Goal: Transaction & Acquisition: Purchase product/service

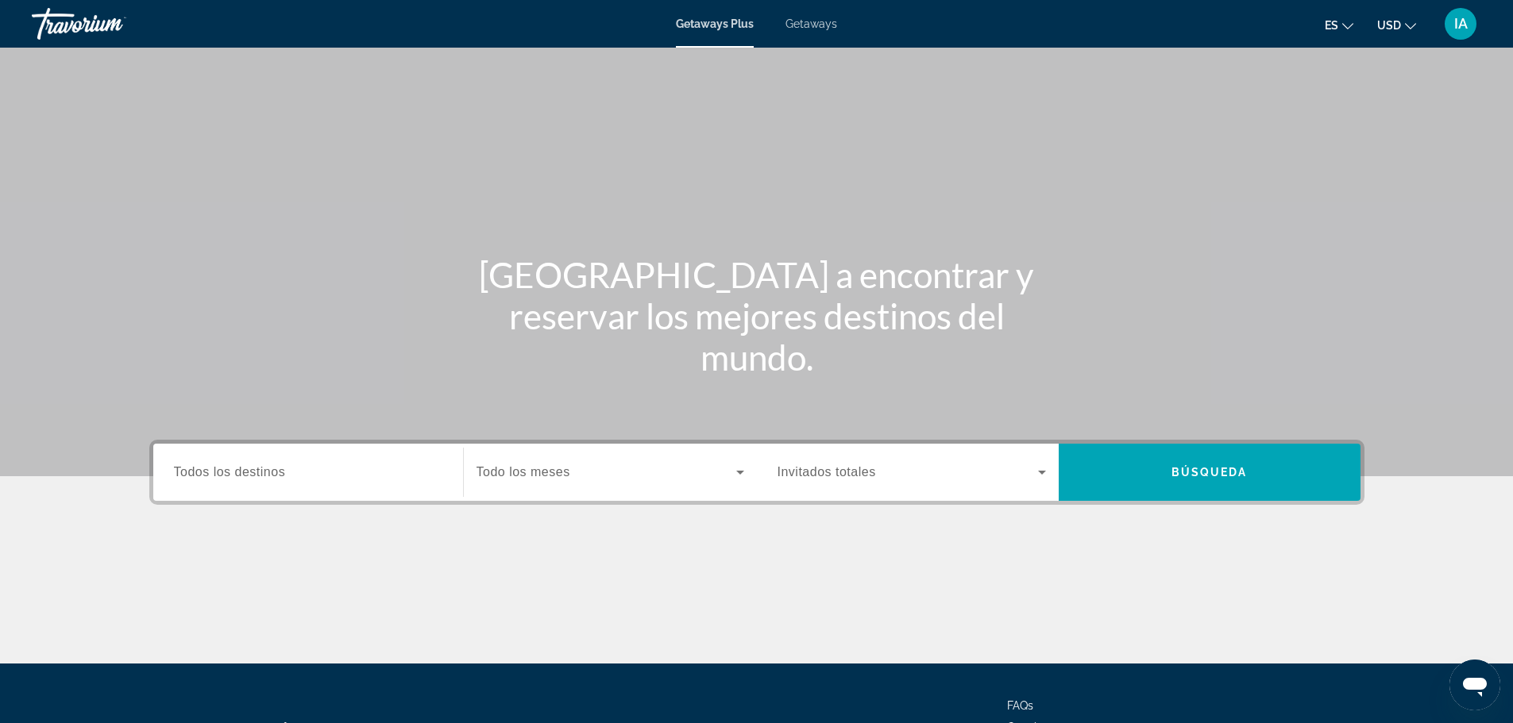
click at [397, 484] on div "Search widget" at bounding box center [308, 472] width 268 height 45
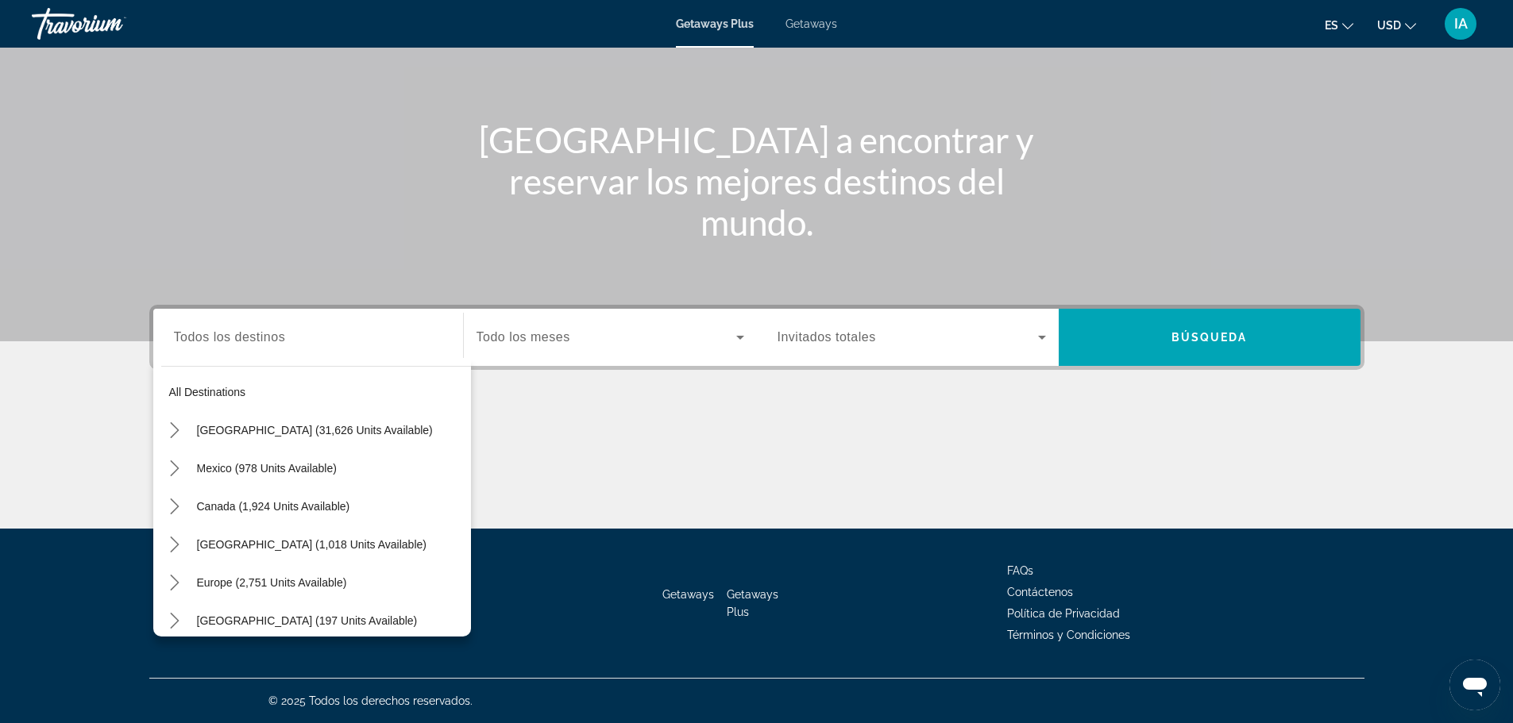
scroll to position [32, 0]
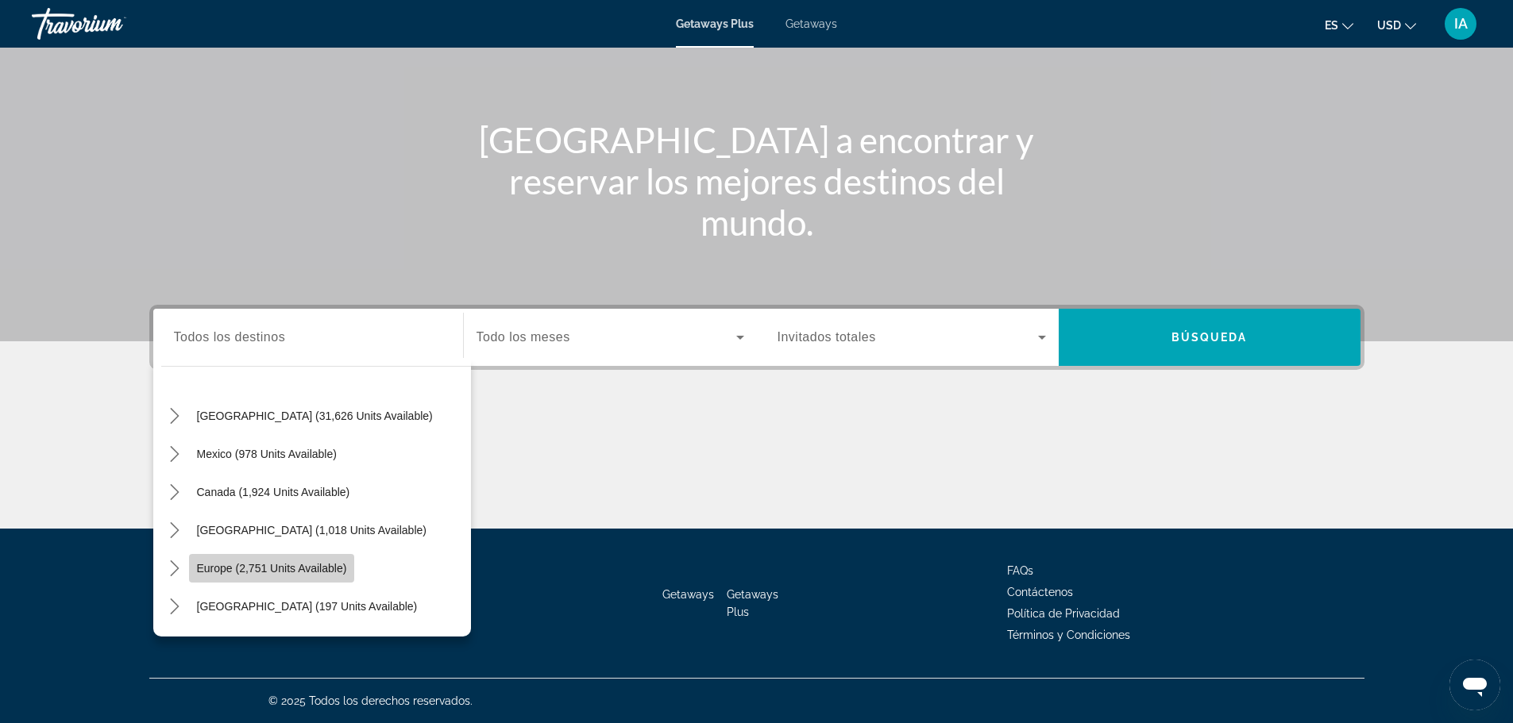
click at [318, 565] on span "Europe (2,751 units available)" at bounding box center [272, 568] width 150 height 13
type input "**********"
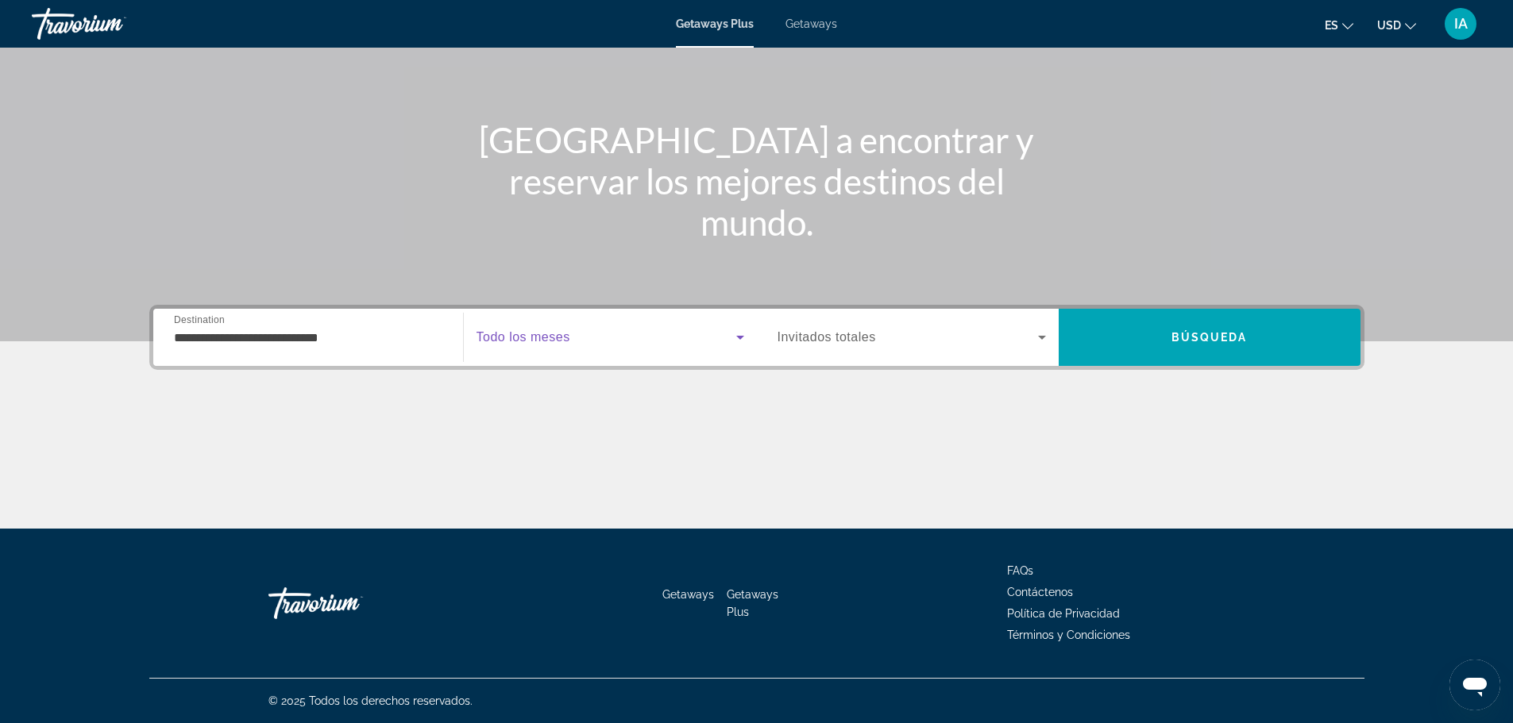
click at [712, 336] on span "Search widget" at bounding box center [606, 337] width 260 height 19
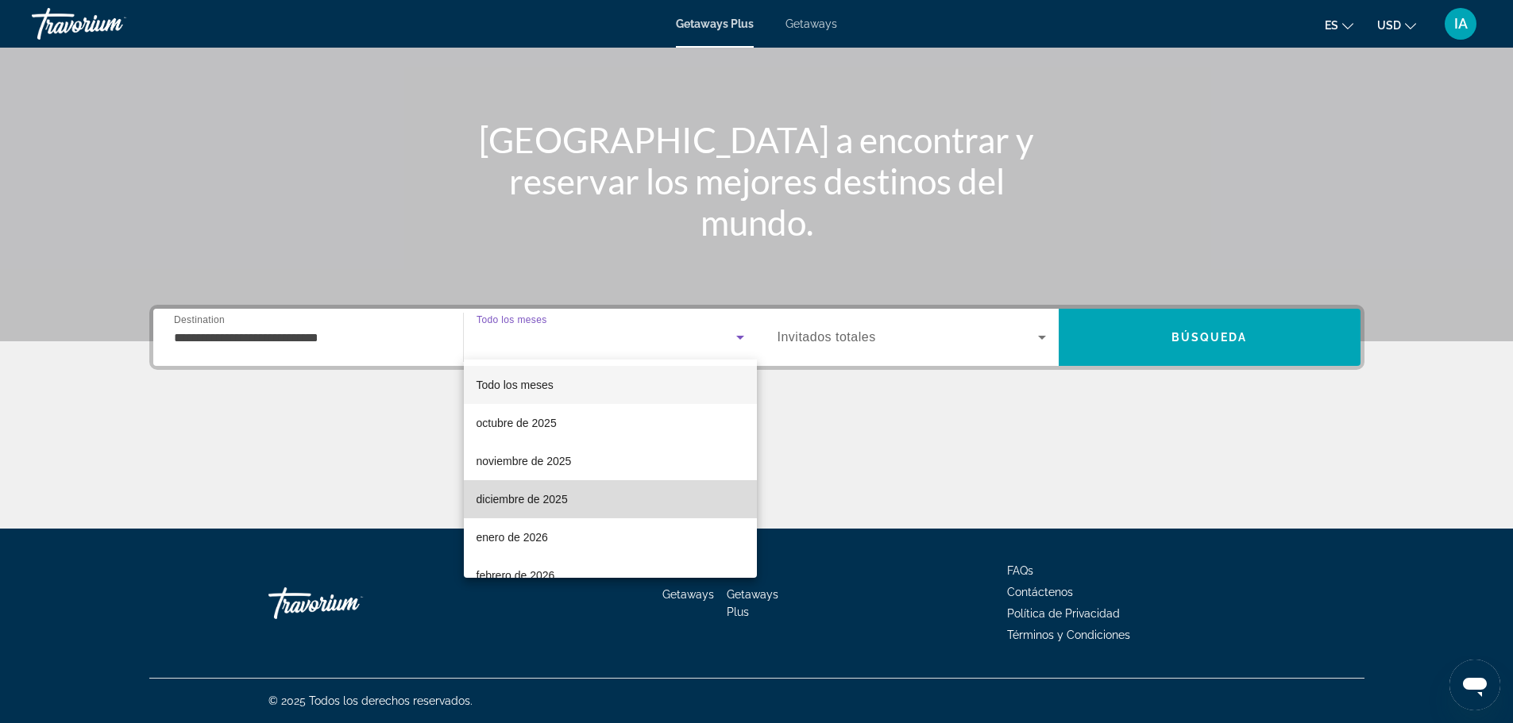
click at [667, 490] on mat-option "diciembre de 2025" at bounding box center [610, 499] width 293 height 38
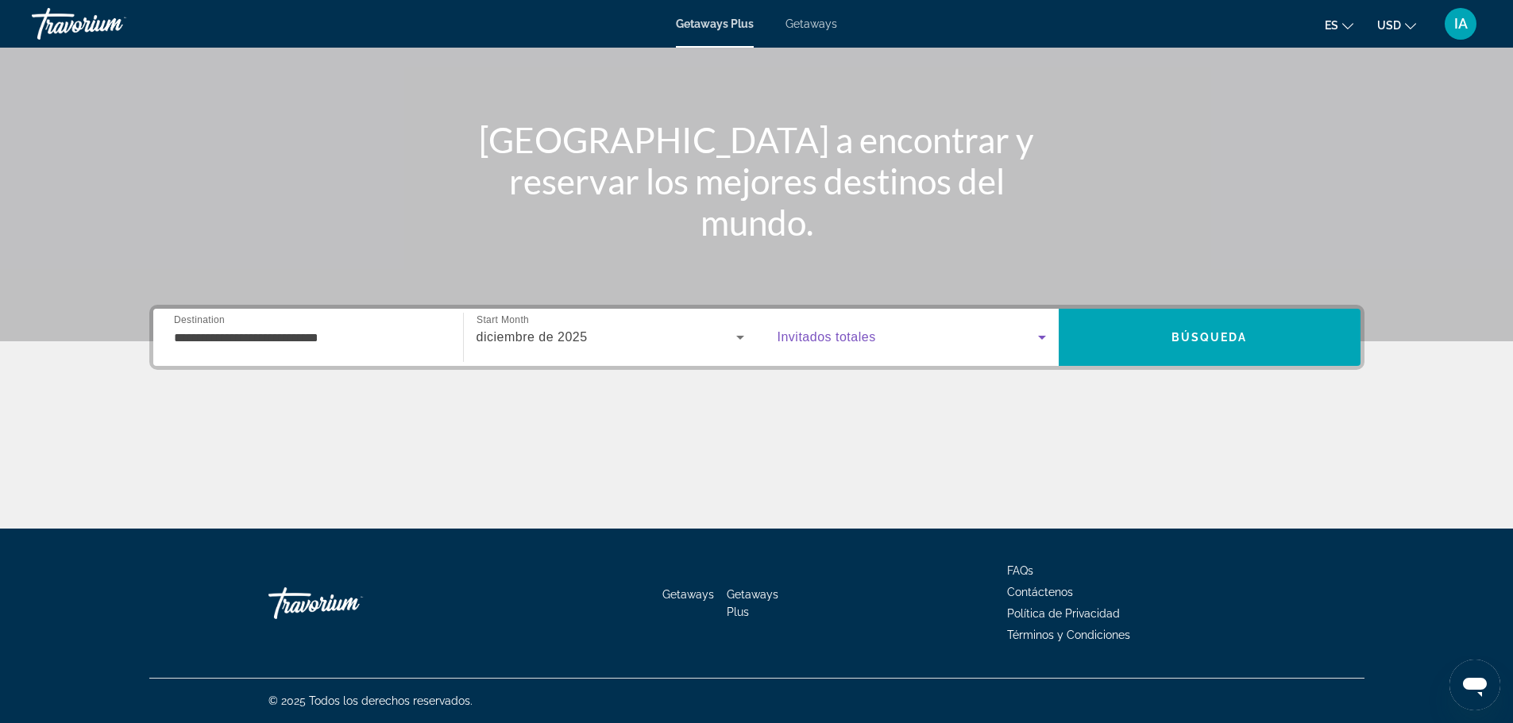
click at [1013, 329] on span "Search widget" at bounding box center [907, 337] width 260 height 19
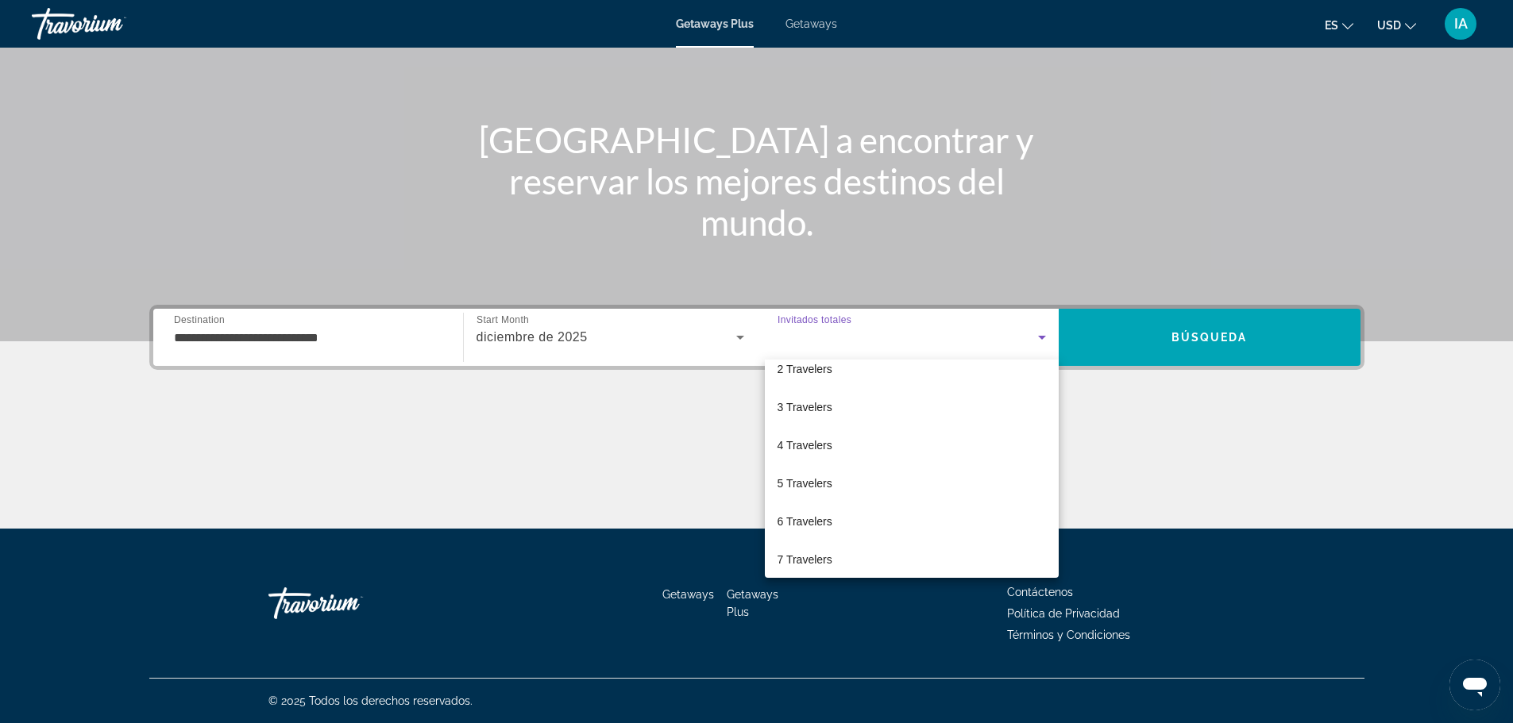
scroll to position [64, 0]
click at [963, 546] on mat-option "7 Travelers" at bounding box center [912, 550] width 294 height 38
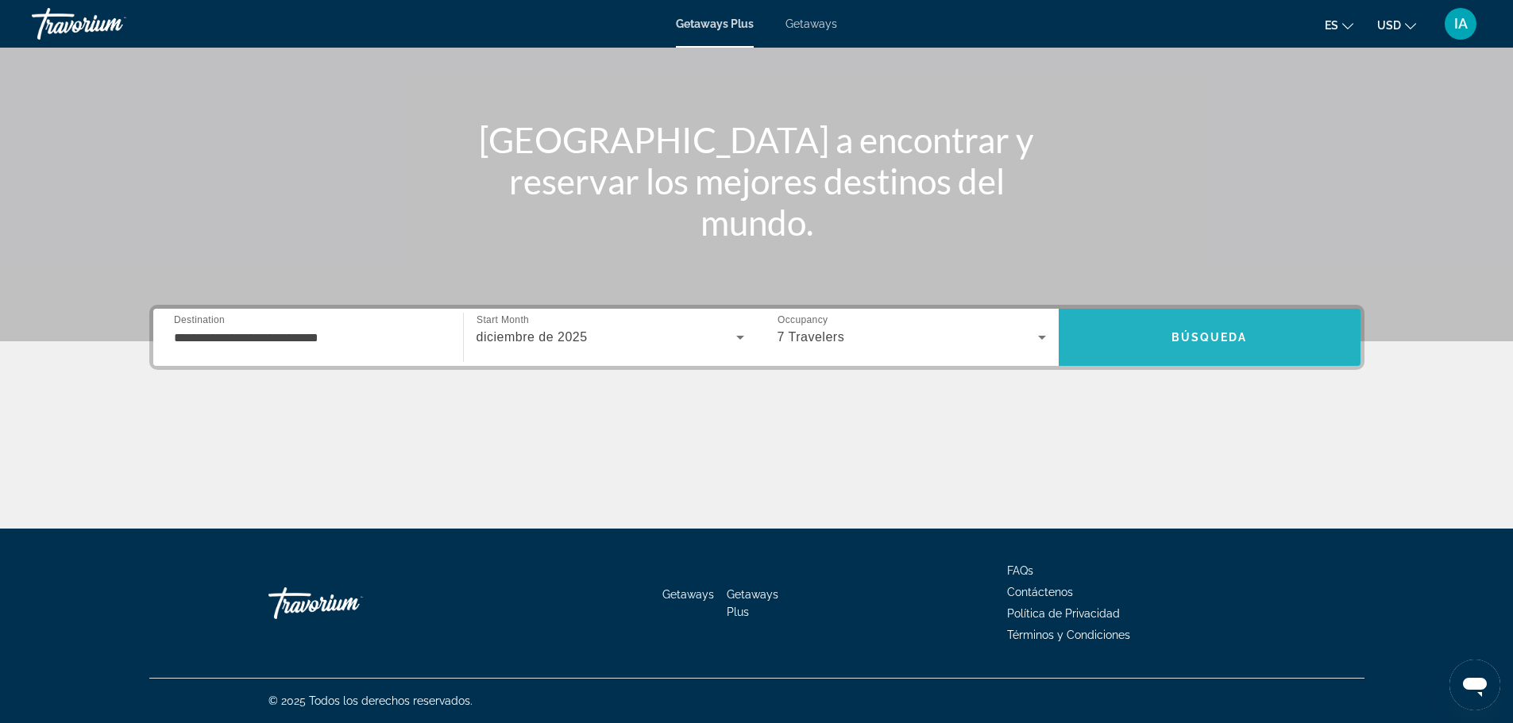
click at [1168, 347] on span "Search" at bounding box center [1210, 337] width 302 height 38
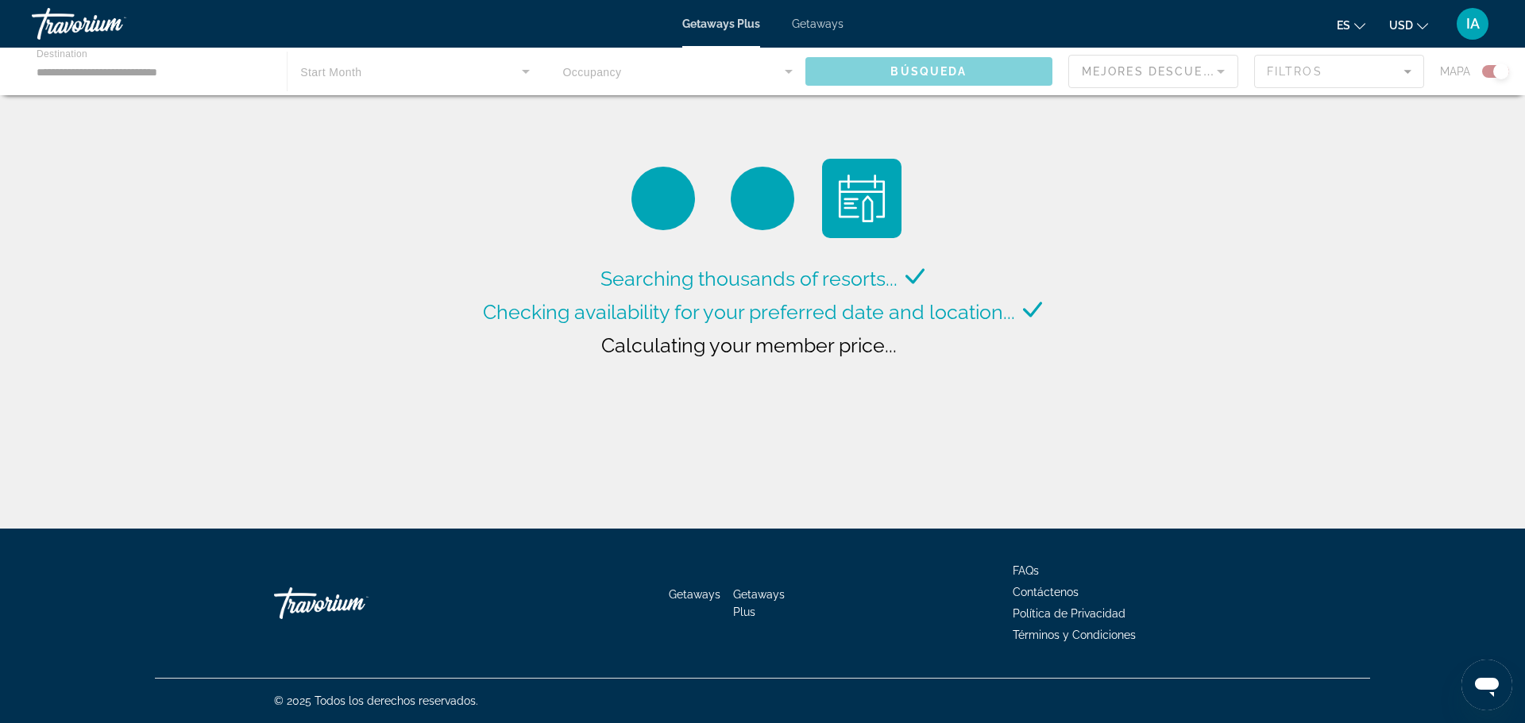
click at [474, 83] on div "Main content" at bounding box center [762, 72] width 1525 height 48
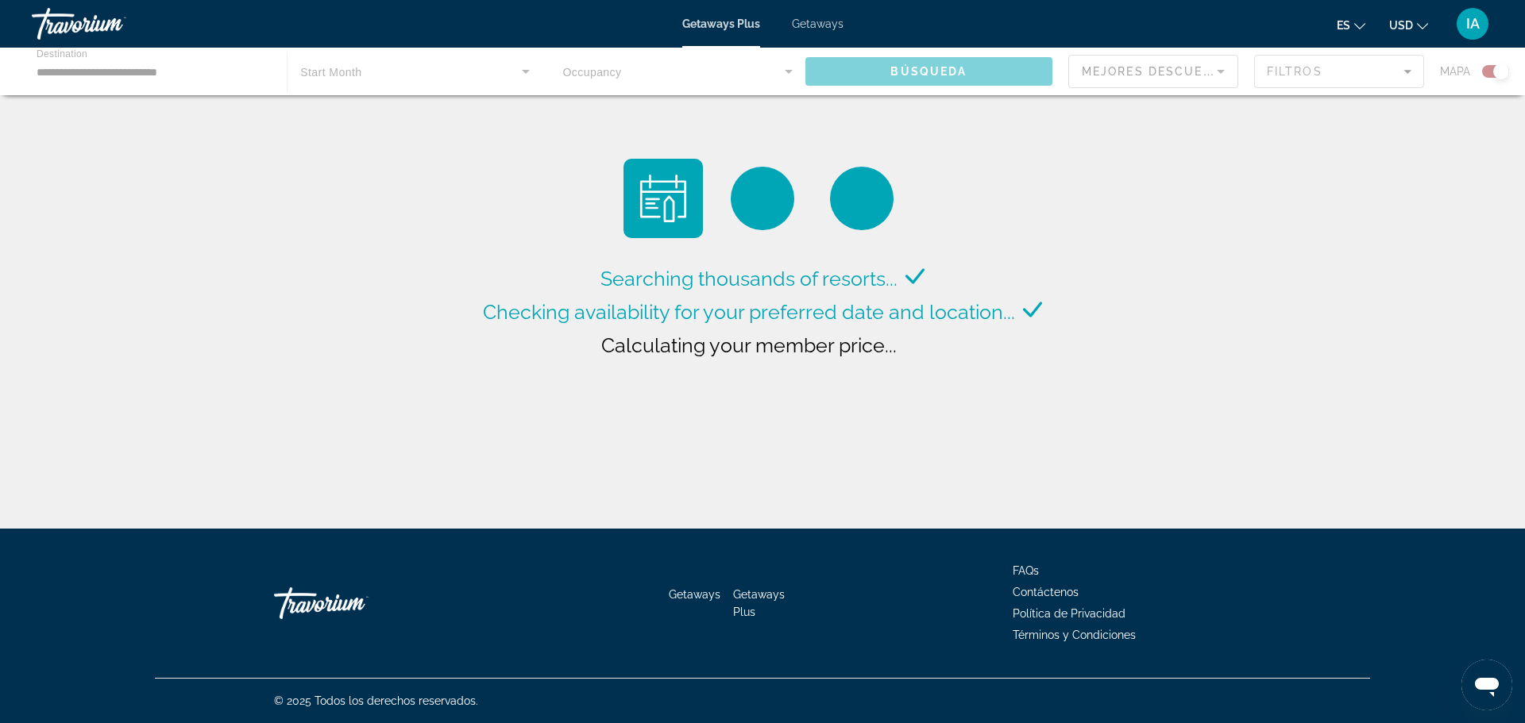
click at [917, 72] on div "Main content" at bounding box center [762, 72] width 1525 height 48
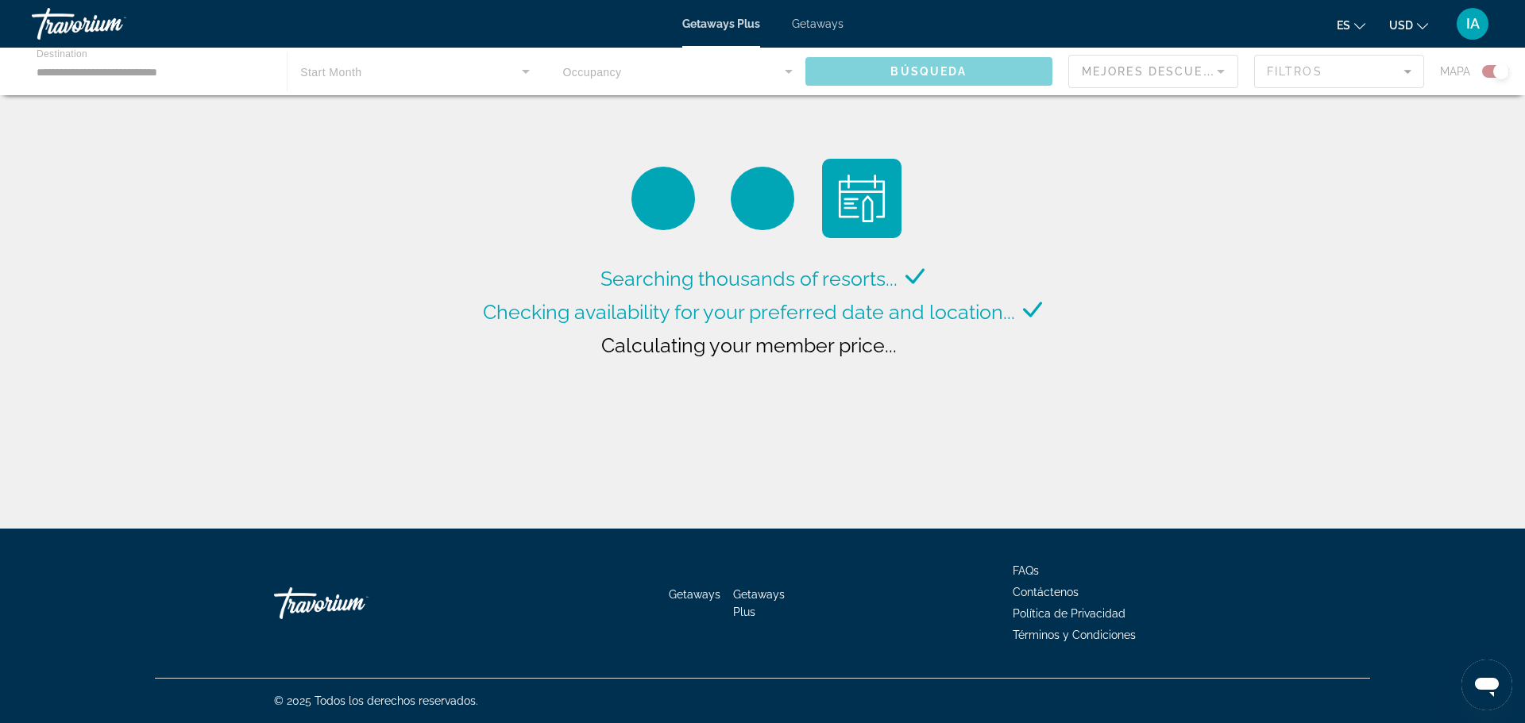
click at [817, 21] on span "Getaways" at bounding box center [818, 23] width 52 height 13
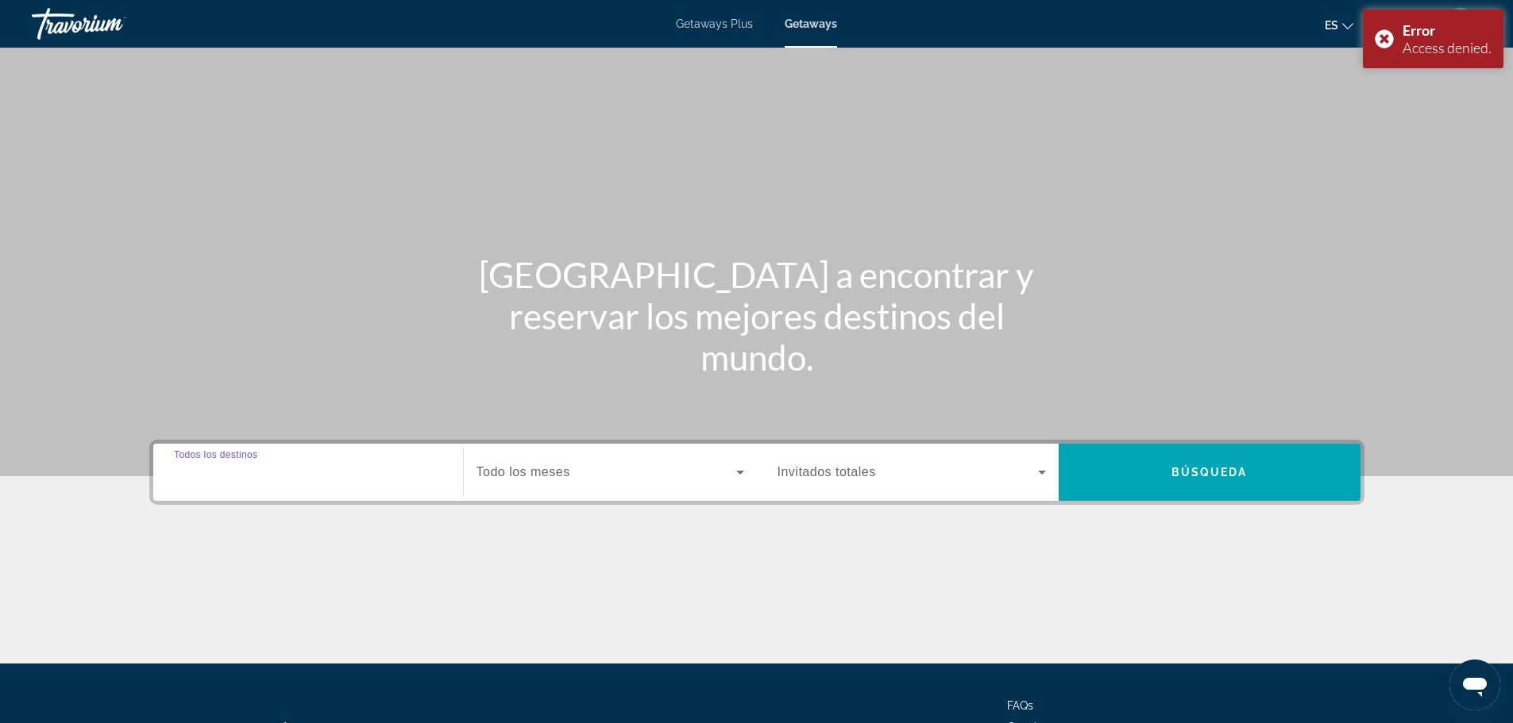
click at [387, 480] on input "Destination Todos los destinos" at bounding box center [308, 473] width 268 height 19
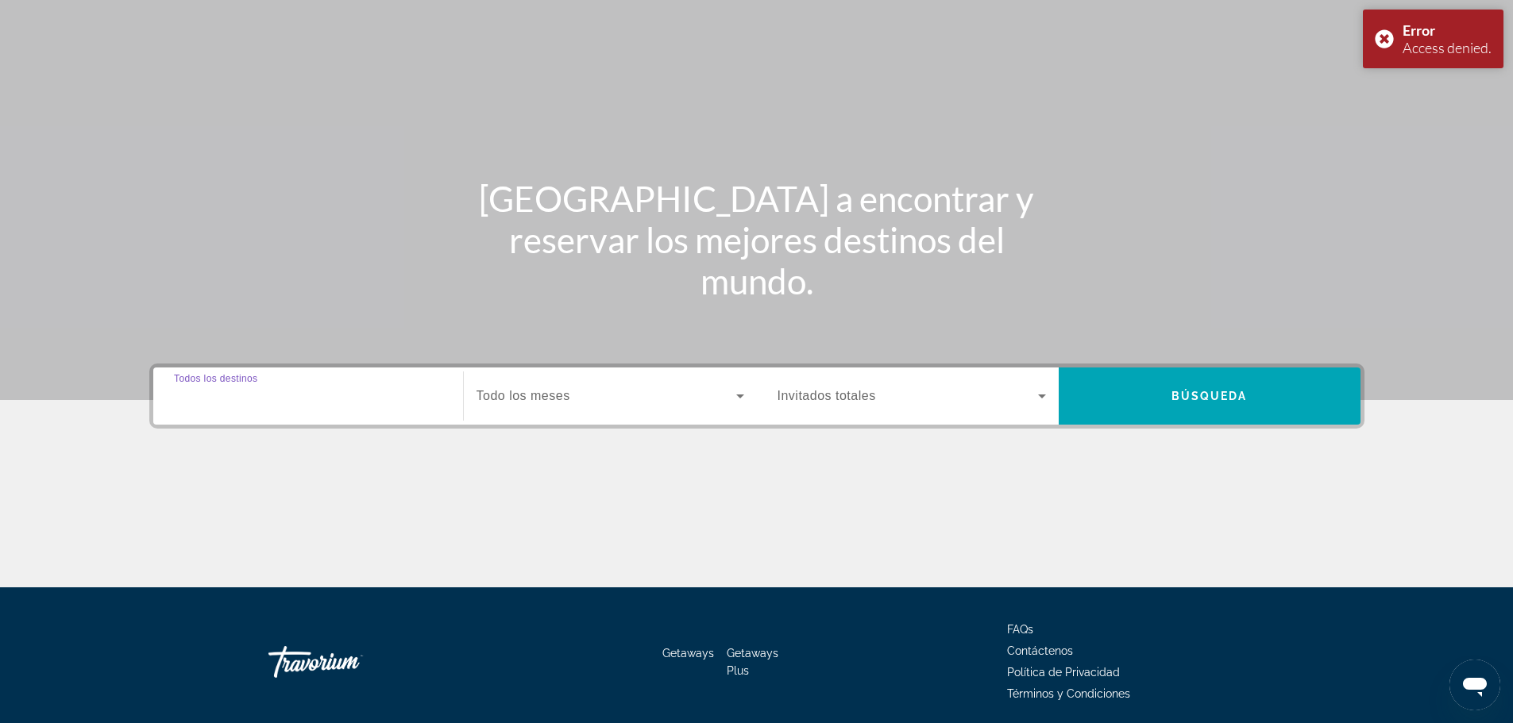
scroll to position [135, 0]
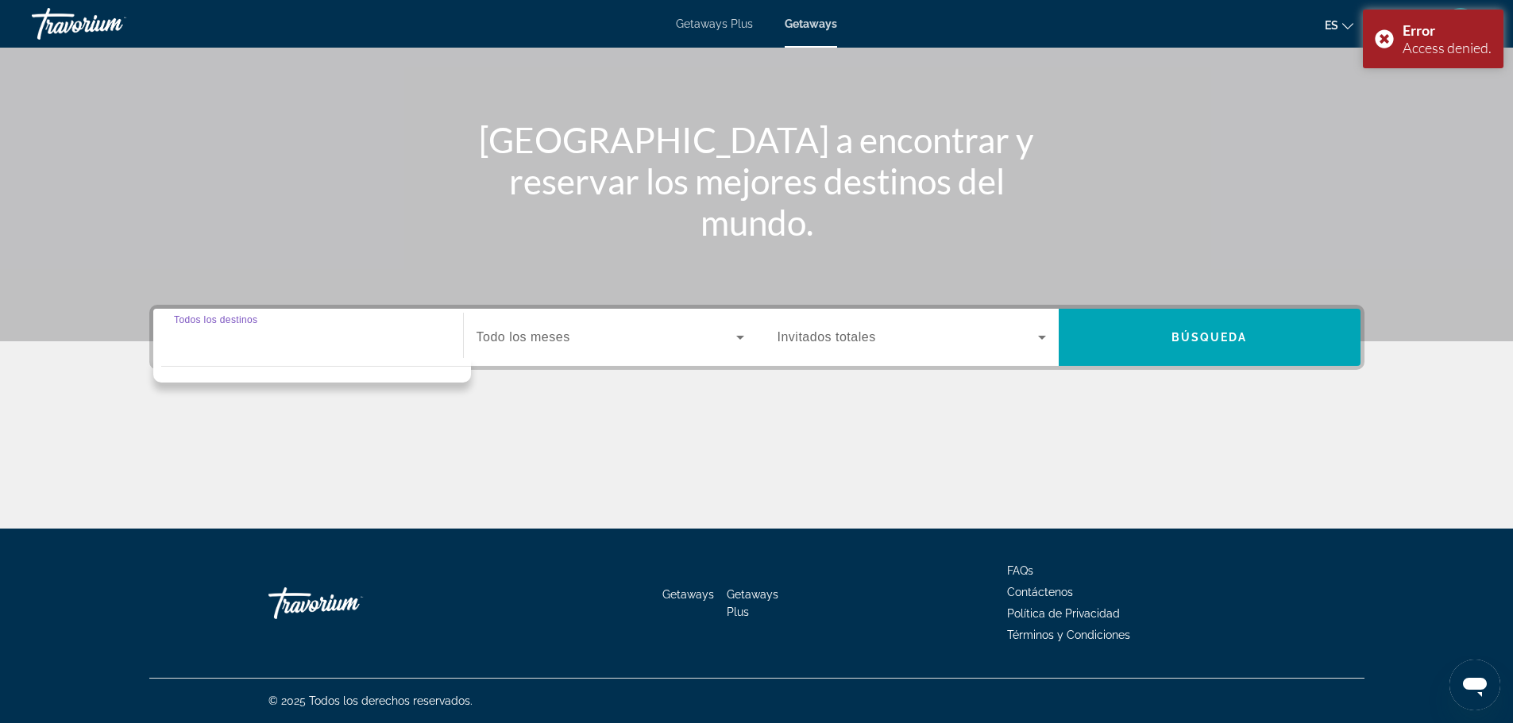
click at [349, 345] on input "Destination Todos los destinos" at bounding box center [308, 338] width 268 height 19
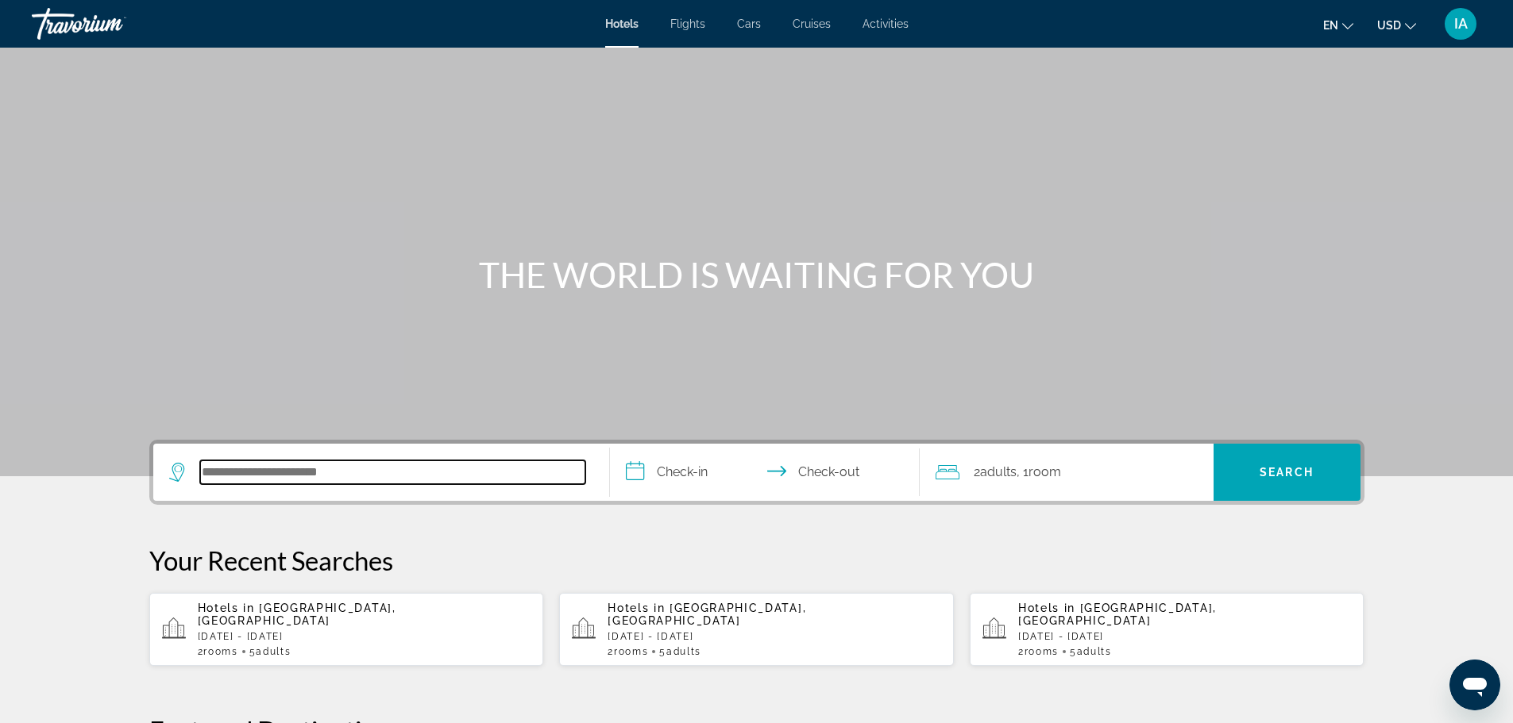
click at [423, 472] on input "Search hotel destination" at bounding box center [392, 473] width 385 height 24
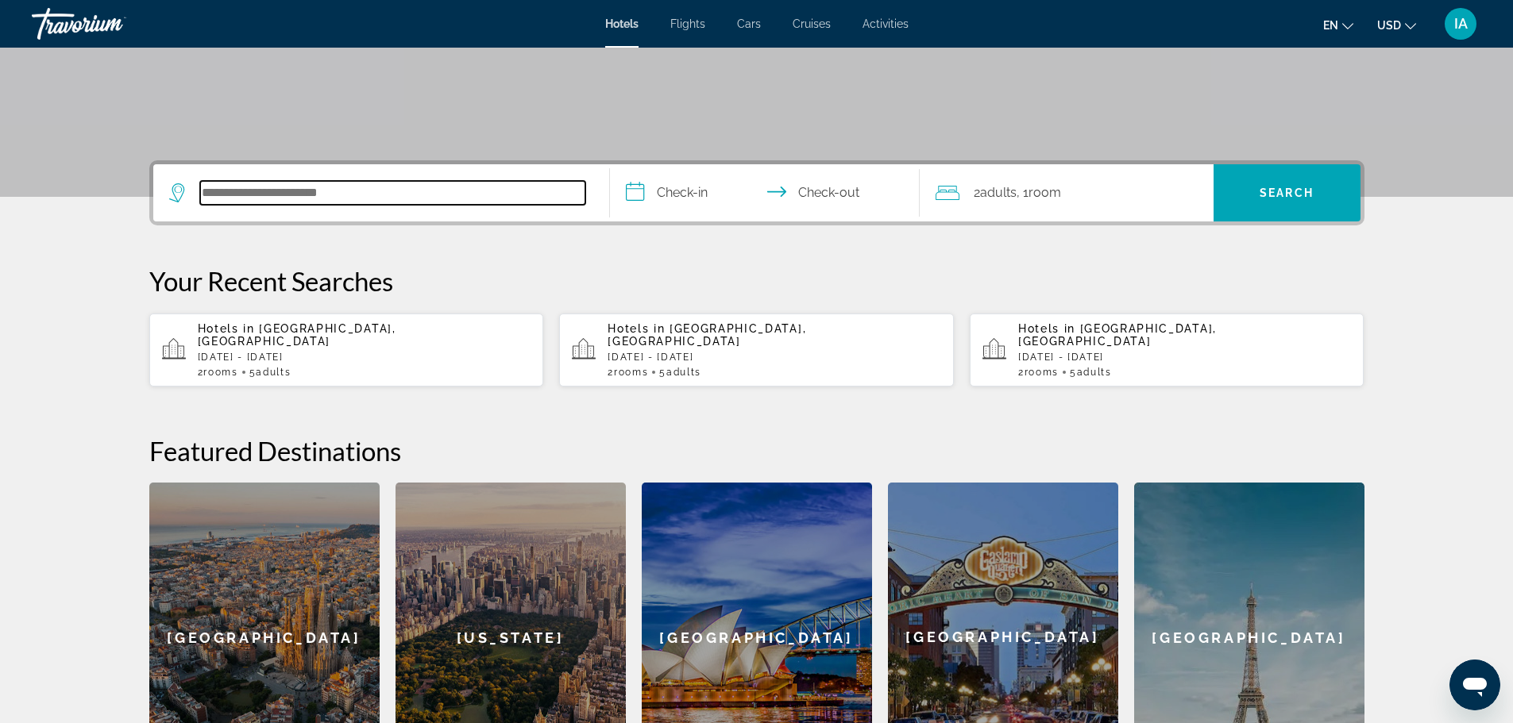
scroll to position [388, 0]
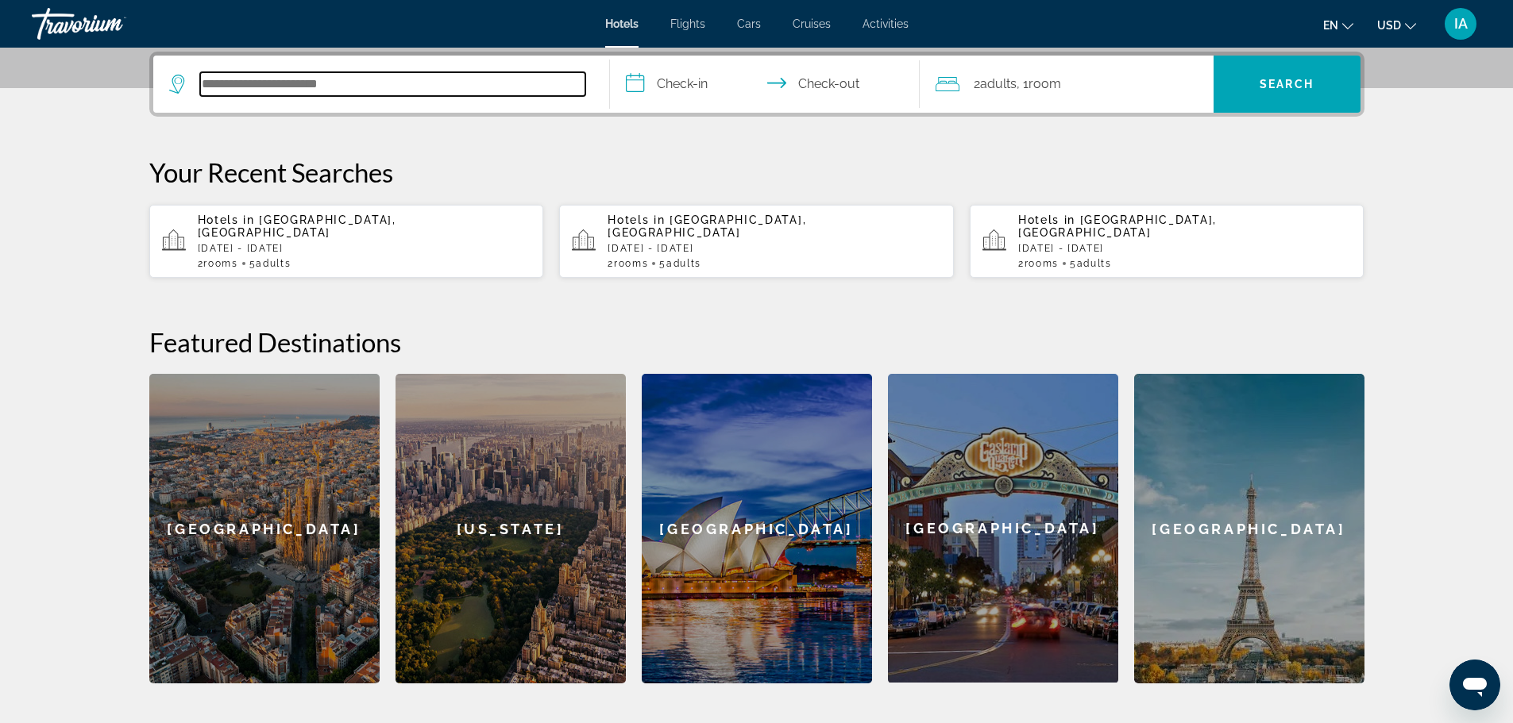
click at [446, 84] on input "Search hotel destination" at bounding box center [392, 84] width 385 height 24
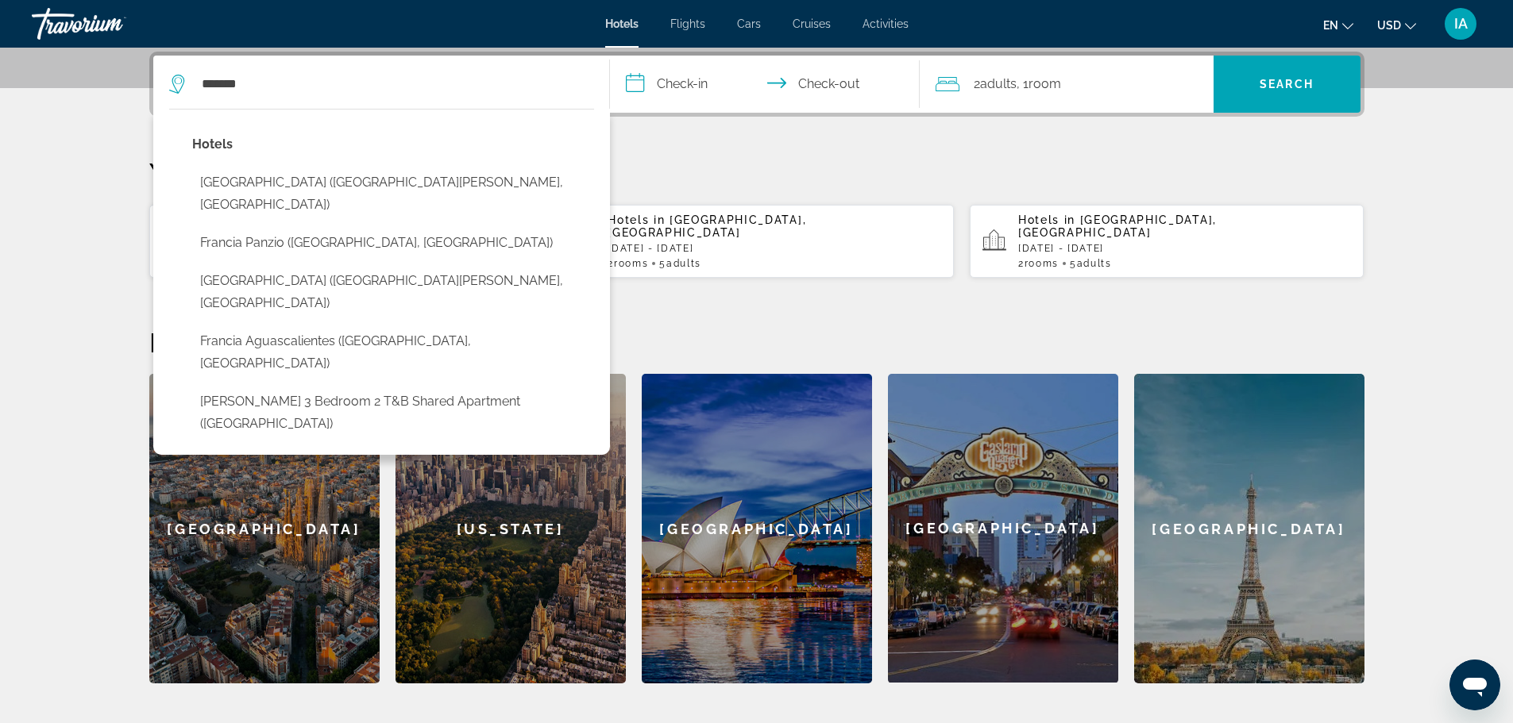
click at [787, 152] on div "**********" at bounding box center [757, 368] width 1279 height 632
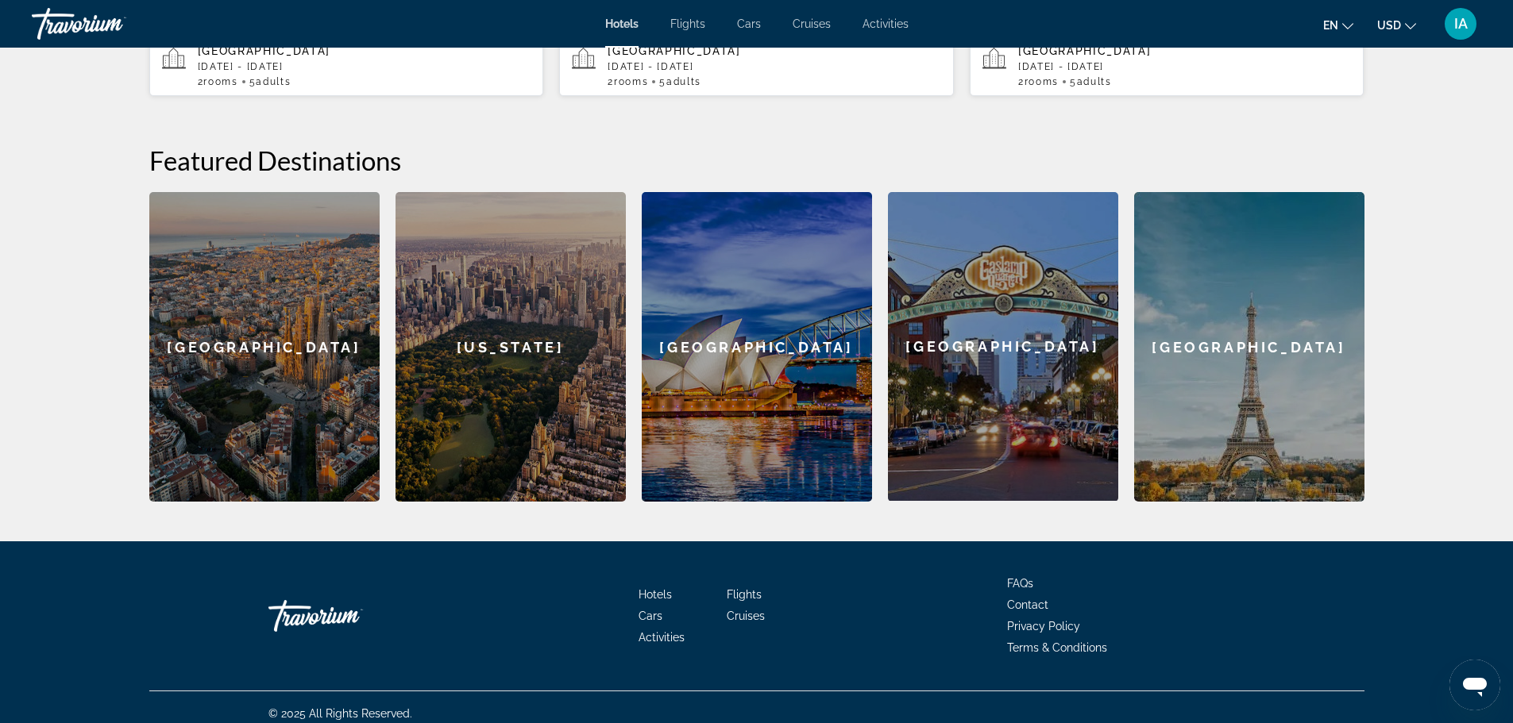
scroll to position [264, 0]
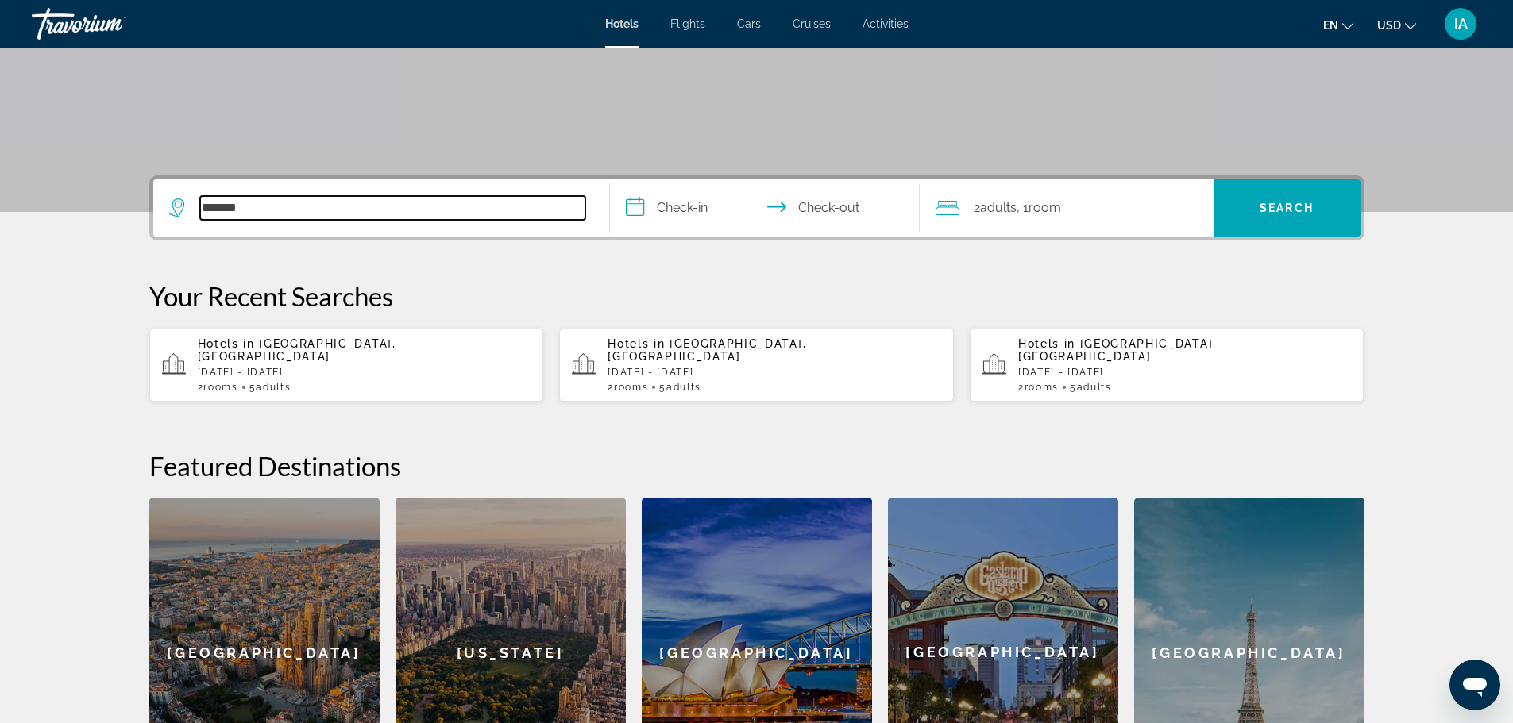
click at [467, 212] on input "*******" at bounding box center [392, 208] width 385 height 24
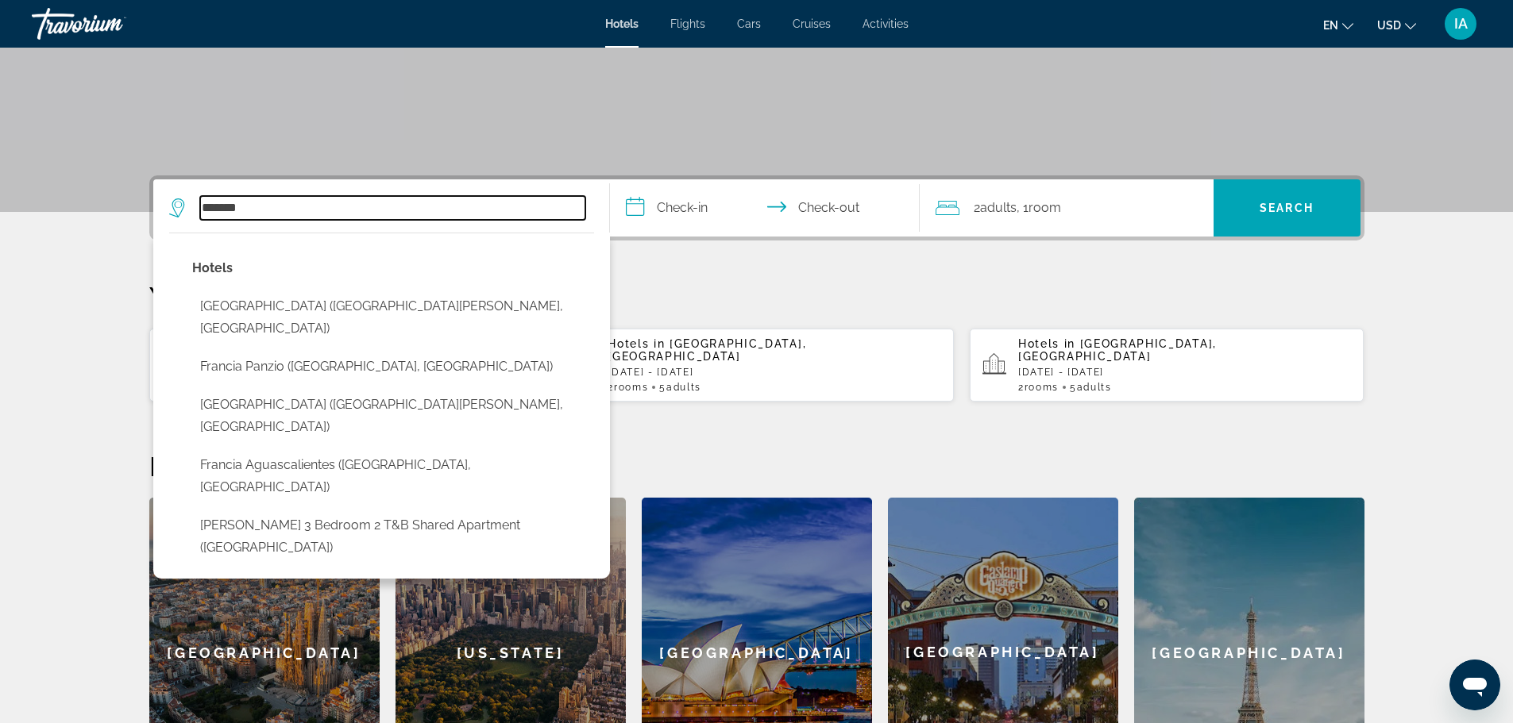
scroll to position [388, 0]
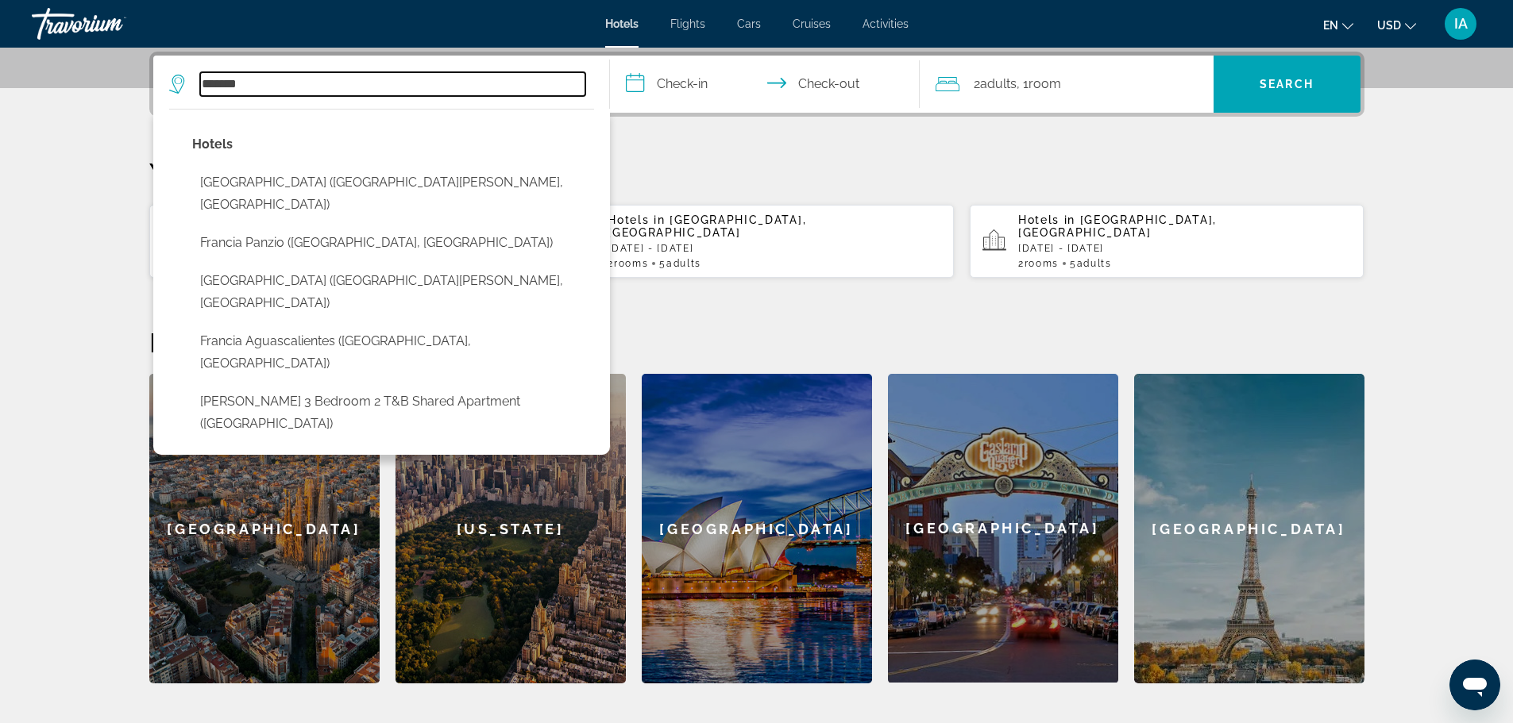
drag, startPoint x: 353, startPoint y: 81, endPoint x: 171, endPoint y: 79, distance: 182.7
click at [171, 79] on div "*******" at bounding box center [377, 84] width 416 height 24
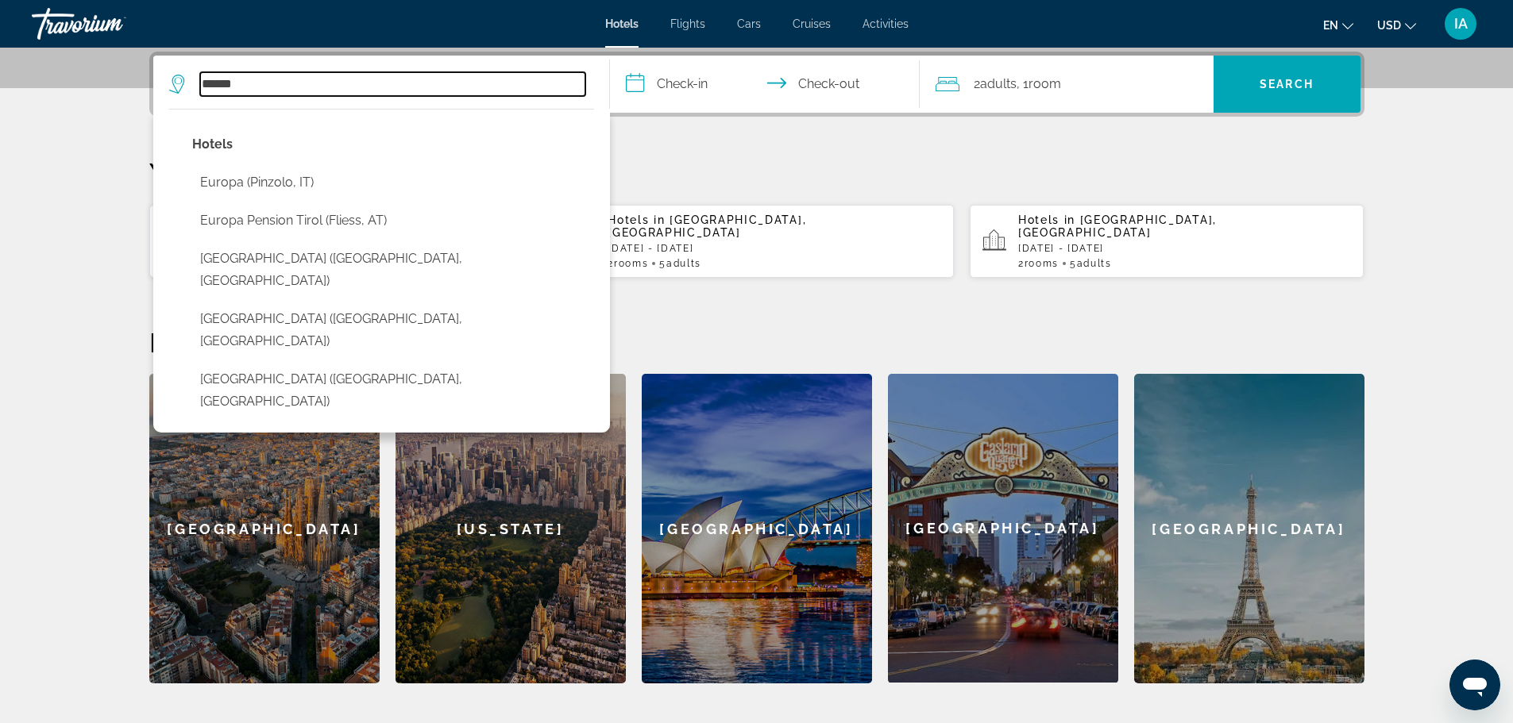
click at [371, 81] on input "******" at bounding box center [392, 84] width 385 height 24
type input "*"
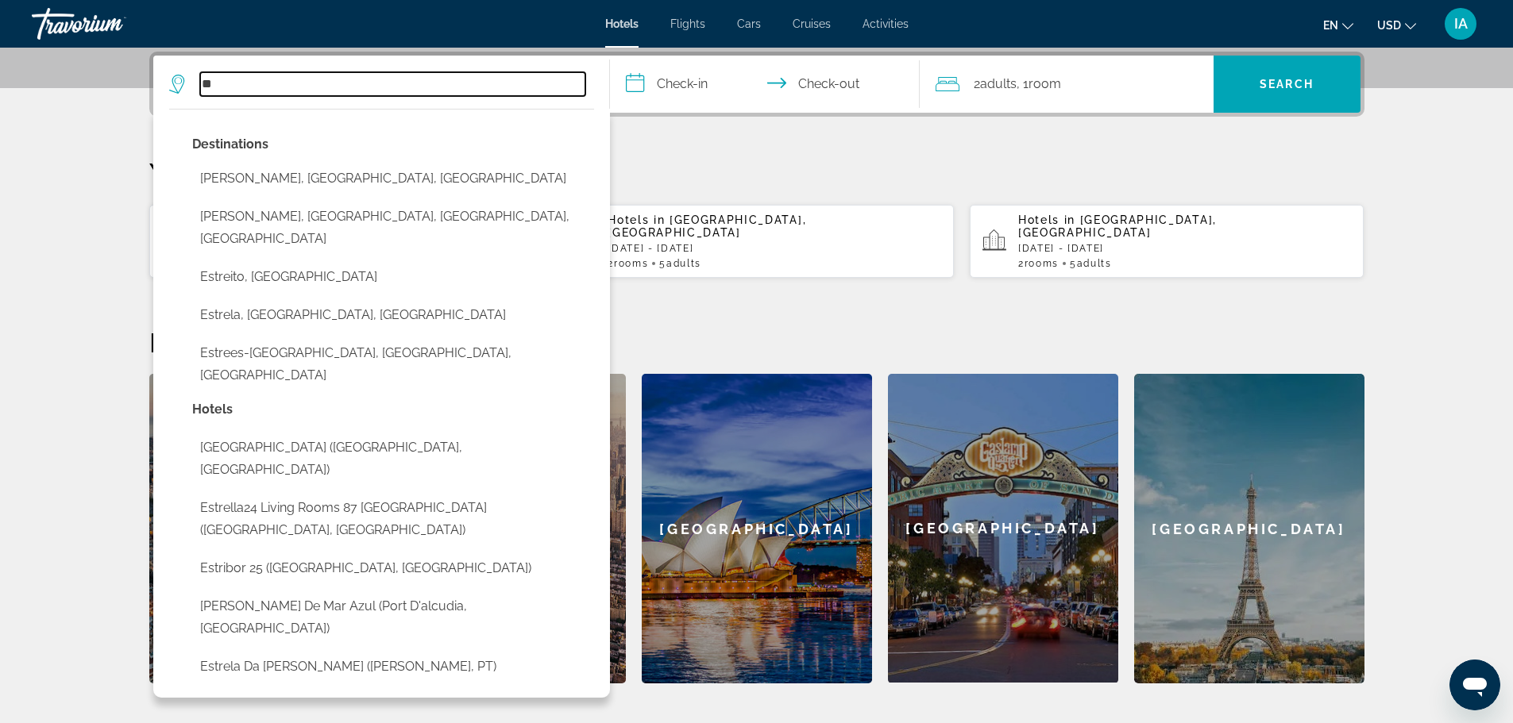
type input "*"
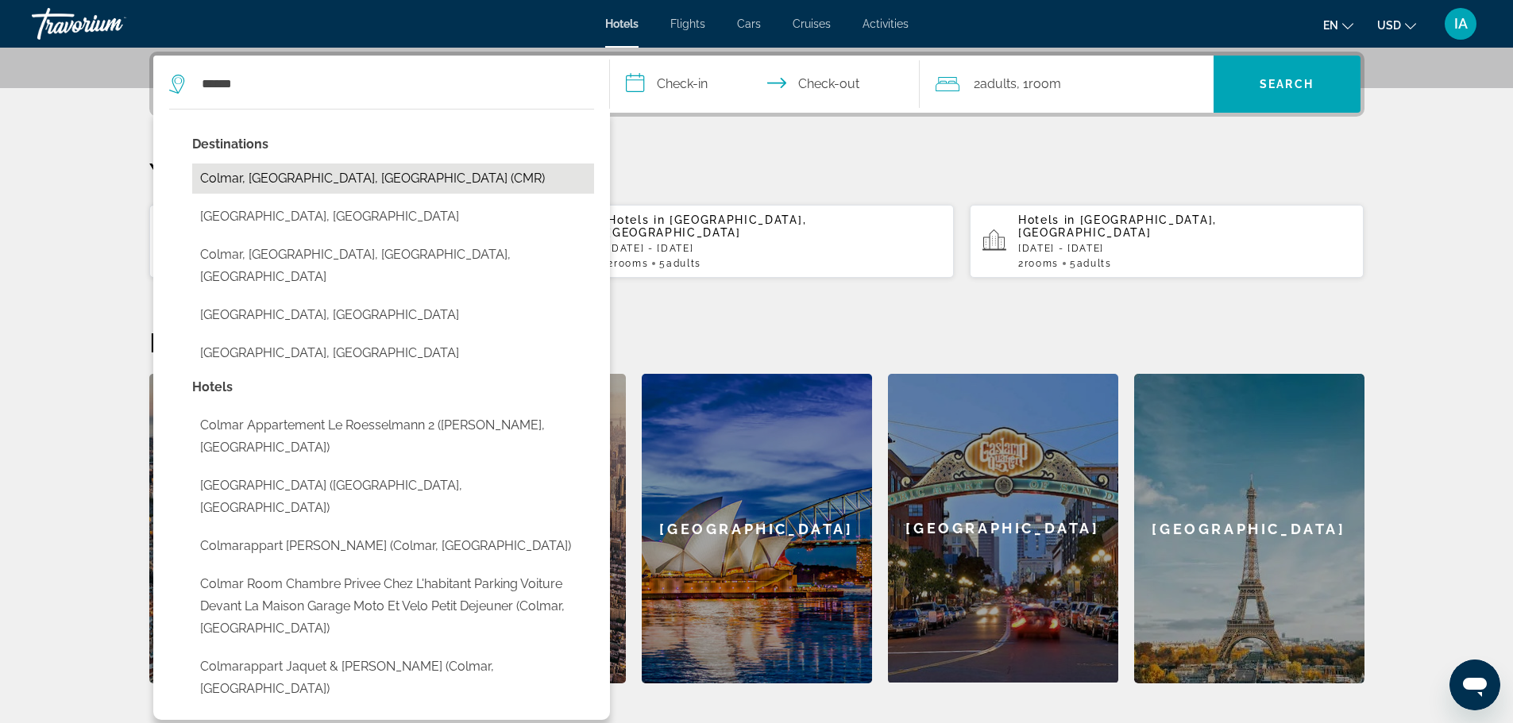
click at [365, 179] on button "Colmar, [GEOGRAPHIC_DATA], [GEOGRAPHIC_DATA] (CMR)" at bounding box center [393, 179] width 402 height 30
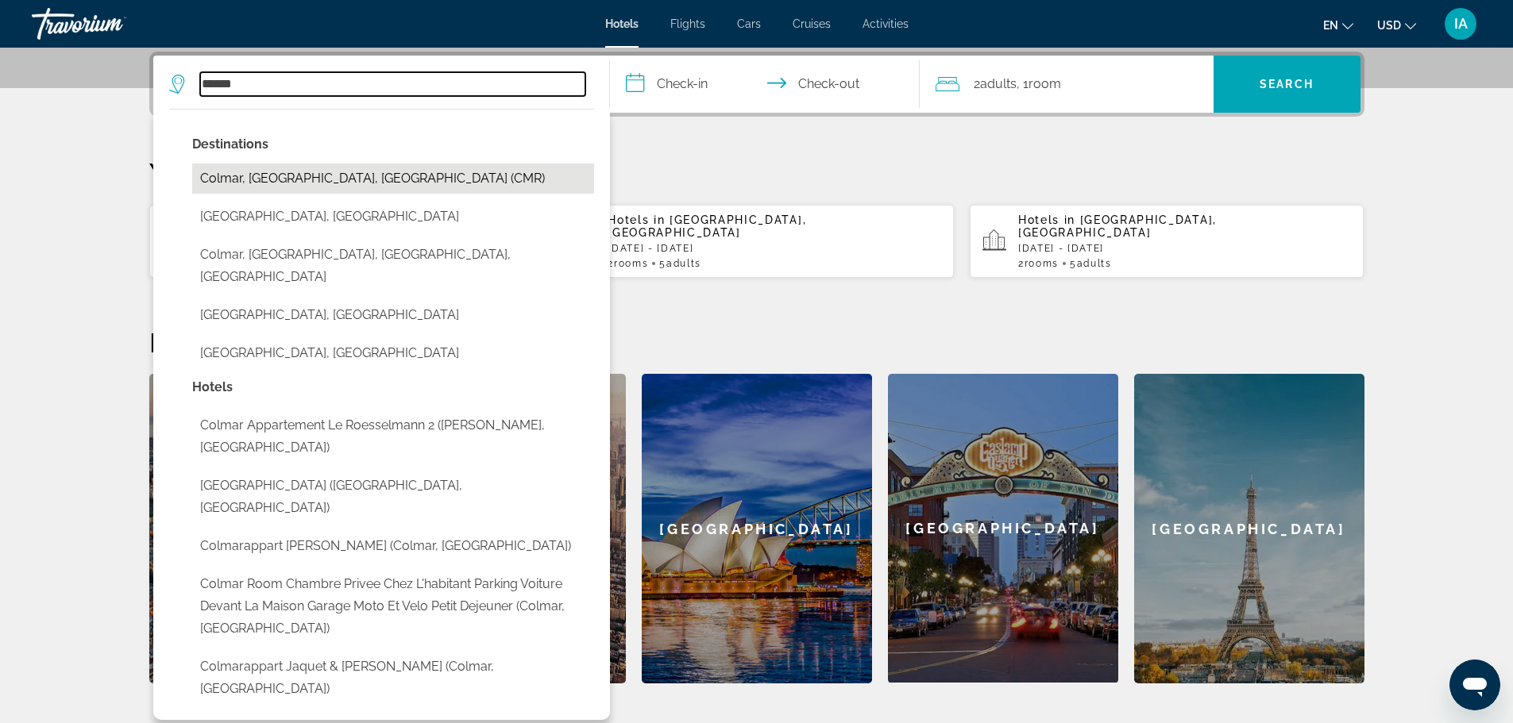
type input "**********"
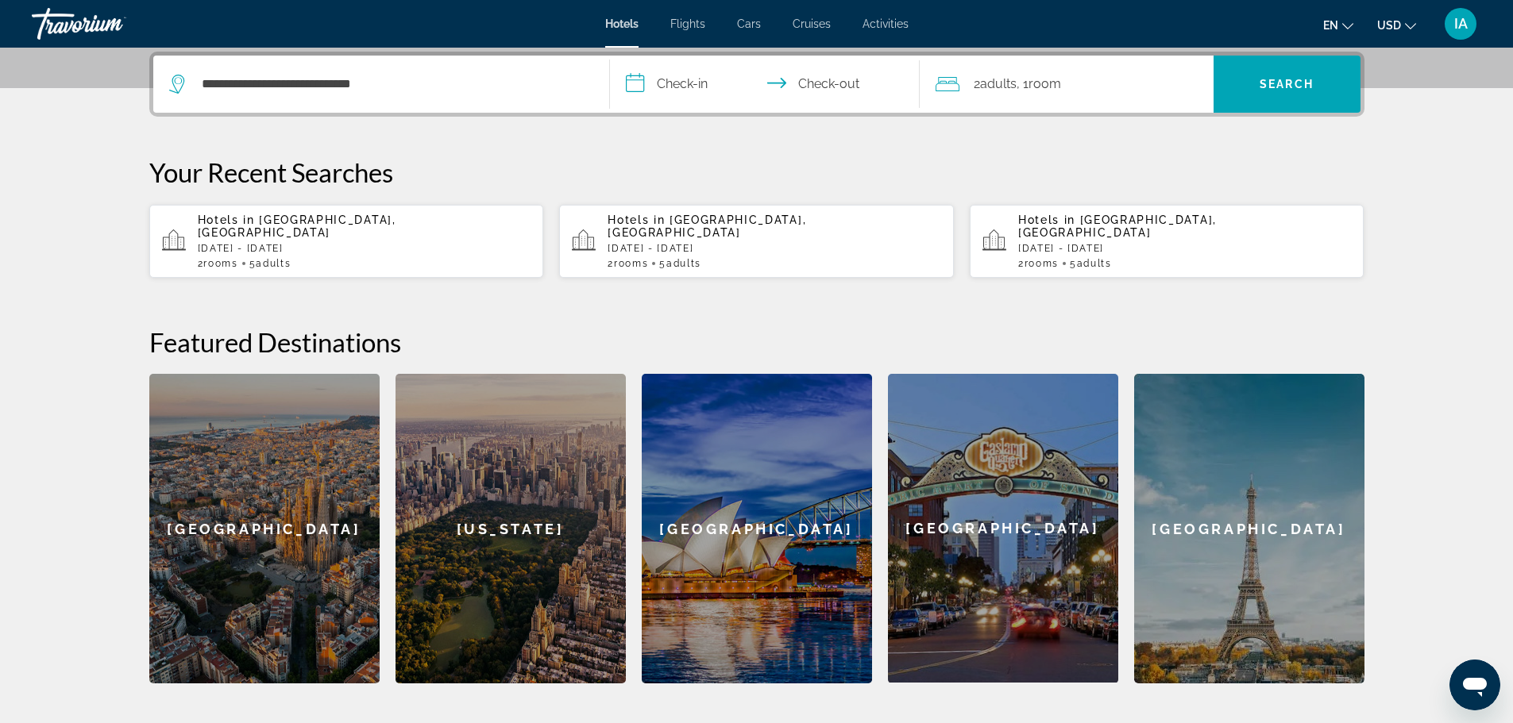
click at [686, 87] on input "**********" at bounding box center [768, 87] width 316 height 62
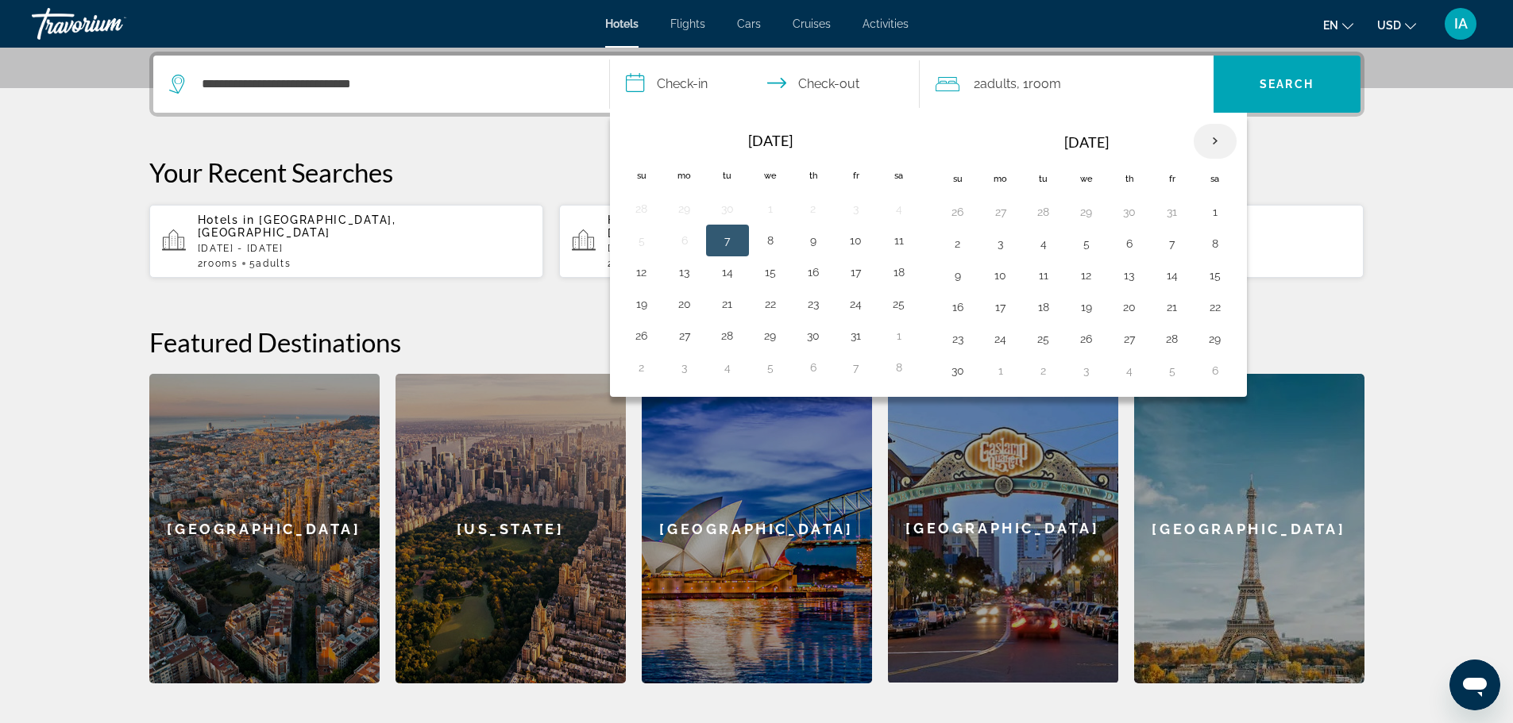
click at [1211, 135] on th "Next month" at bounding box center [1215, 141] width 43 height 35
click at [1040, 245] on button "9" at bounding box center [1043, 244] width 25 height 22
click at [1231, 242] on td "13" at bounding box center [1215, 244] width 43 height 32
click at [1214, 242] on button "13" at bounding box center [1214, 244] width 25 height 22
type input "**********"
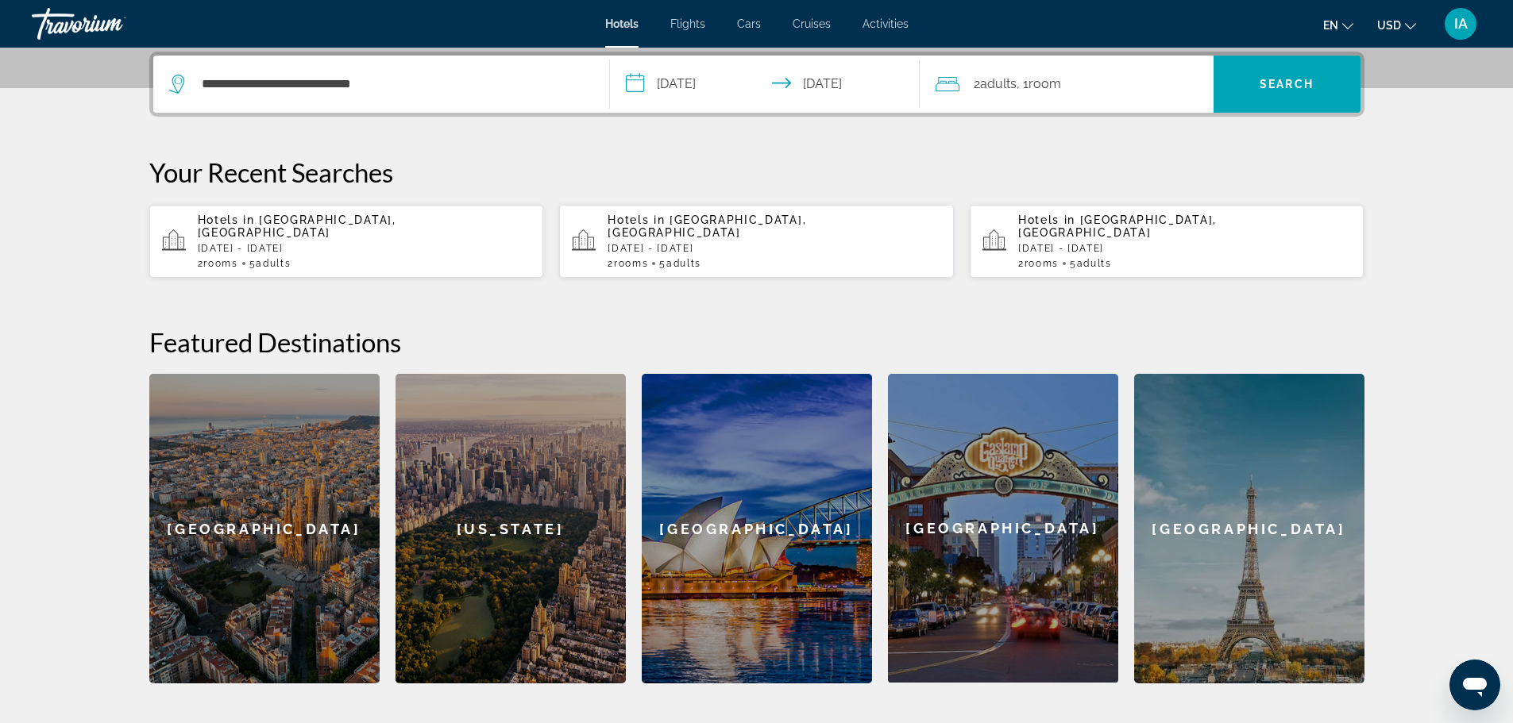
click at [1159, 83] on div "2 Adult Adults , 1 Room rooms" at bounding box center [1074, 84] width 278 height 22
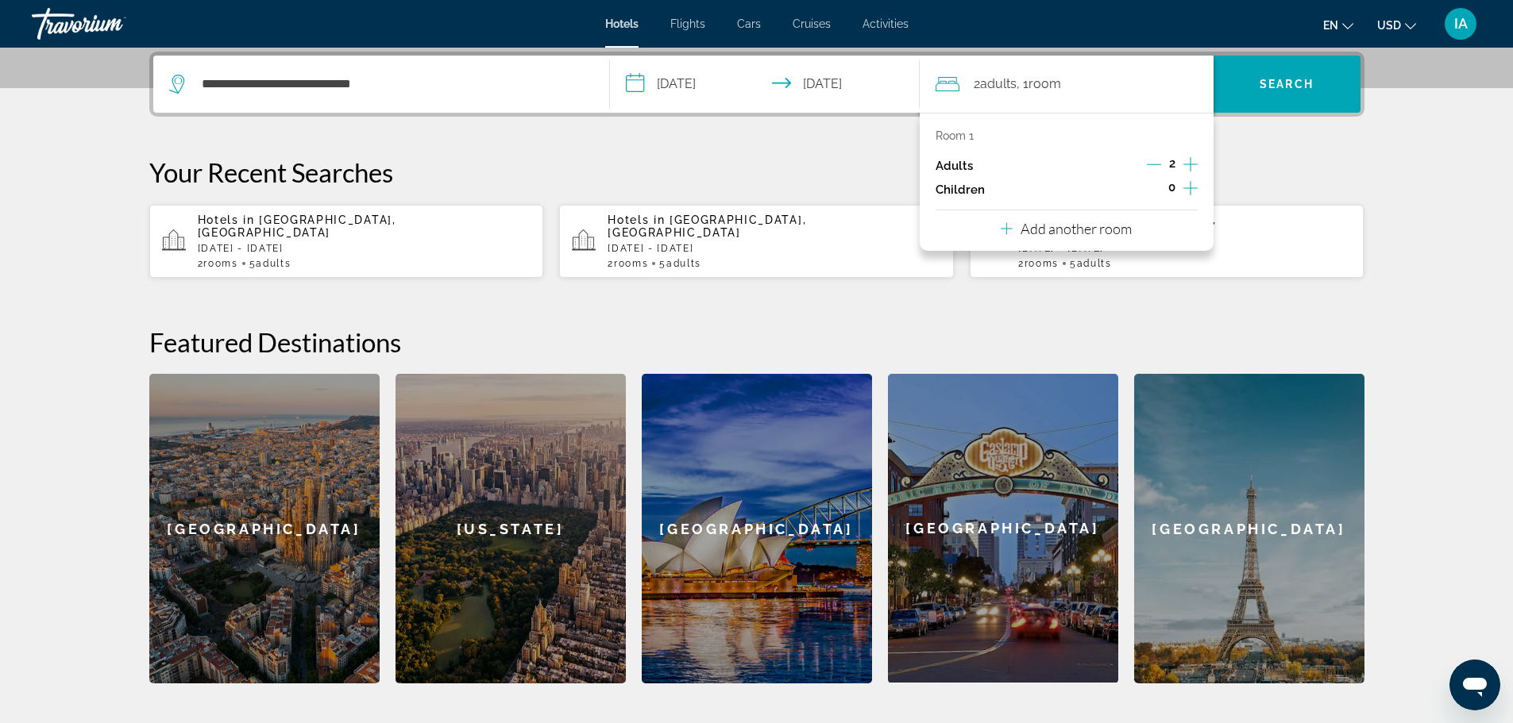
click at [1188, 164] on icon "Increment adults" at bounding box center [1190, 164] width 14 height 19
click at [1186, 192] on icon "Increment children" at bounding box center [1190, 188] width 14 height 19
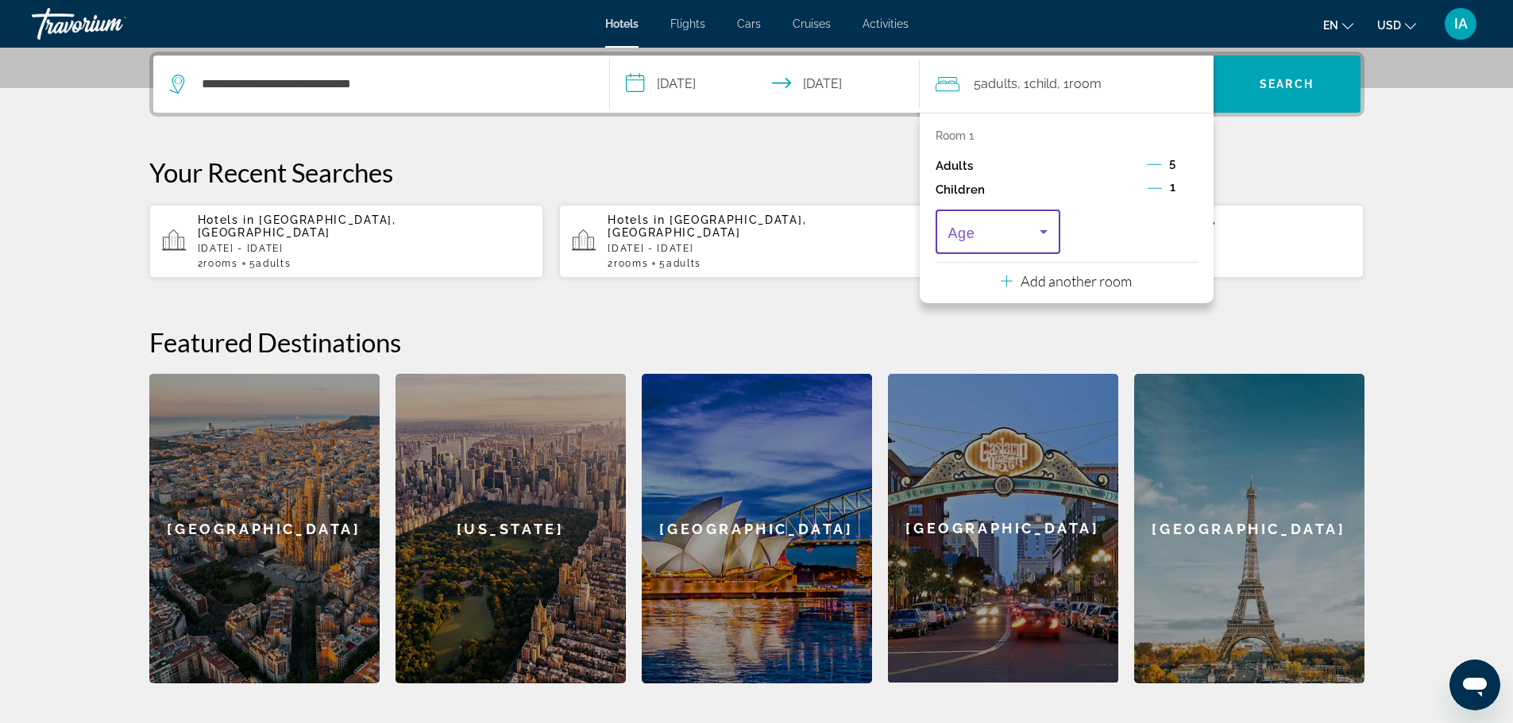
click at [1047, 237] on icon "Travelers: 5 adults, 1 child" at bounding box center [1043, 231] width 19 height 19
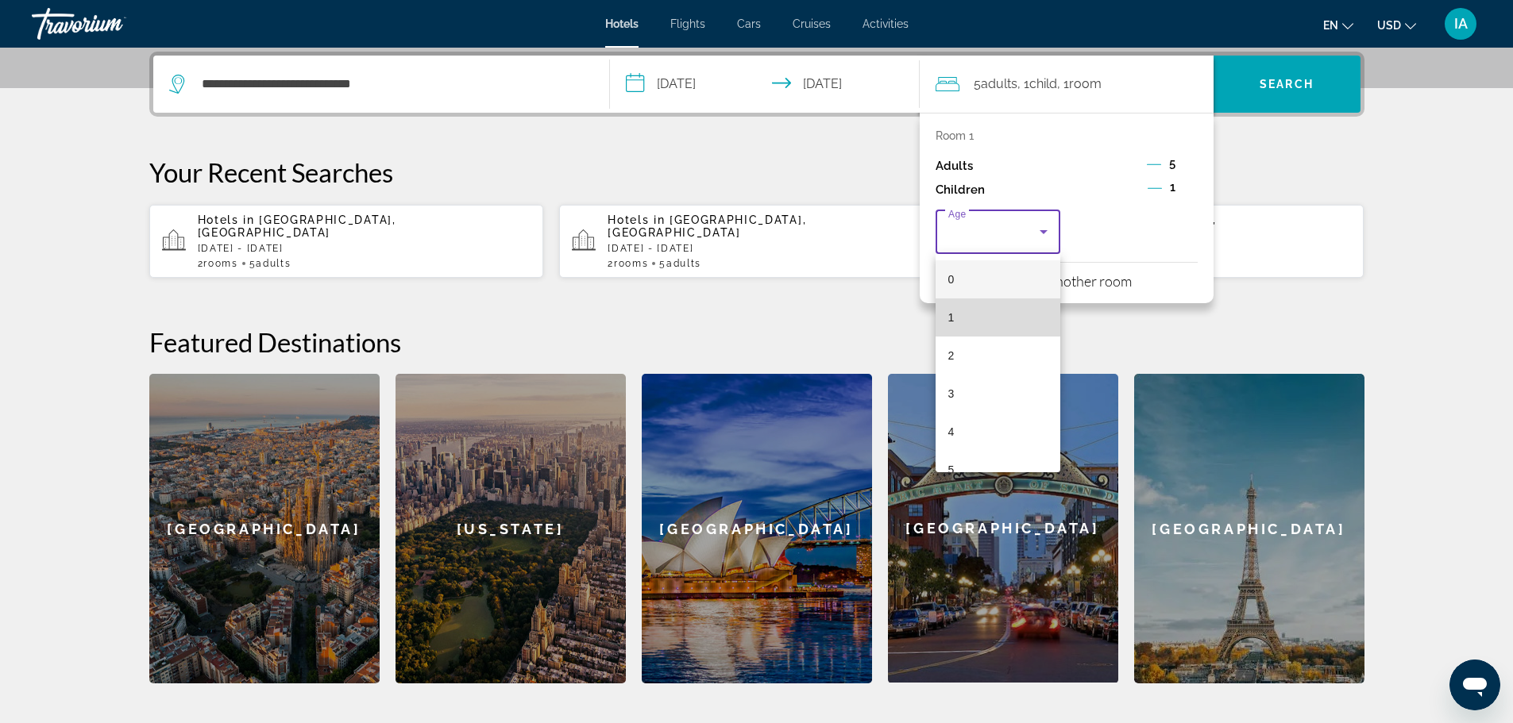
click at [1009, 329] on mat-option "1" at bounding box center [997, 318] width 125 height 38
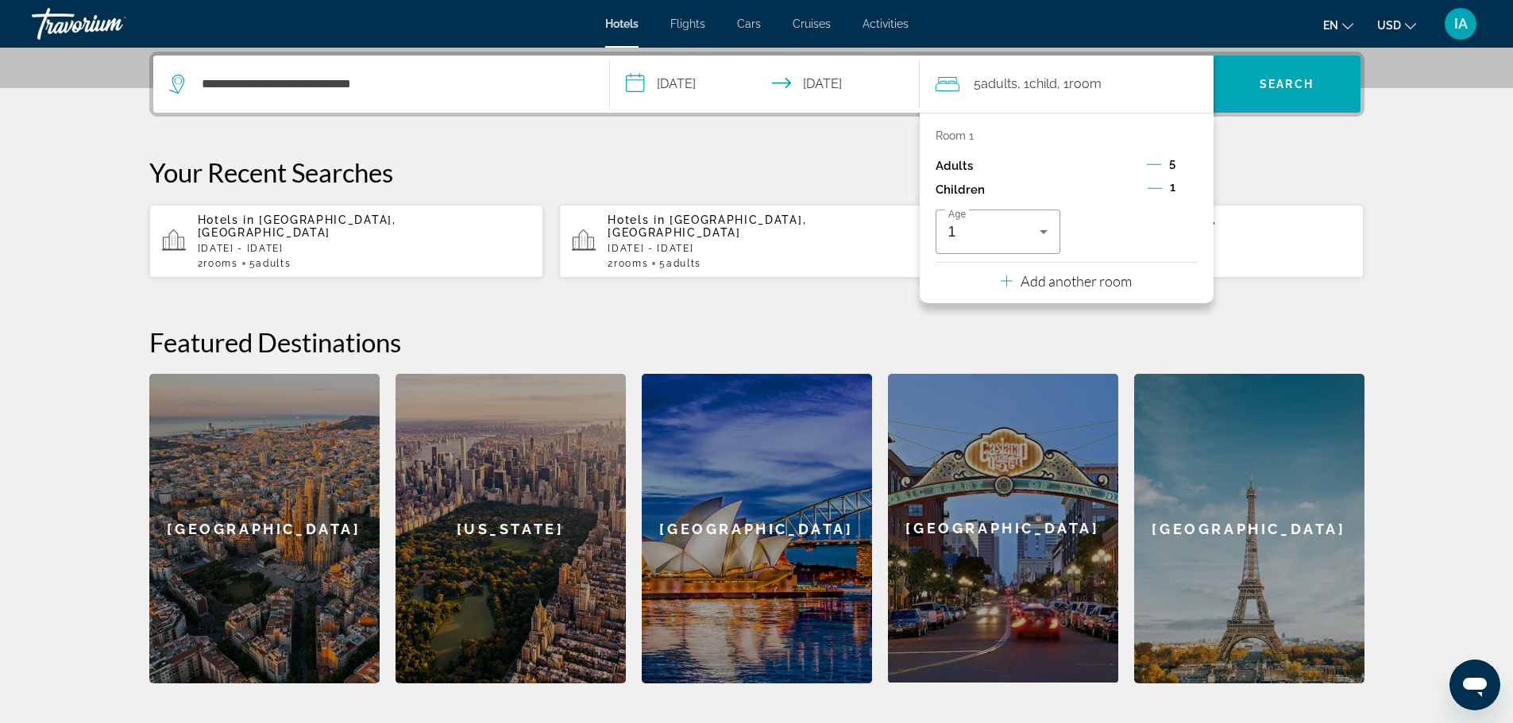
click at [1092, 284] on p "Add another room" at bounding box center [1075, 280] width 111 height 17
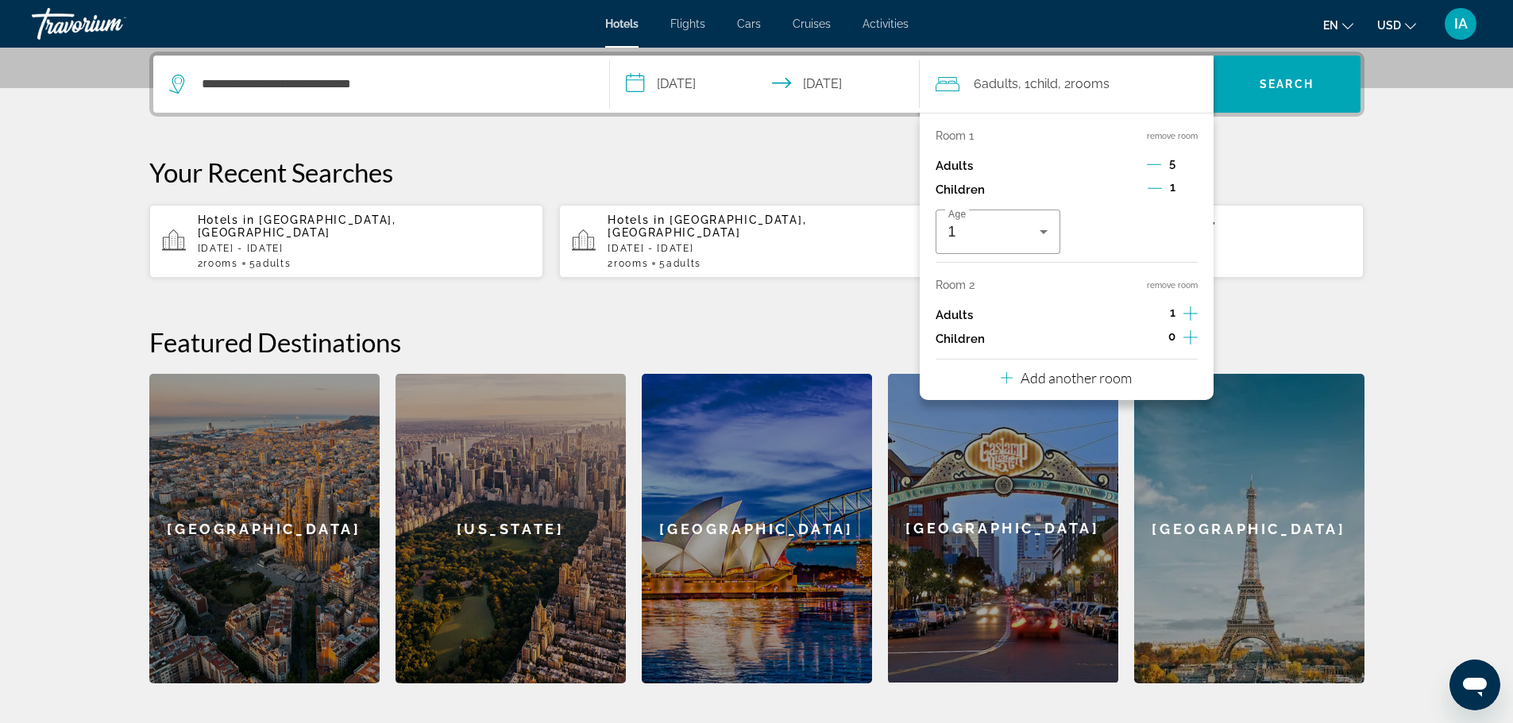
click at [1186, 311] on icon "Increment adults" at bounding box center [1190, 313] width 14 height 19
click at [1155, 160] on icon "Decrement adults" at bounding box center [1154, 164] width 14 height 14
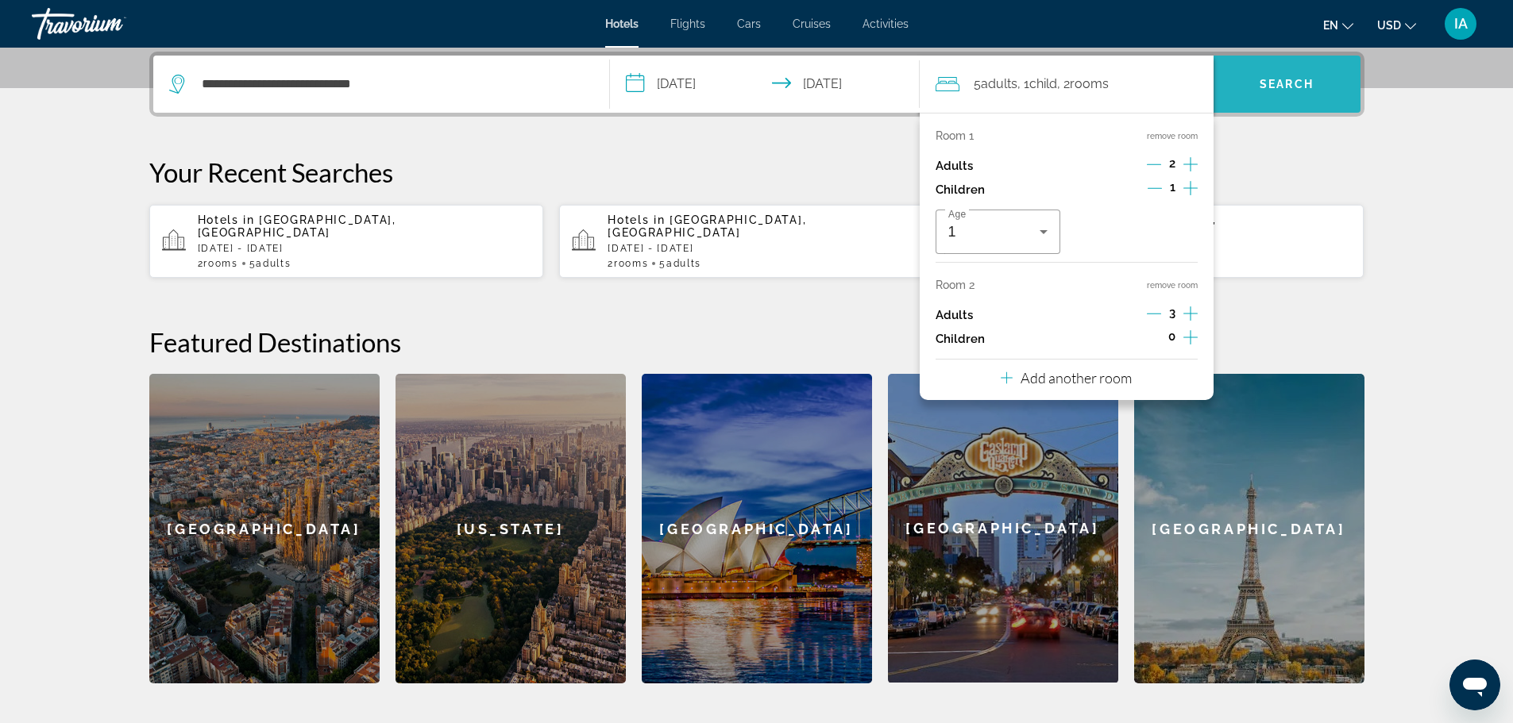
click at [1299, 98] on span "Search" at bounding box center [1286, 84] width 147 height 38
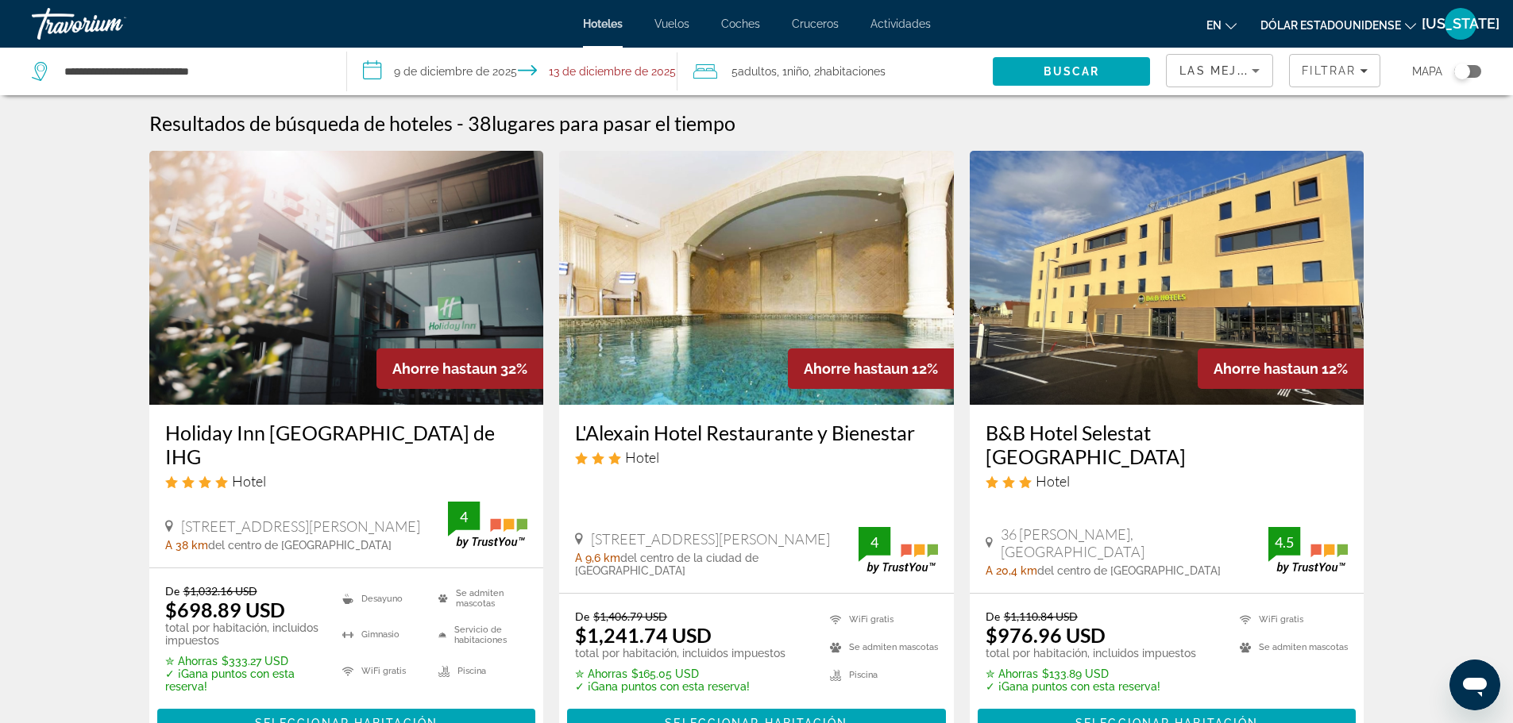
drag, startPoint x: 1524, startPoint y: 141, endPoint x: 1451, endPoint y: 120, distance: 75.9
click at [1248, 69] on icon "Ordenar por" at bounding box center [1255, 70] width 19 height 19
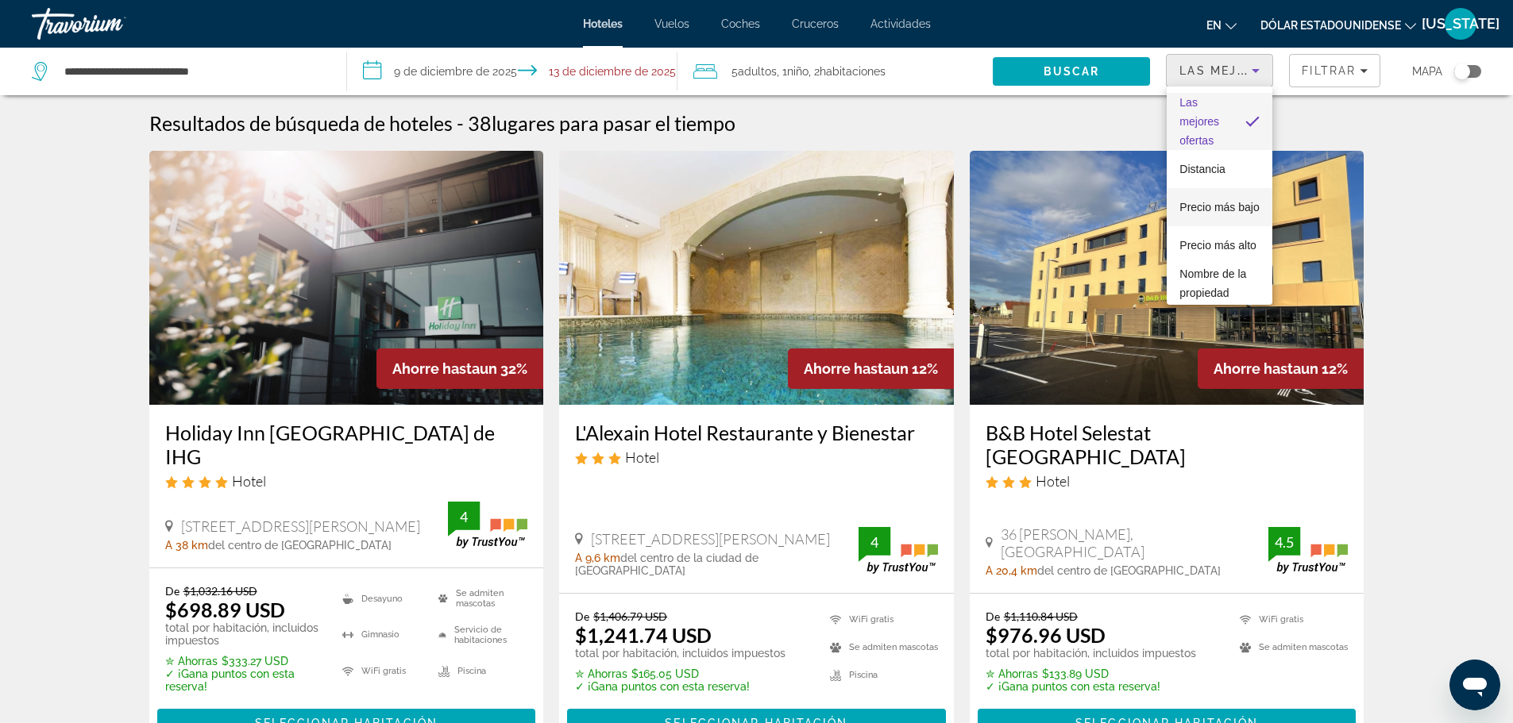
click at [1221, 202] on font "Precio más bajo" at bounding box center [1218, 207] width 79 height 13
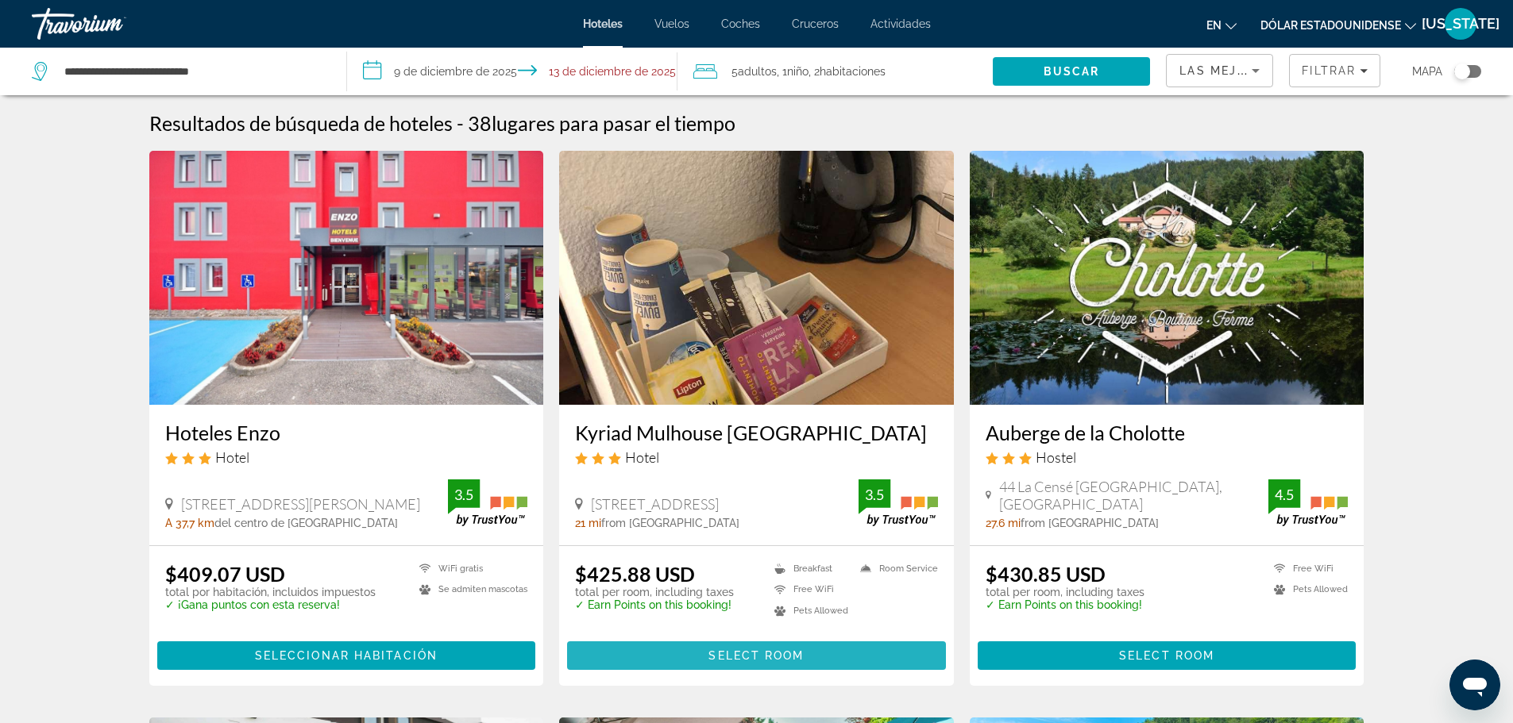
click at [728, 652] on span "Select Room" at bounding box center [755, 656] width 95 height 13
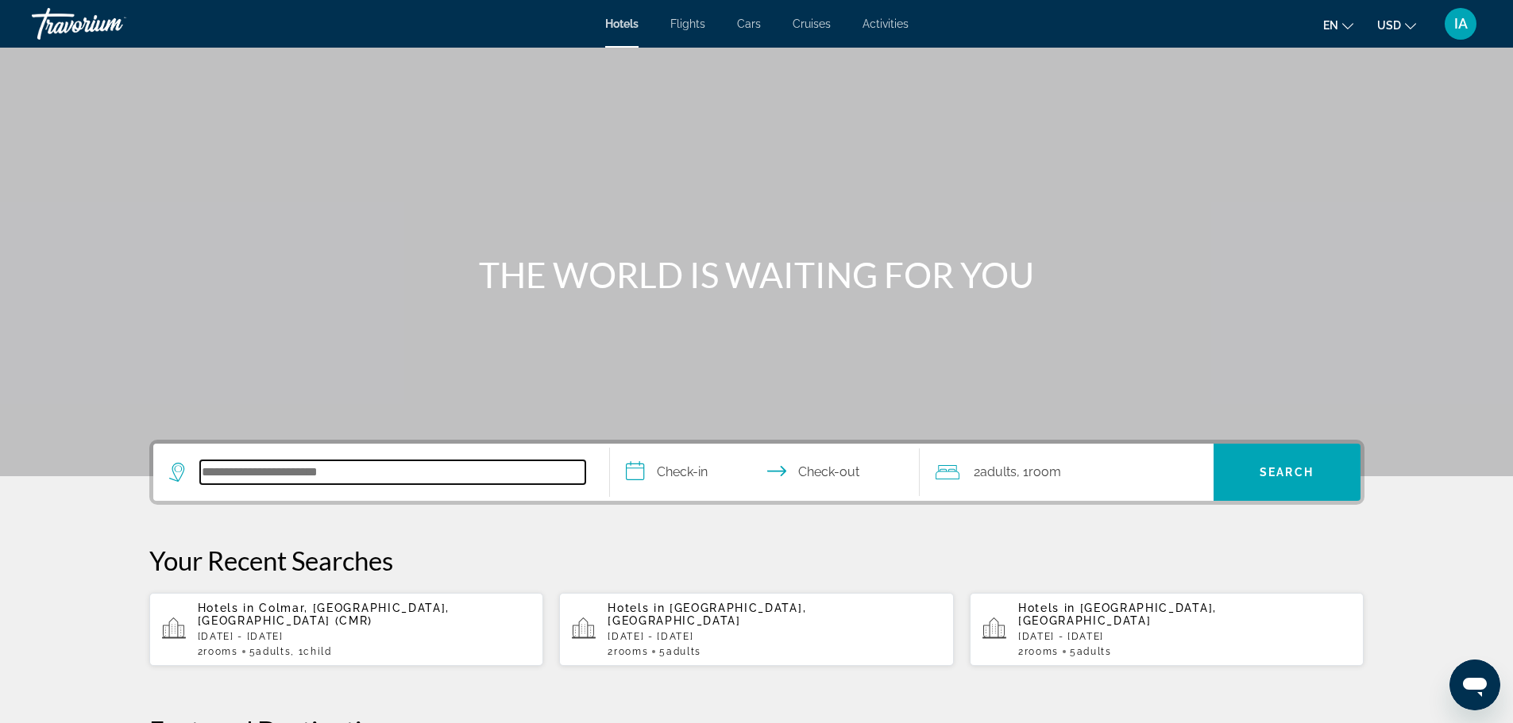
click at [471, 477] on input "Search hotel destination" at bounding box center [392, 473] width 385 height 24
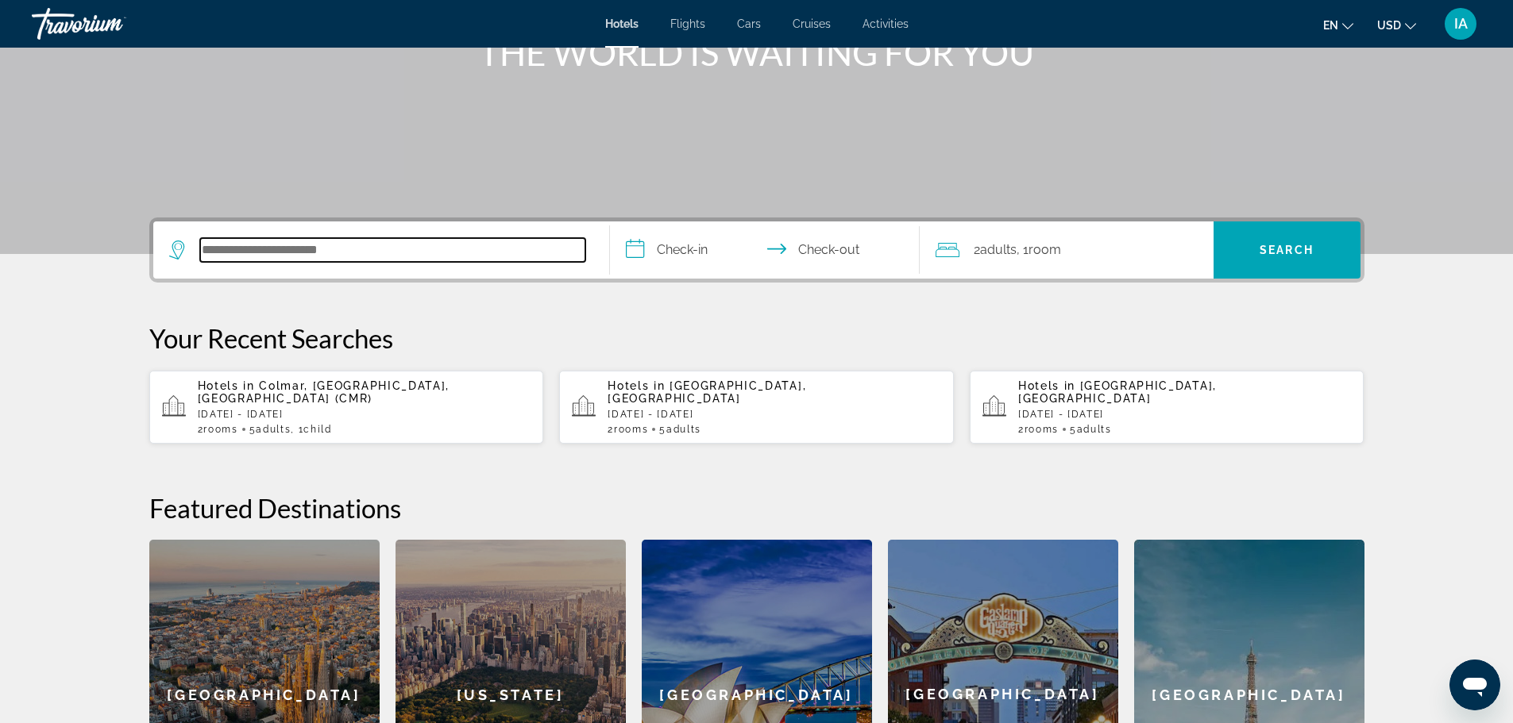
scroll to position [388, 0]
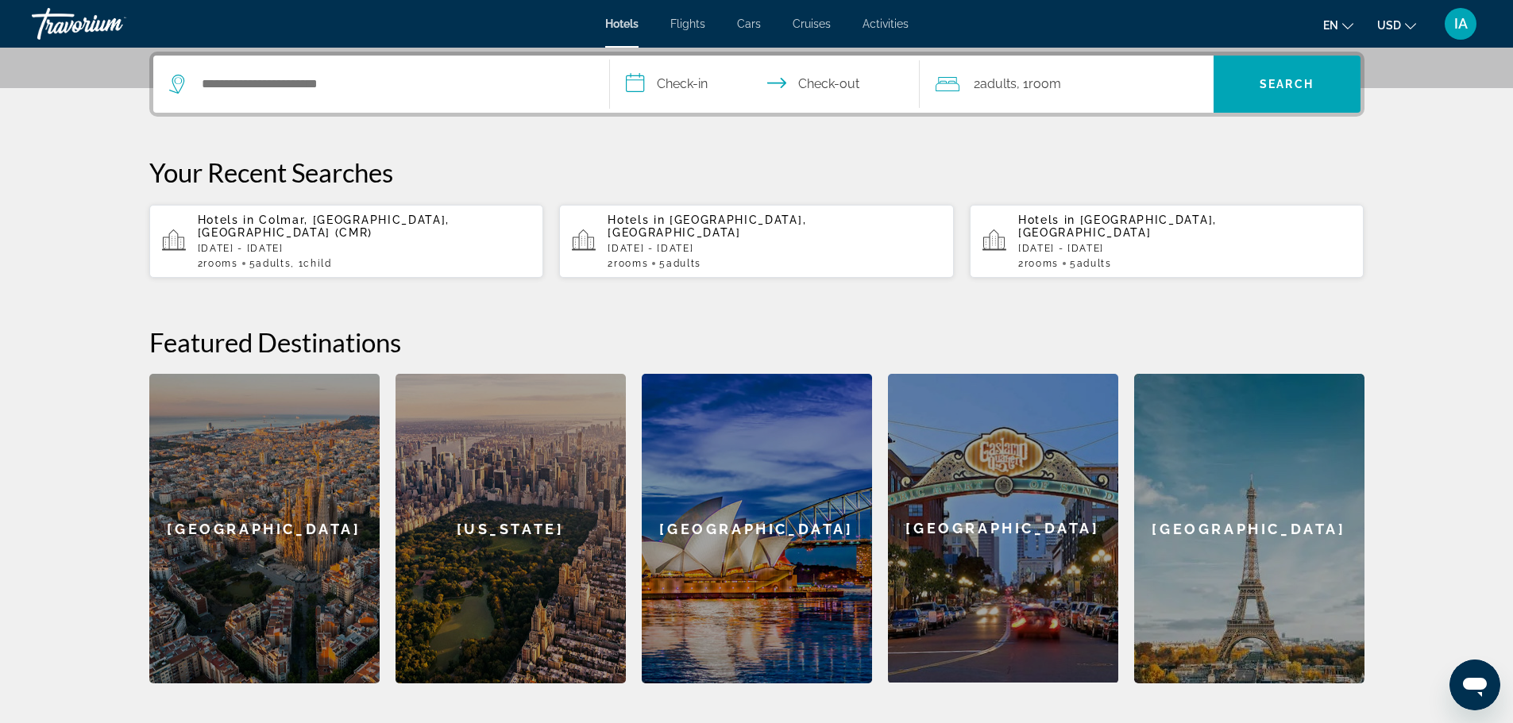
click at [458, 243] on p "[DATE] - [DATE]" at bounding box center [365, 248] width 334 height 11
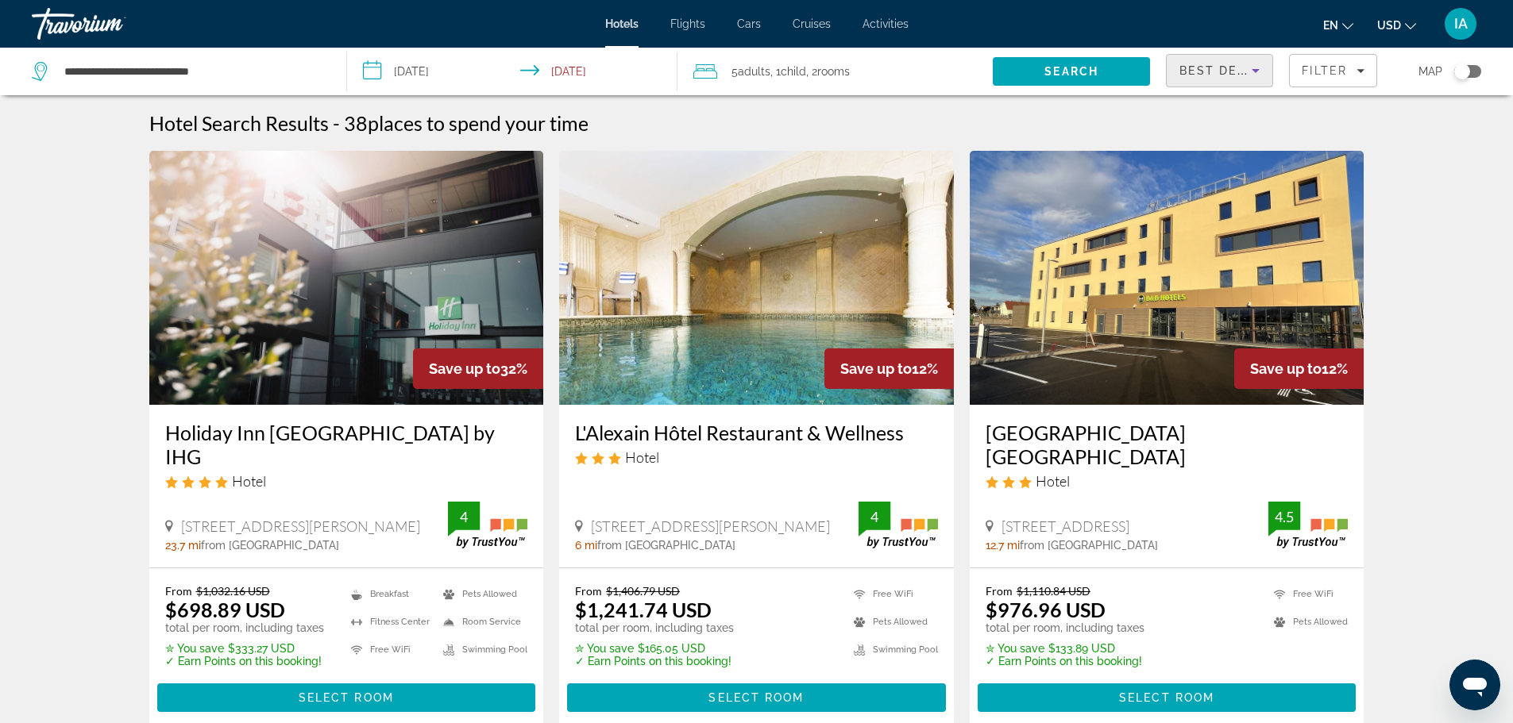
click at [1252, 71] on icon "Sort by" at bounding box center [1255, 70] width 19 height 19
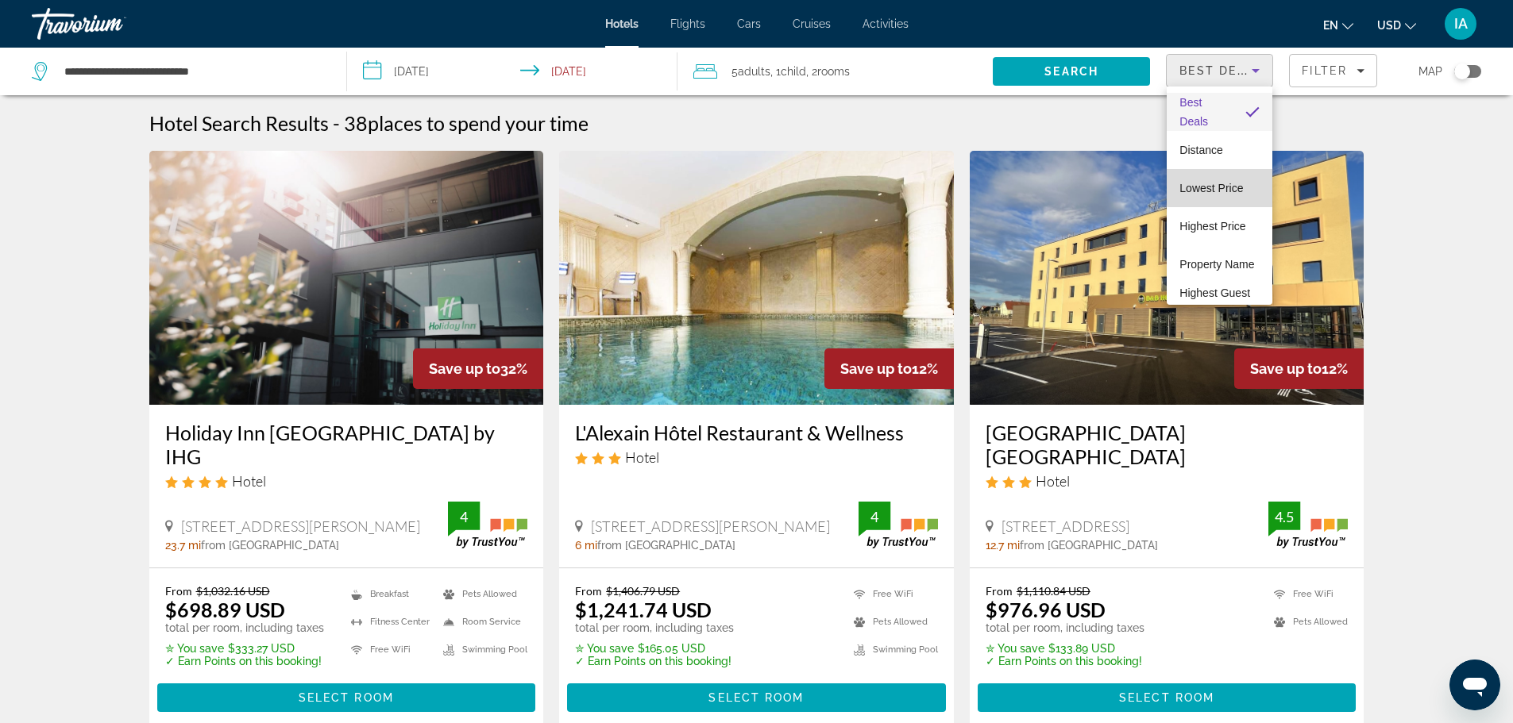
click at [1228, 183] on span "Lowest Price" at bounding box center [1211, 188] width 64 height 13
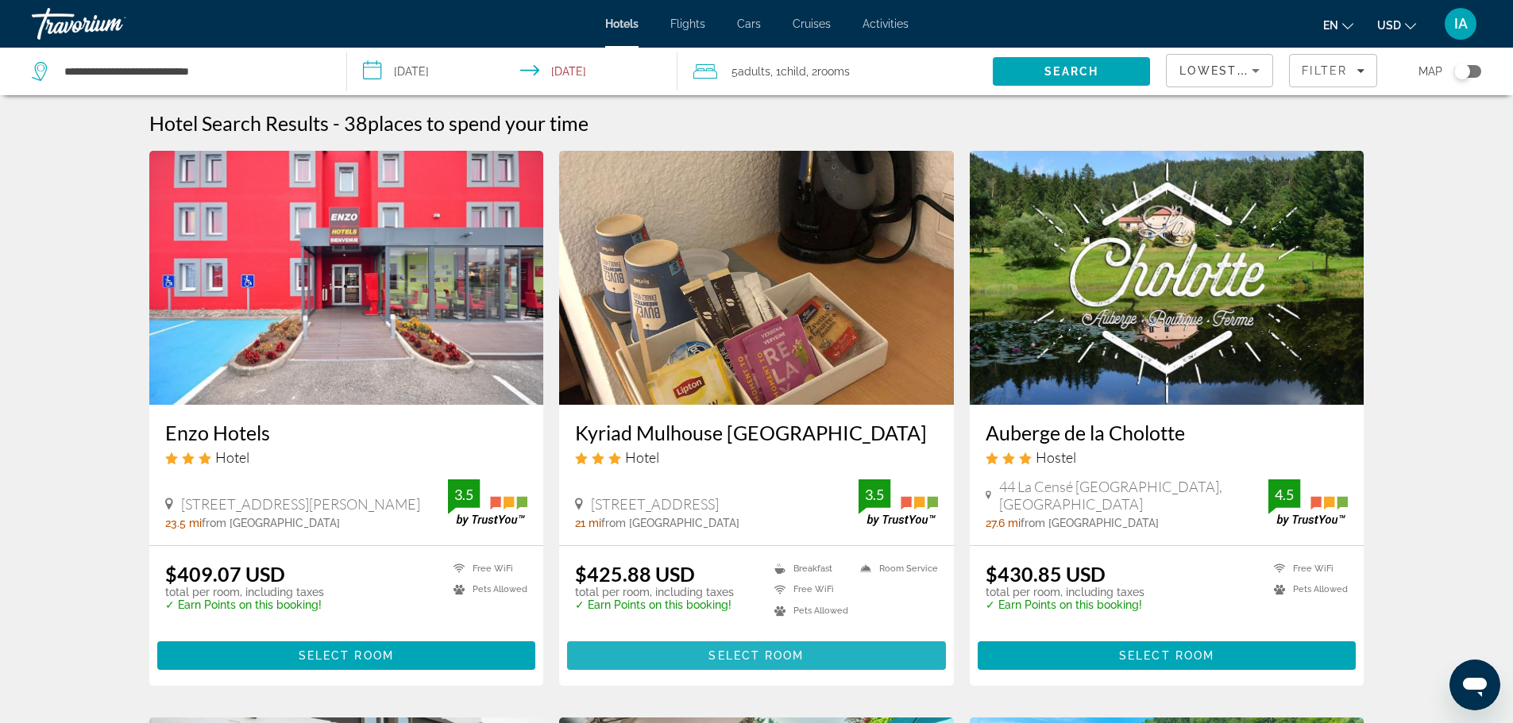
click at [816, 654] on span "Main content" at bounding box center [756, 656] width 379 height 38
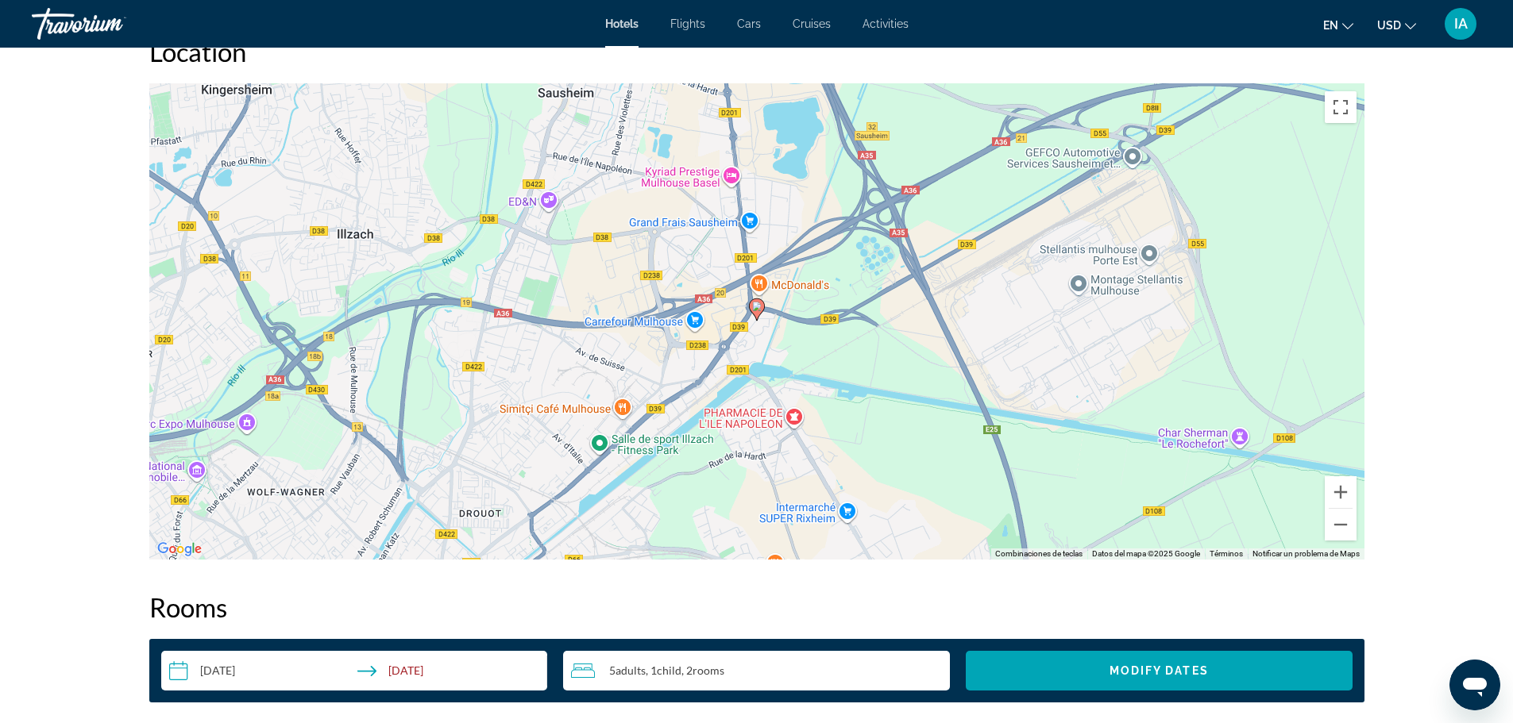
scroll to position [1525, 0]
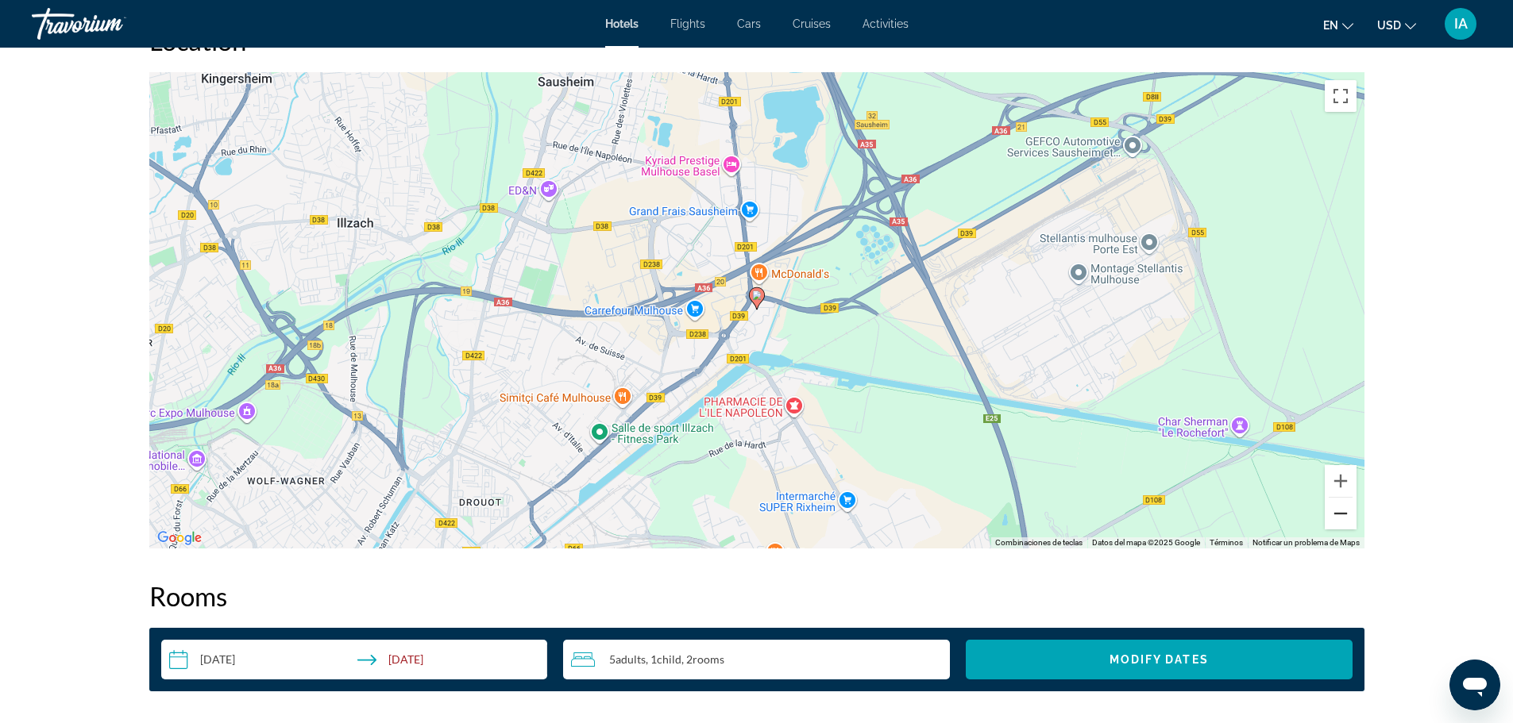
click at [1342, 514] on button "Reducir" at bounding box center [1341, 514] width 32 height 32
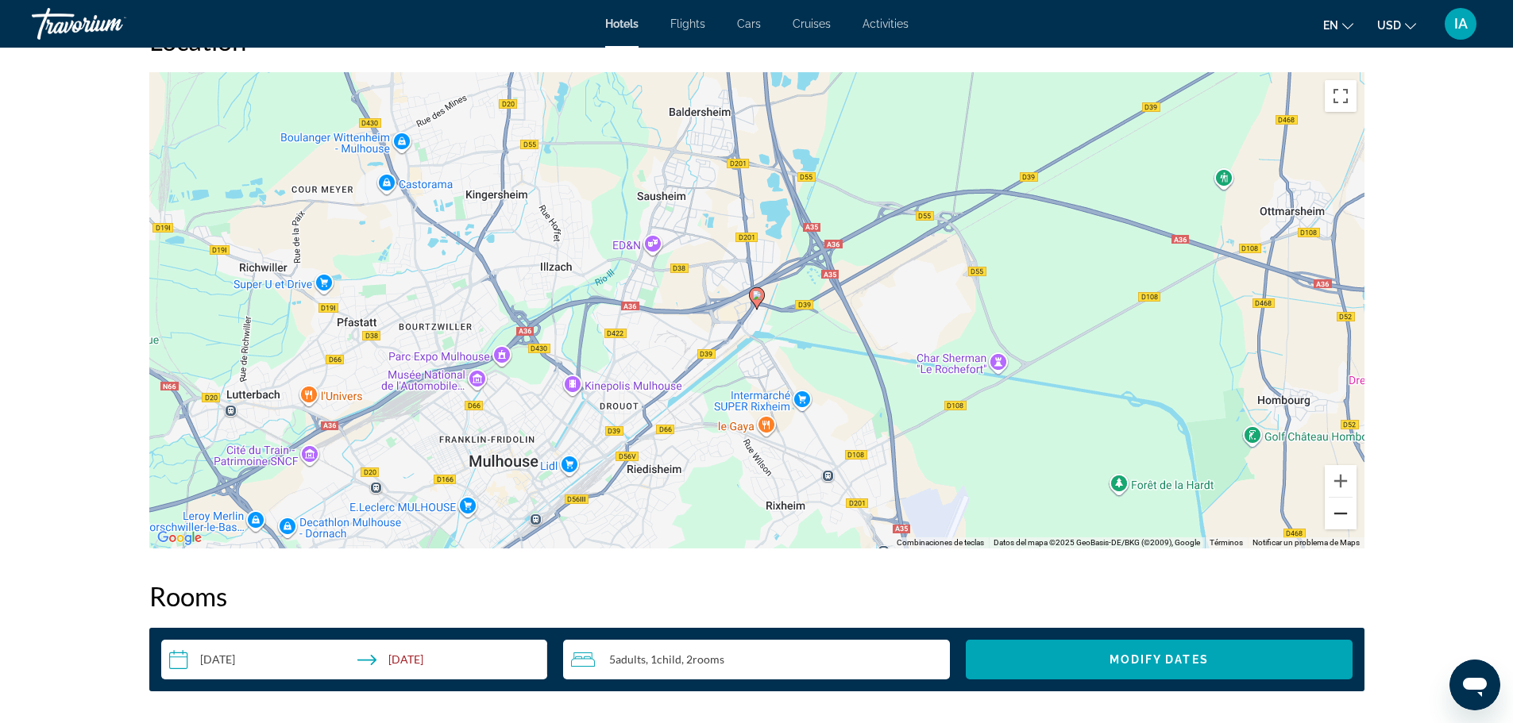
click at [1342, 514] on button "Reducir" at bounding box center [1341, 514] width 32 height 32
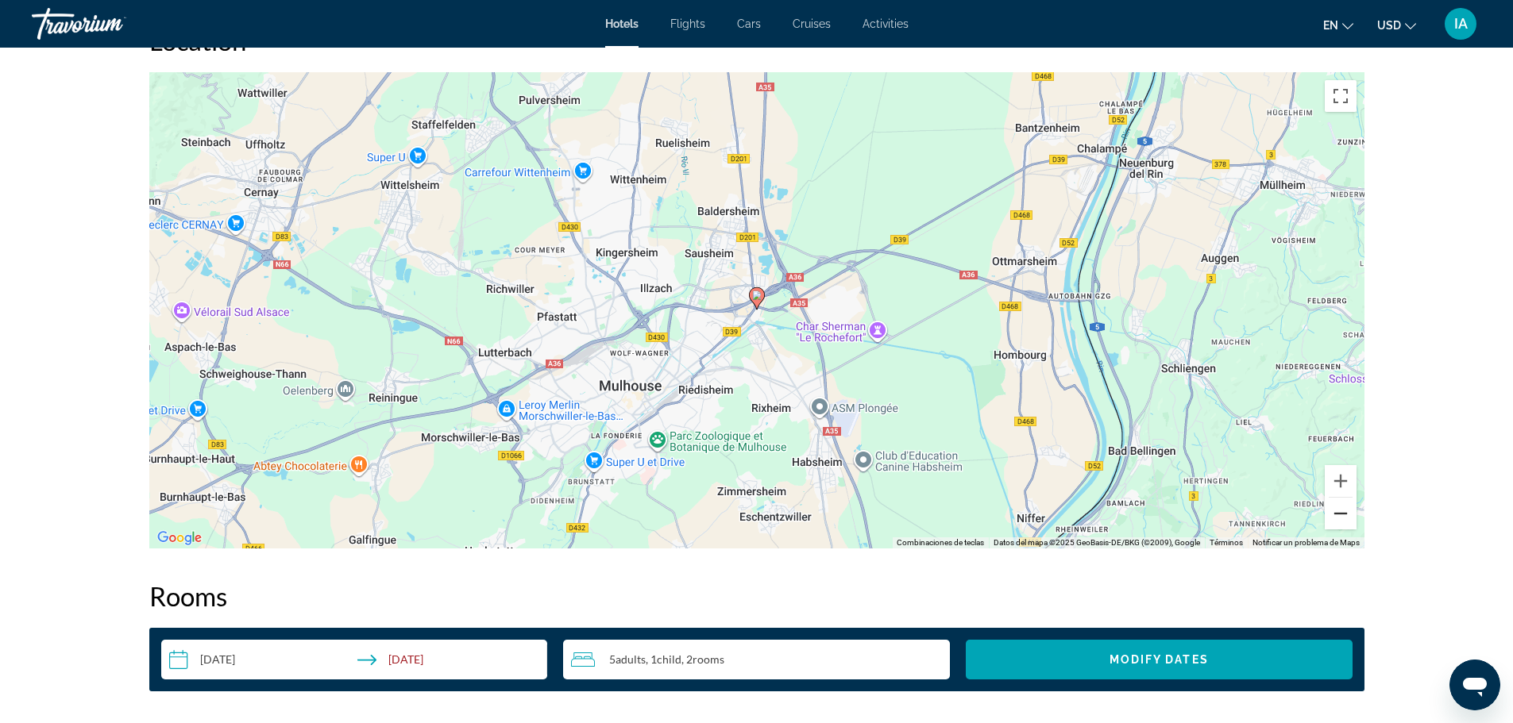
click at [1342, 514] on button "Reducir" at bounding box center [1341, 514] width 32 height 32
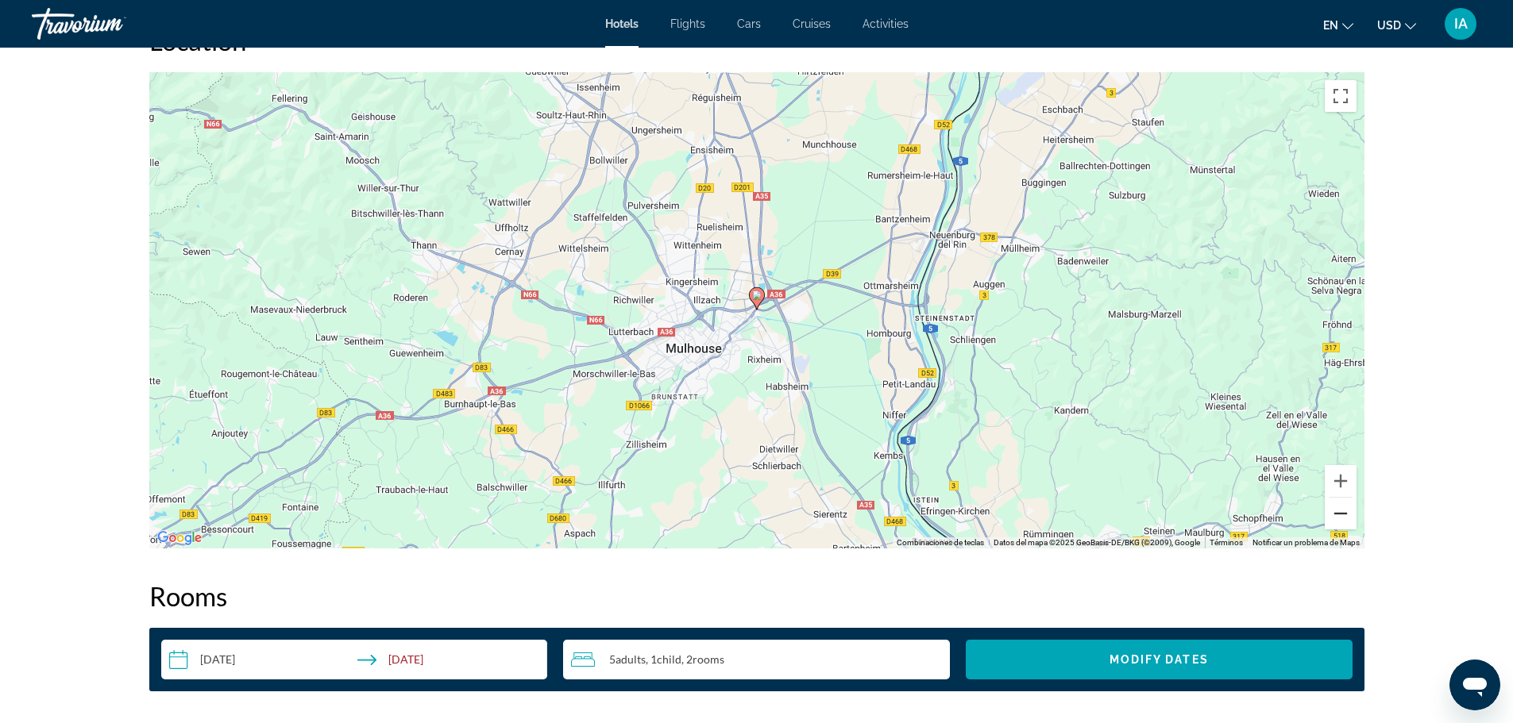
click at [1342, 514] on button "Reducir" at bounding box center [1341, 514] width 32 height 32
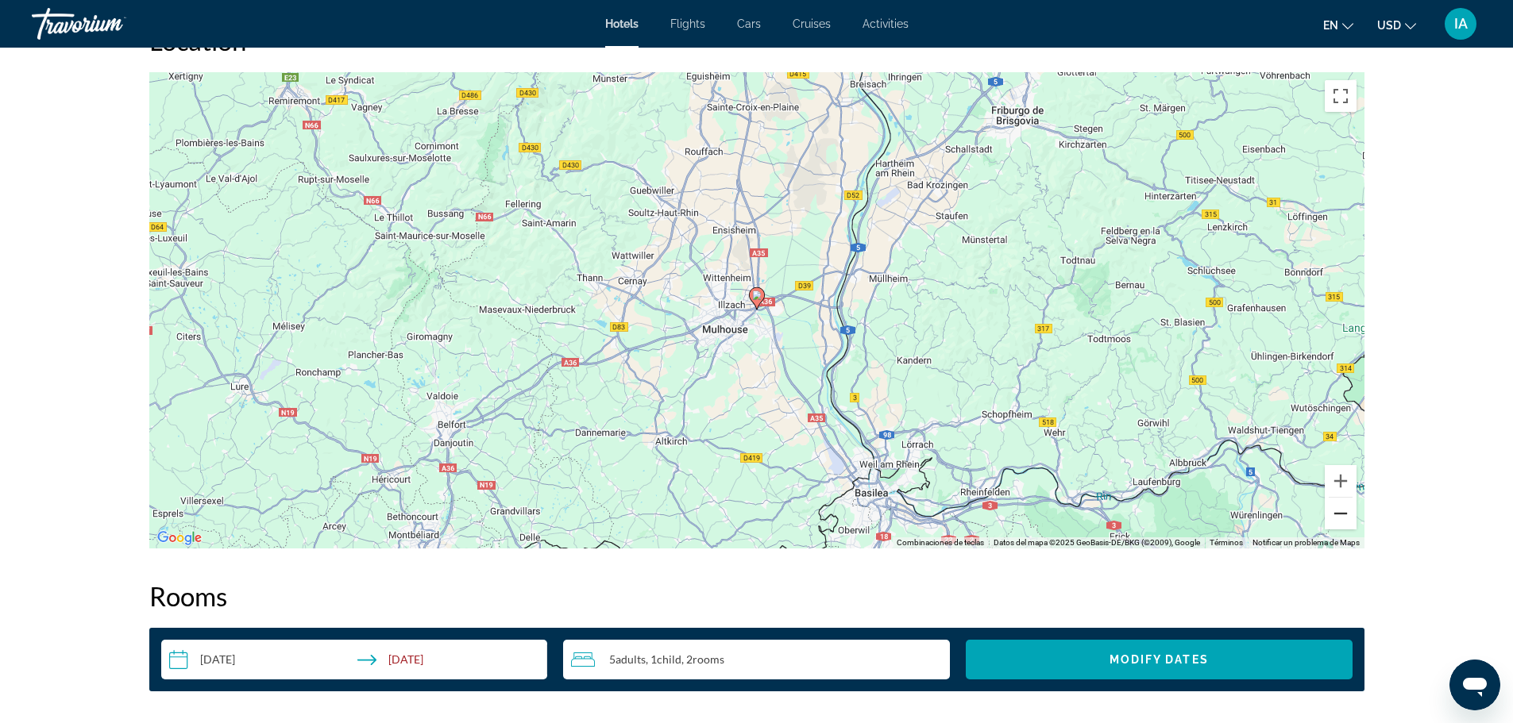
click at [1342, 514] on button "Reducir" at bounding box center [1341, 514] width 32 height 32
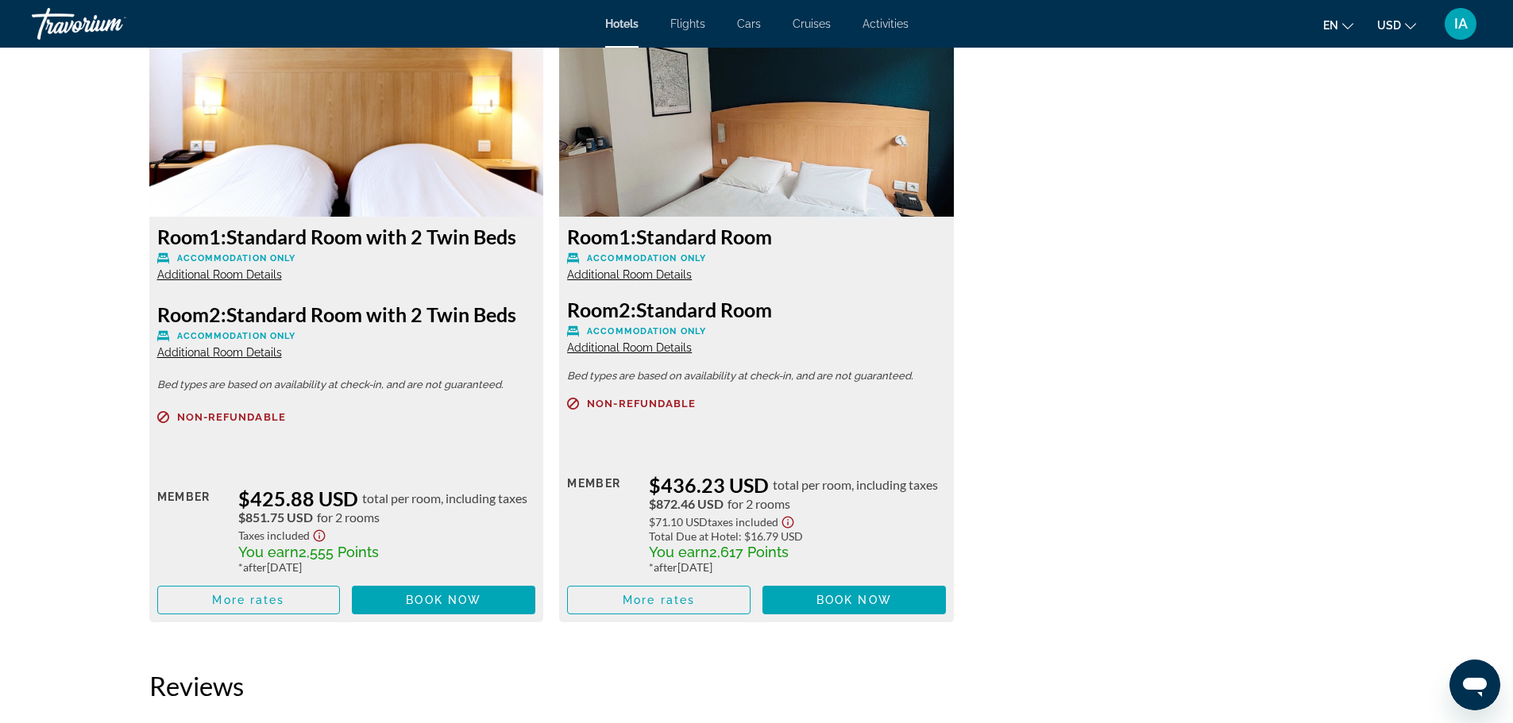
scroll to position [2235, 0]
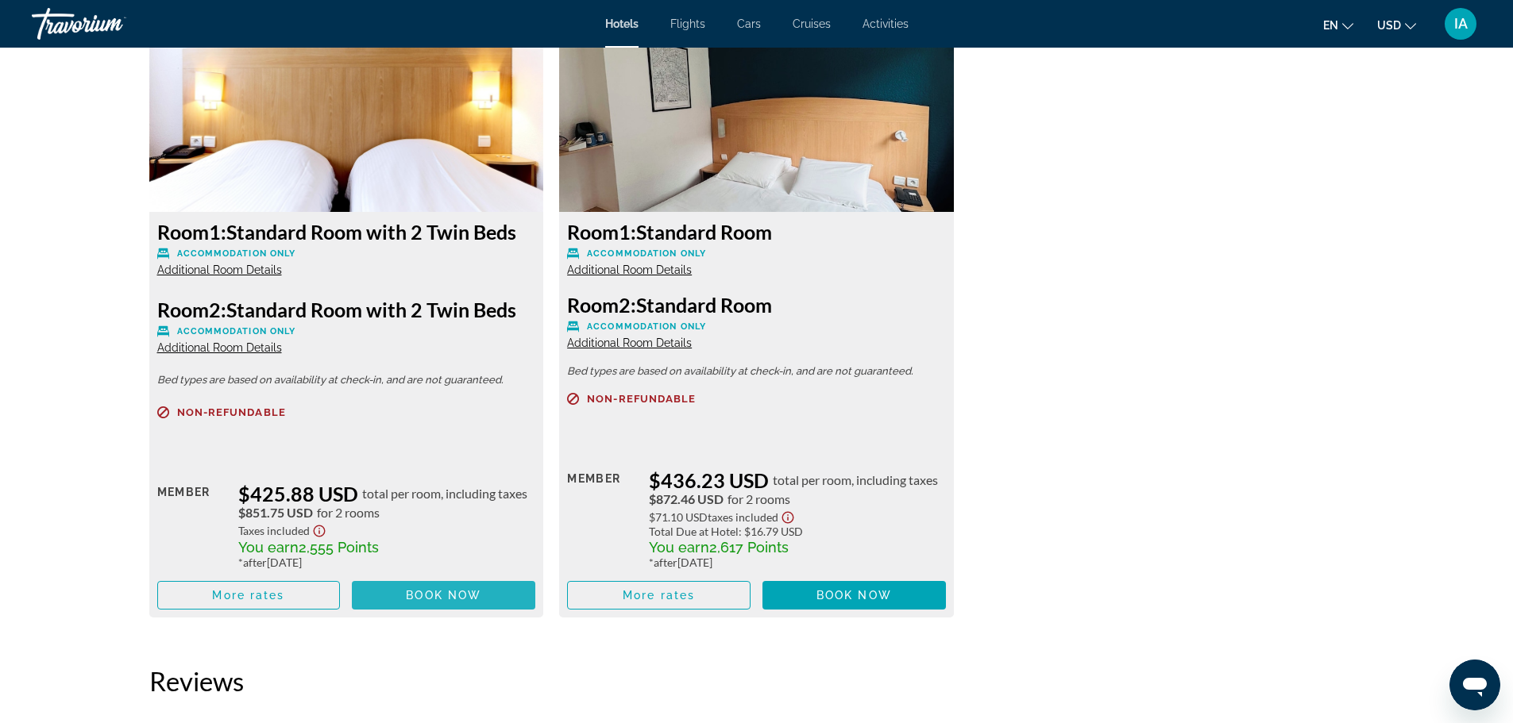
click at [455, 601] on span "Book now" at bounding box center [443, 595] width 75 height 13
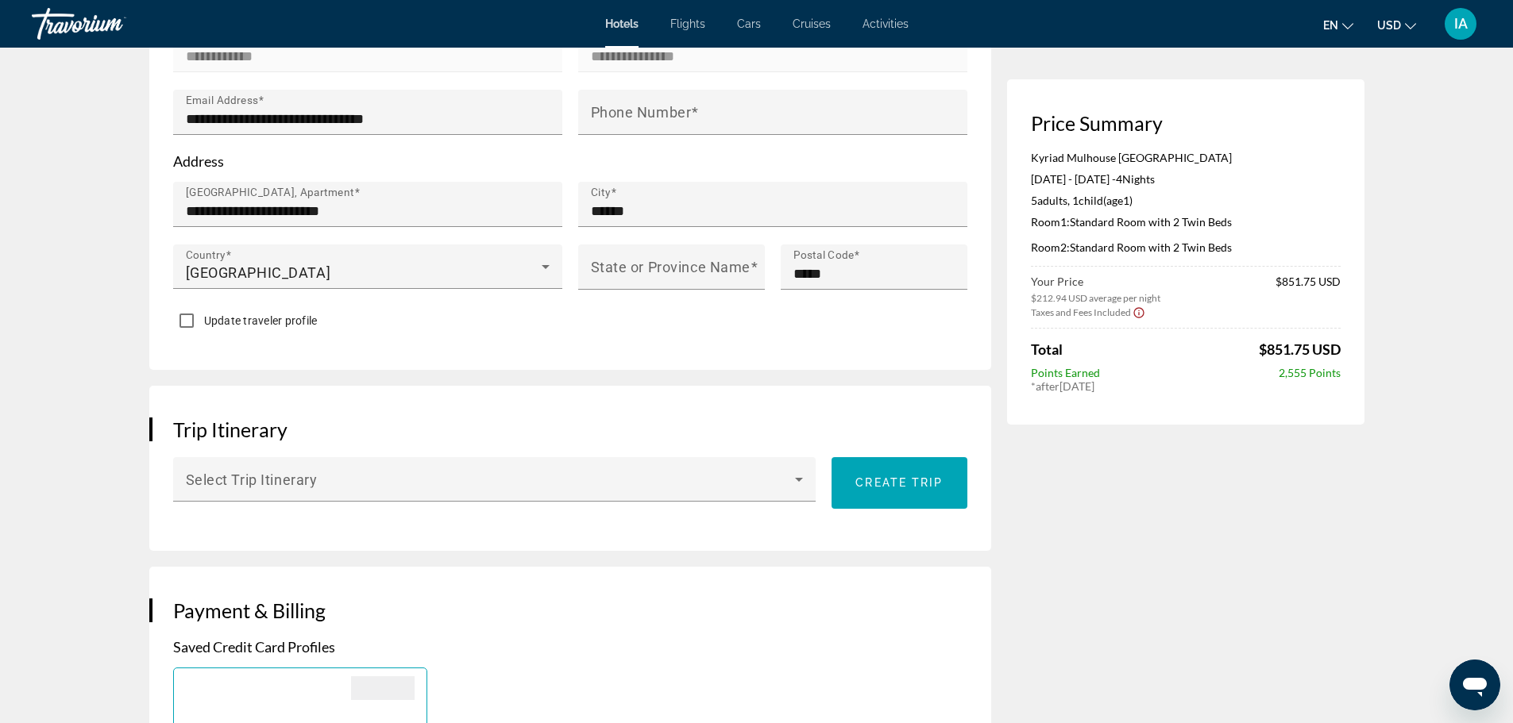
scroll to position [762, 0]
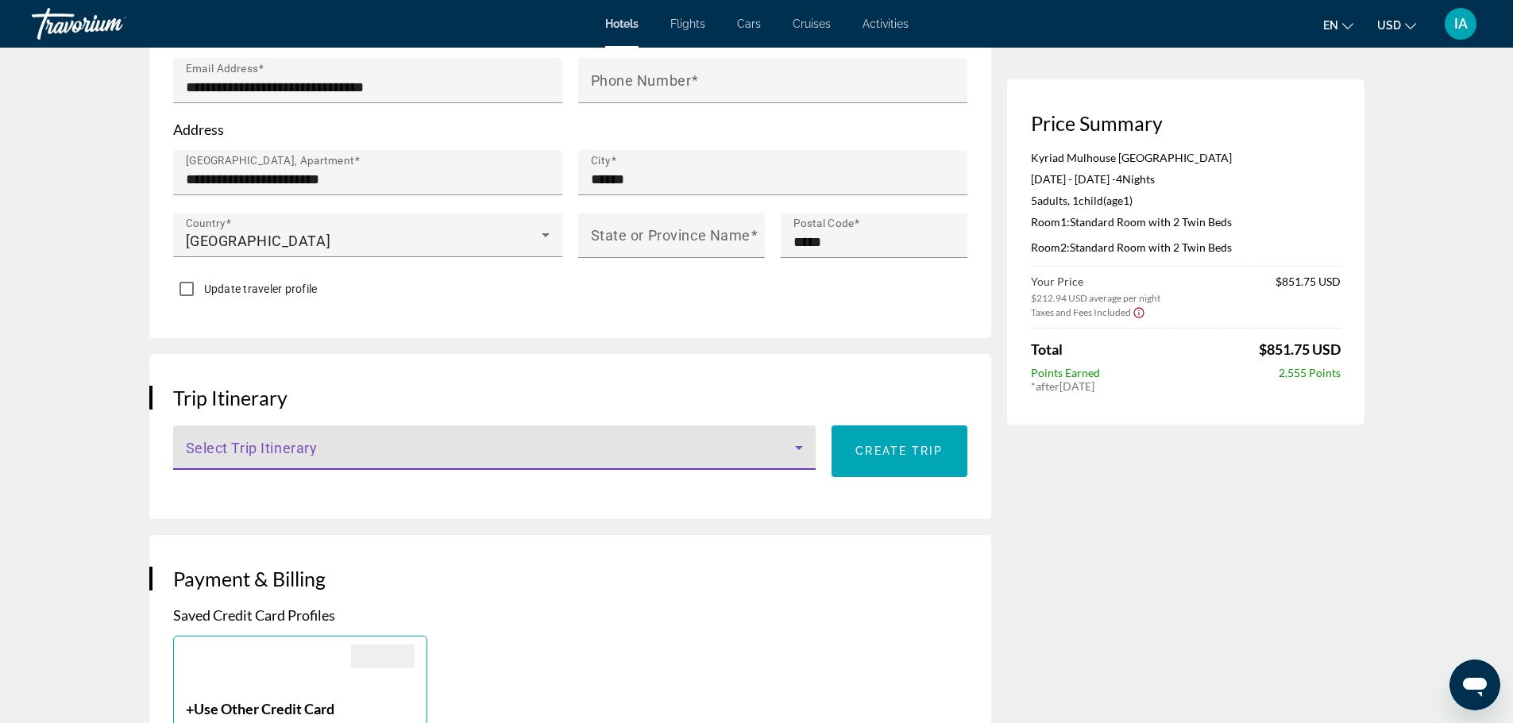
click at [797, 457] on icon "Main content" at bounding box center [798, 447] width 19 height 19
click at [797, 463] on div at bounding box center [756, 361] width 1513 height 723
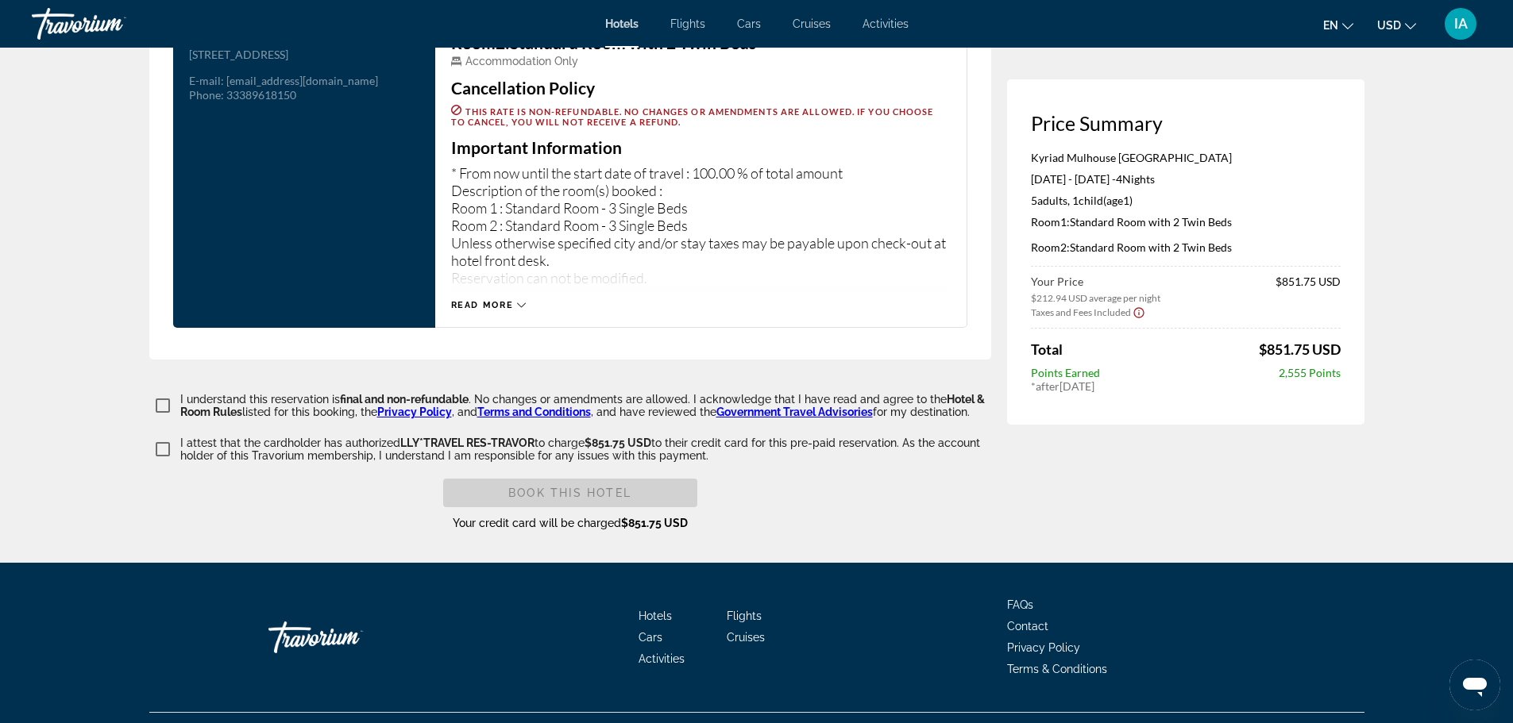
scroll to position [2279, 0]
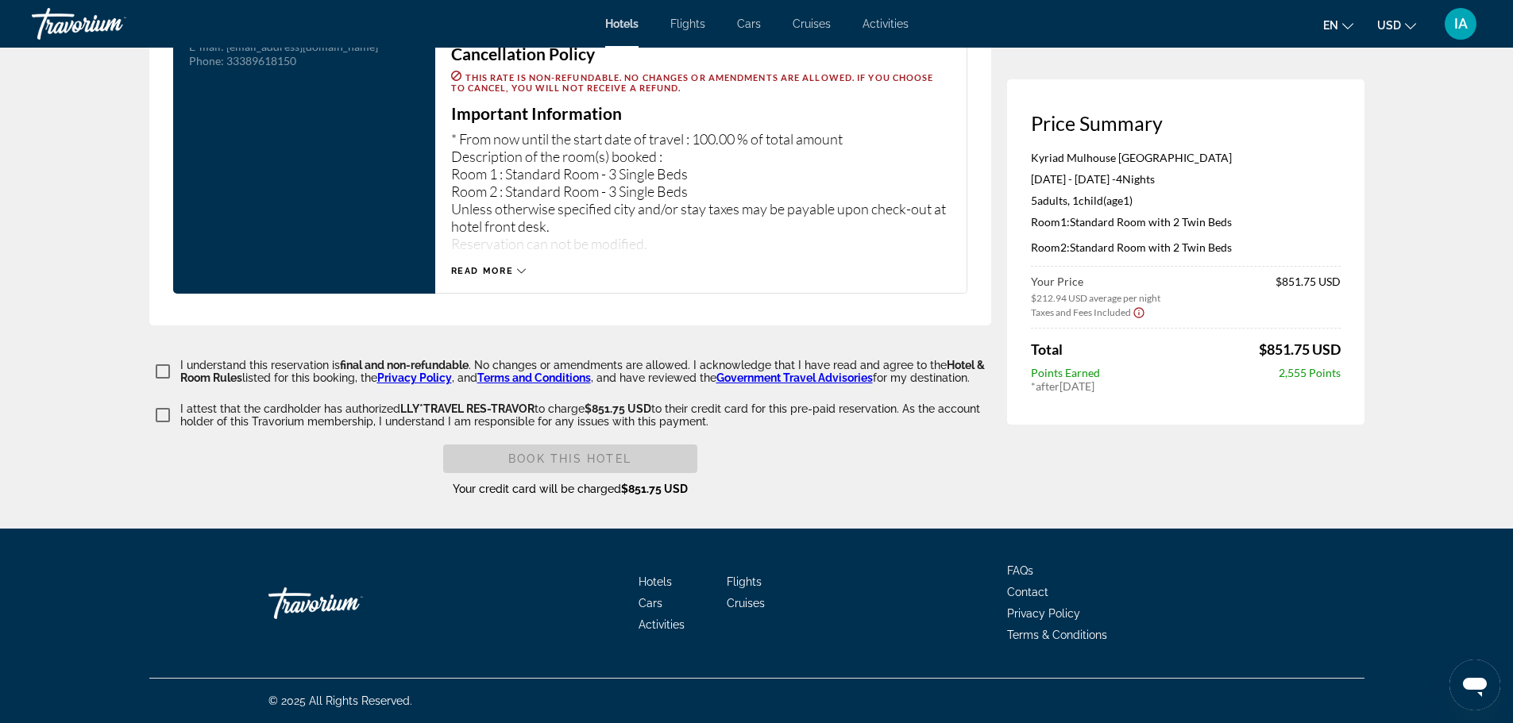
click at [515, 272] on div "Read more" at bounding box center [488, 271] width 75 height 10
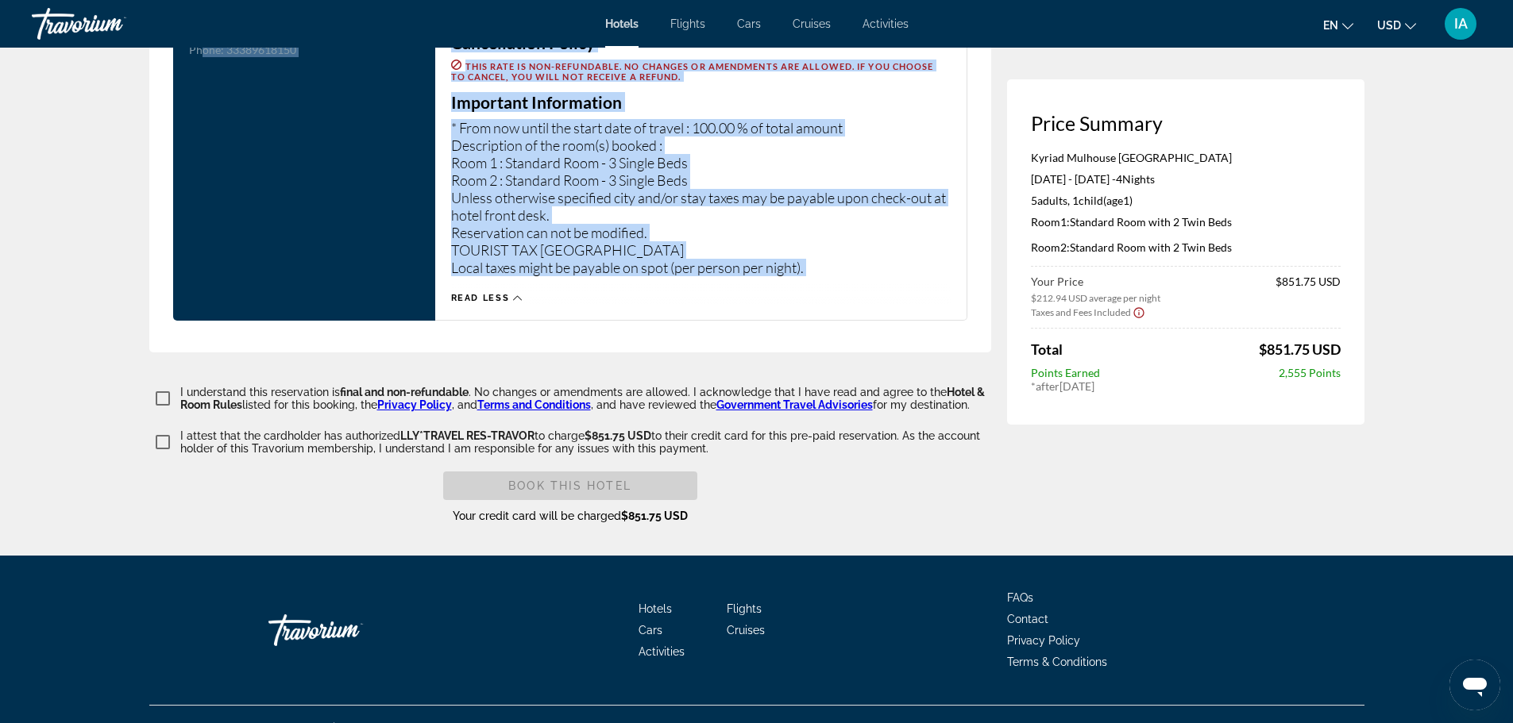
drag, startPoint x: 649, startPoint y: 295, endPoint x: 200, endPoint y: 72, distance: 500.7
click at [200, 72] on div "Kyriad Mulhouse Nord Illzach Address 23 Rue Des Trois Frontieres, Illzach 68110…" at bounding box center [570, 124] width 810 height 394
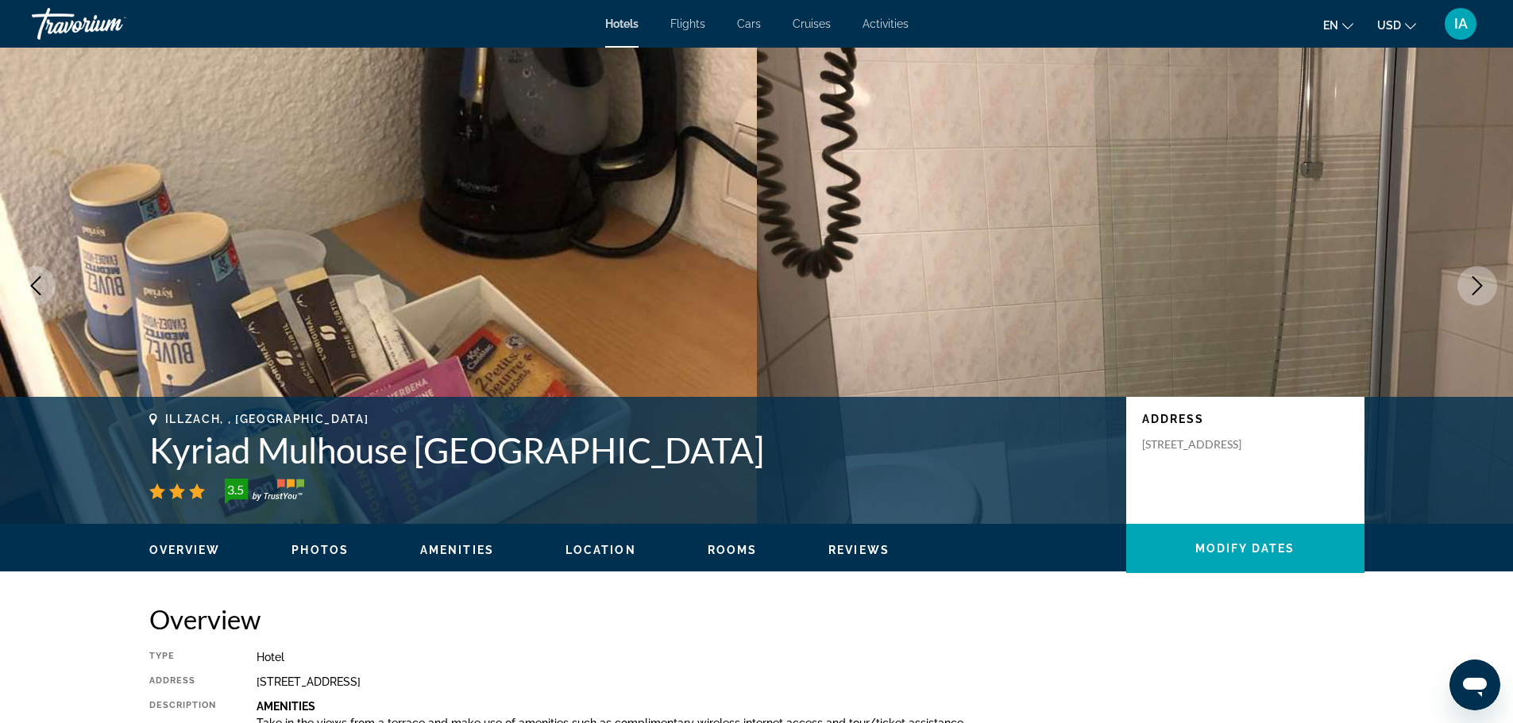
click at [616, 198] on img "Main content" at bounding box center [378, 286] width 757 height 476
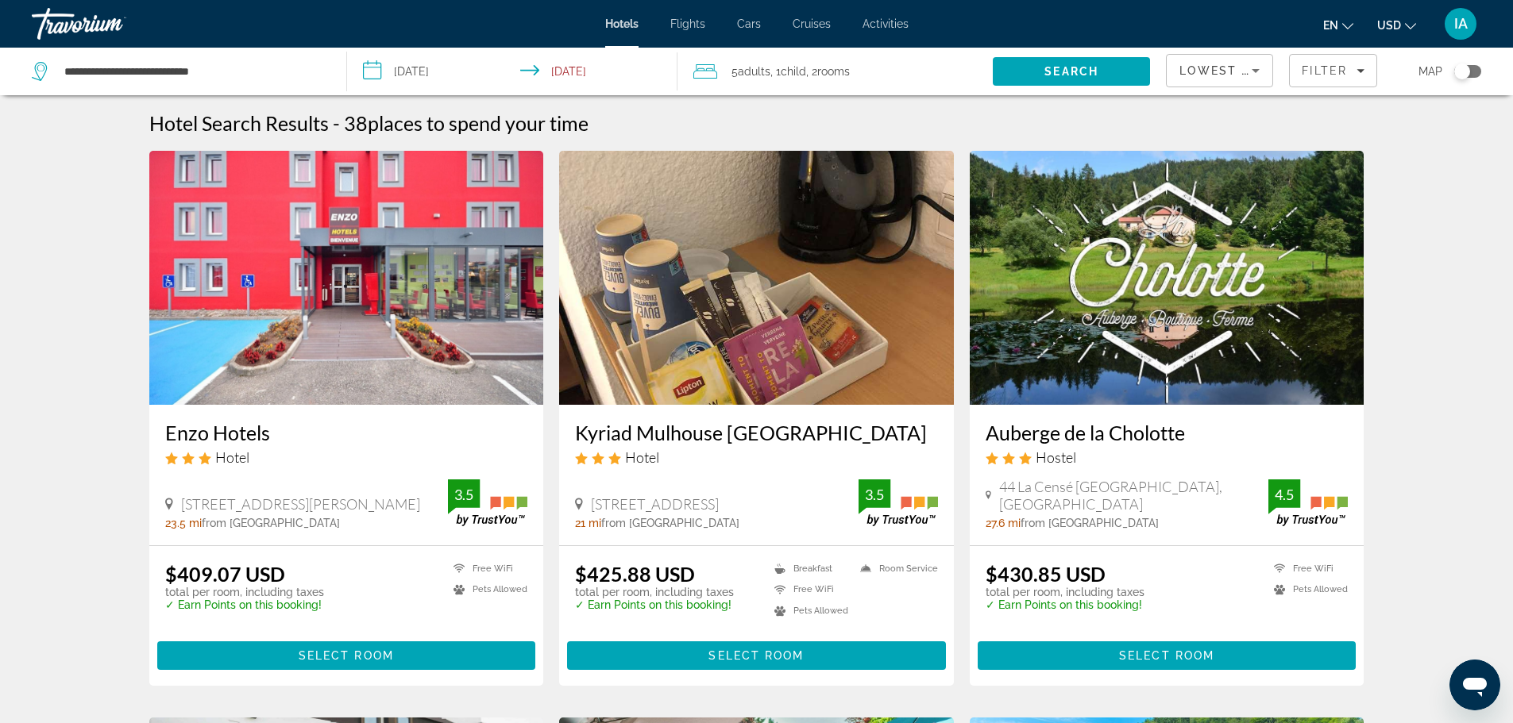
click at [847, 79] on span ", 2 Room rooms" at bounding box center [828, 71] width 44 height 22
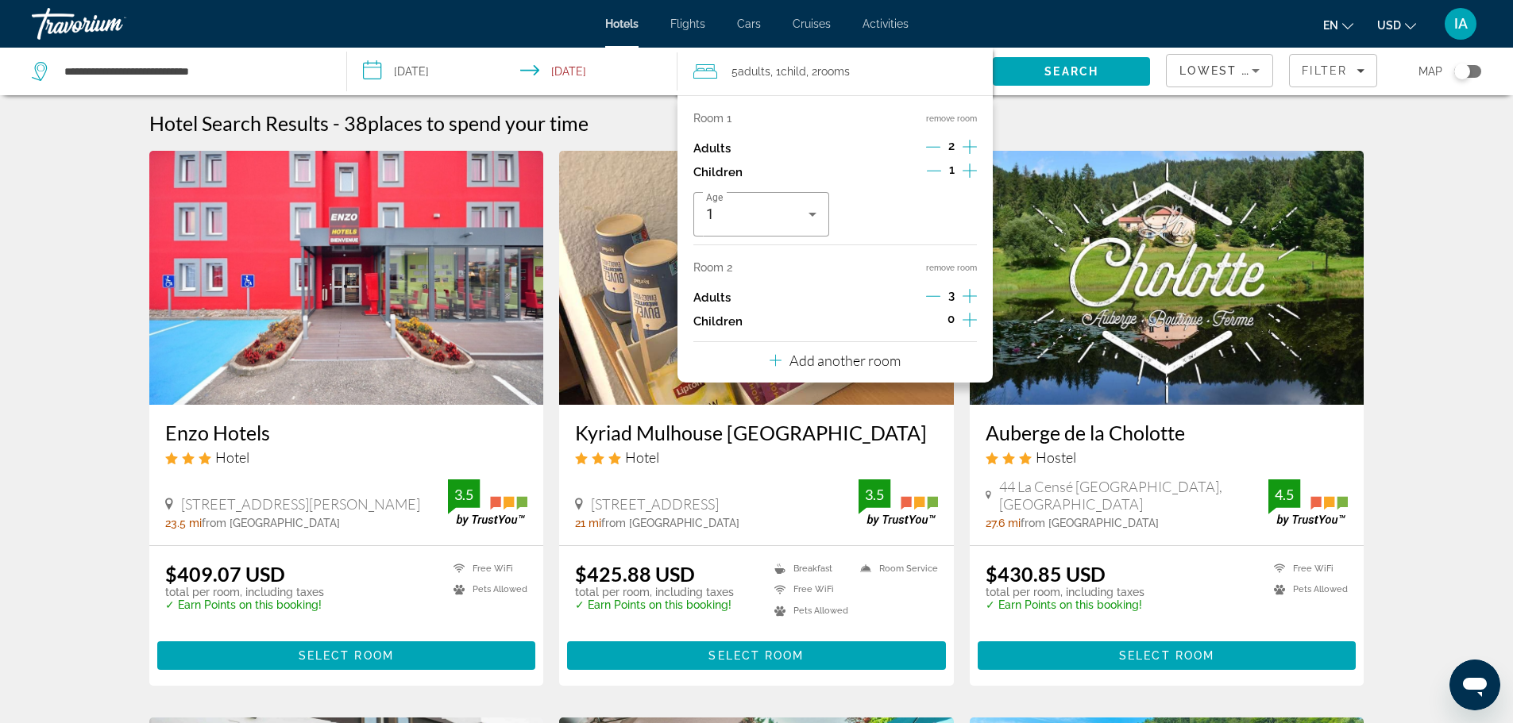
click at [932, 167] on icon "Decrement children" at bounding box center [934, 171] width 14 height 14
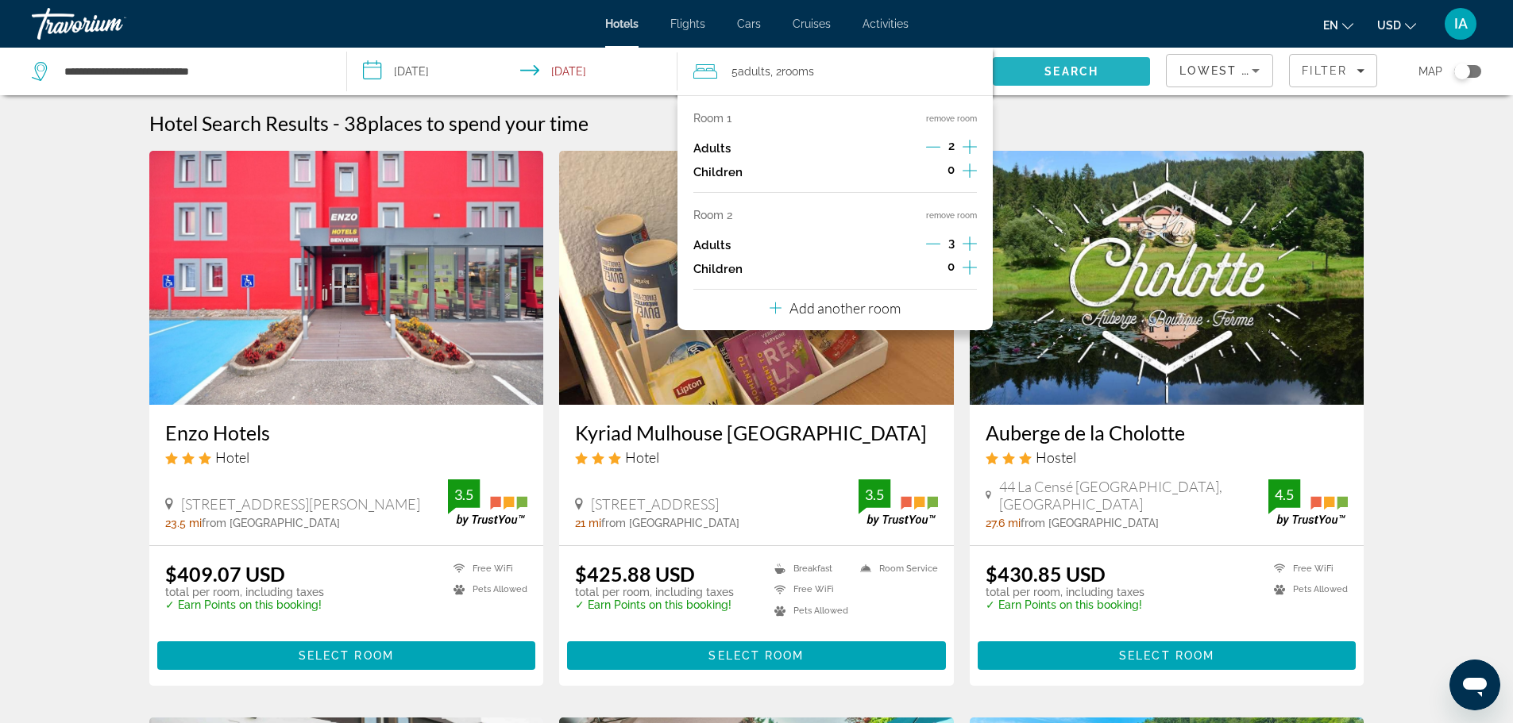
click at [1056, 64] on span "Search" at bounding box center [1071, 71] width 157 height 38
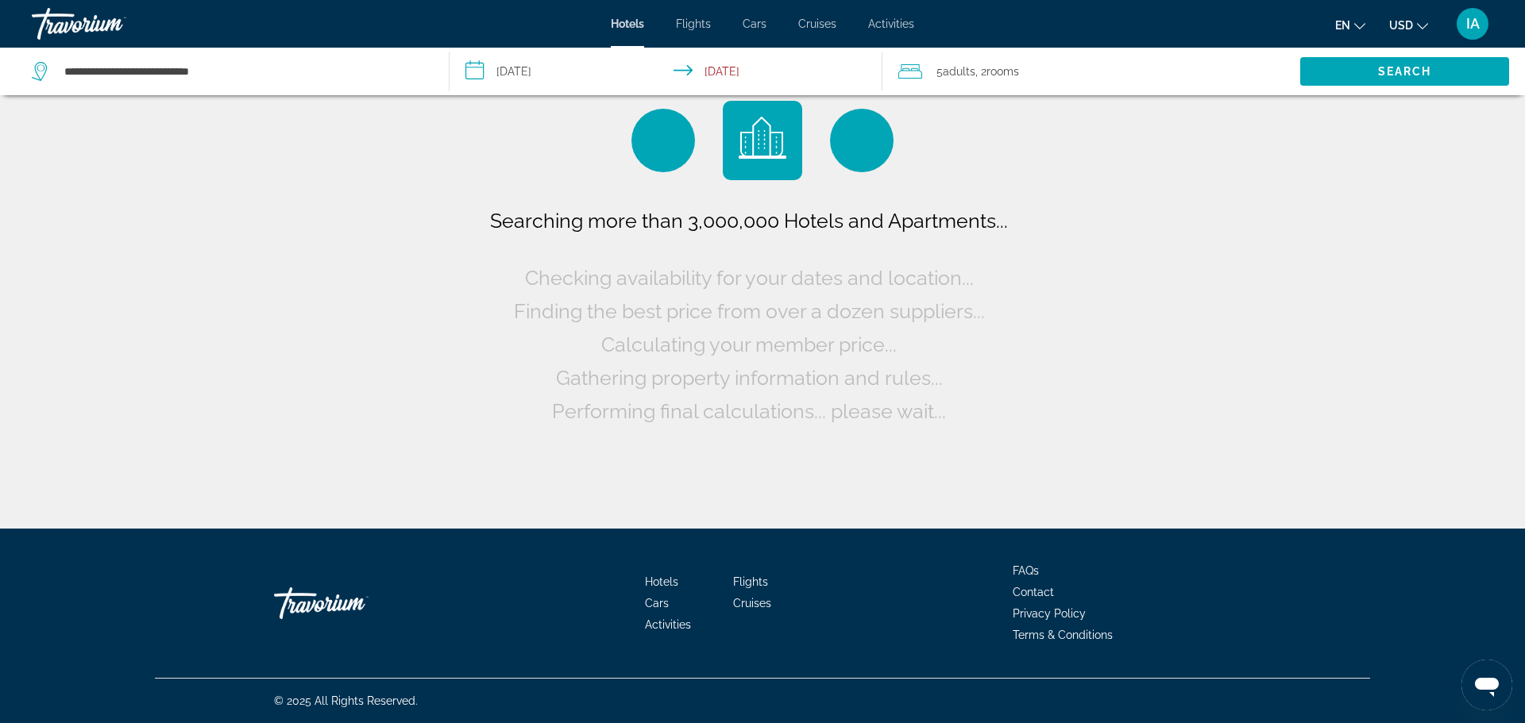
drag, startPoint x: 1056, startPoint y: 64, endPoint x: 1159, endPoint y: 289, distance: 248.0
click at [1159, 289] on div "**********" at bounding box center [762, 264] width 1525 height 529
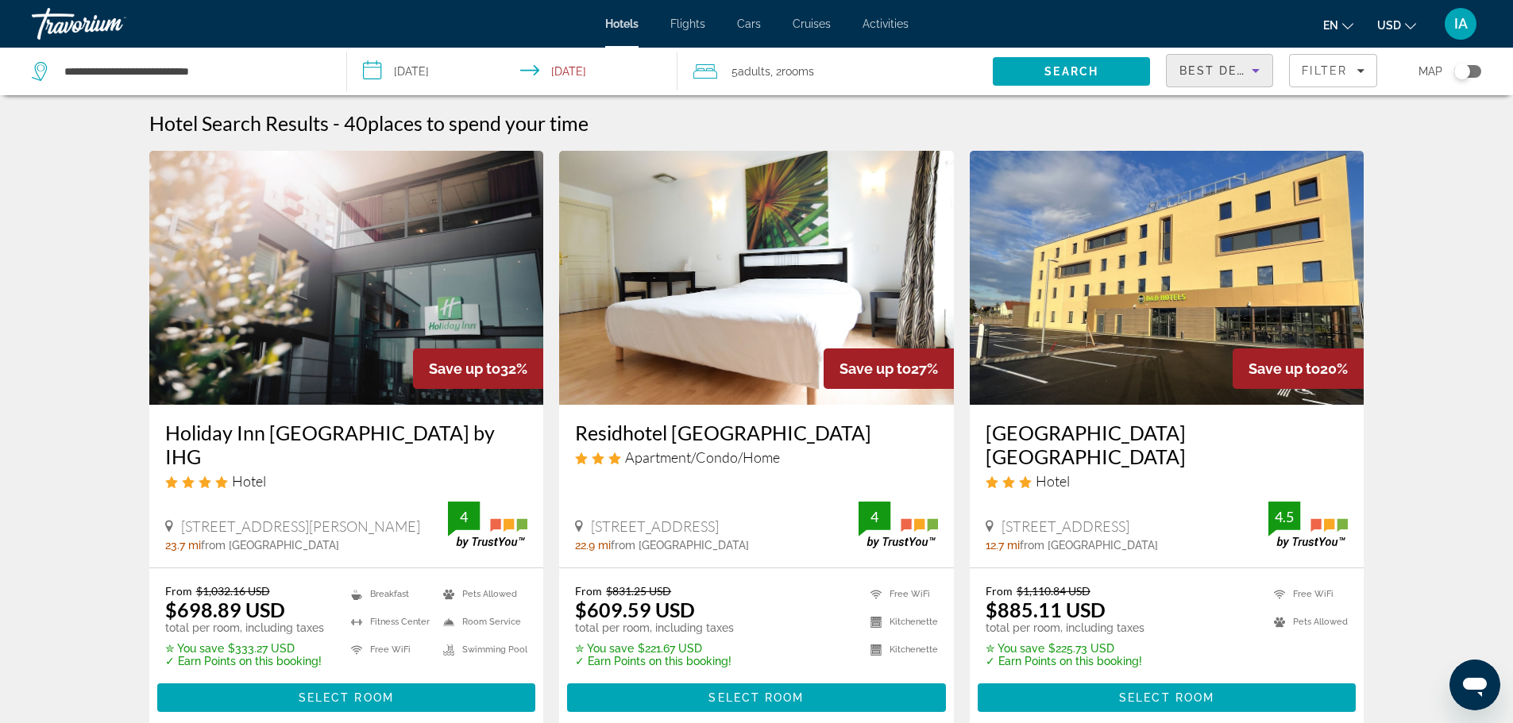
click at [1240, 66] on span "Best Deals" at bounding box center [1220, 70] width 83 height 13
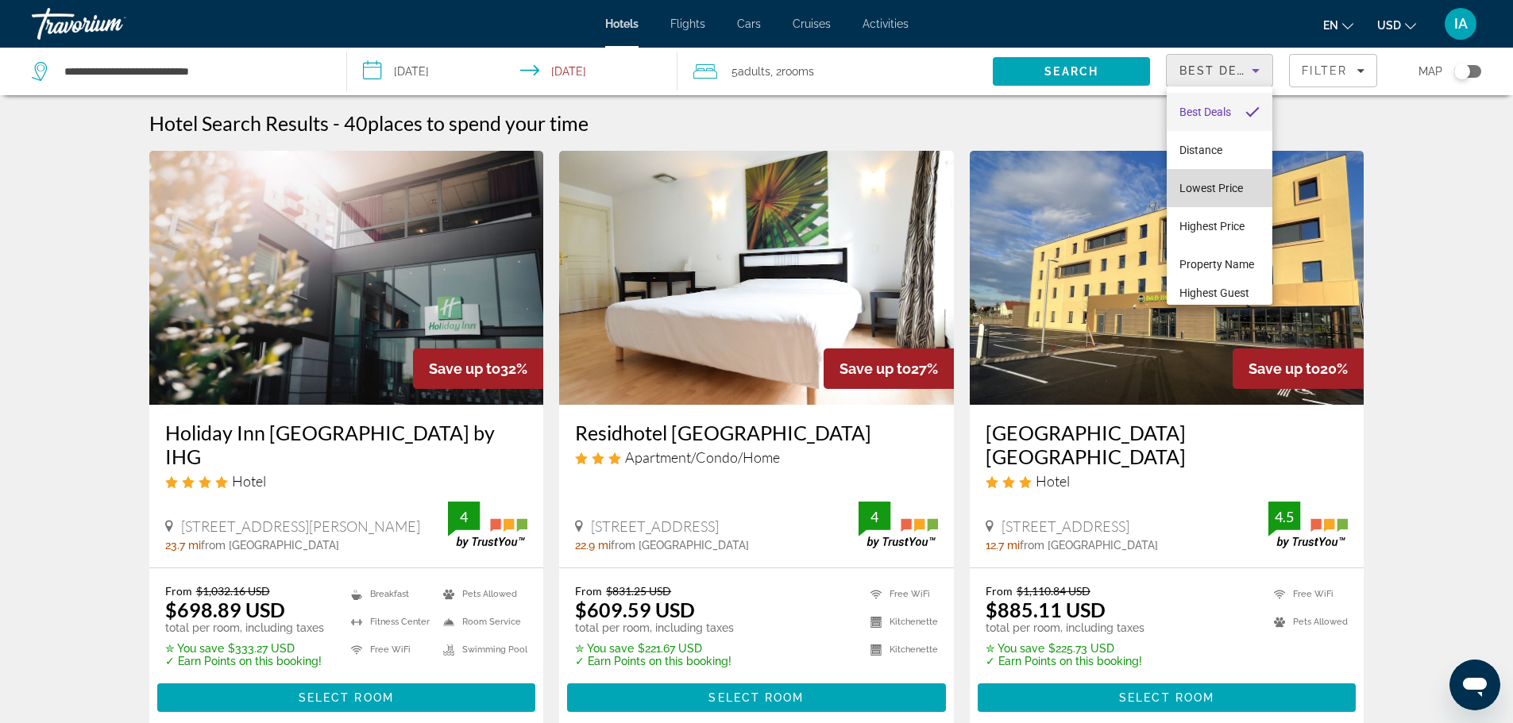
click at [1223, 183] on span "Lowest Price" at bounding box center [1211, 188] width 64 height 13
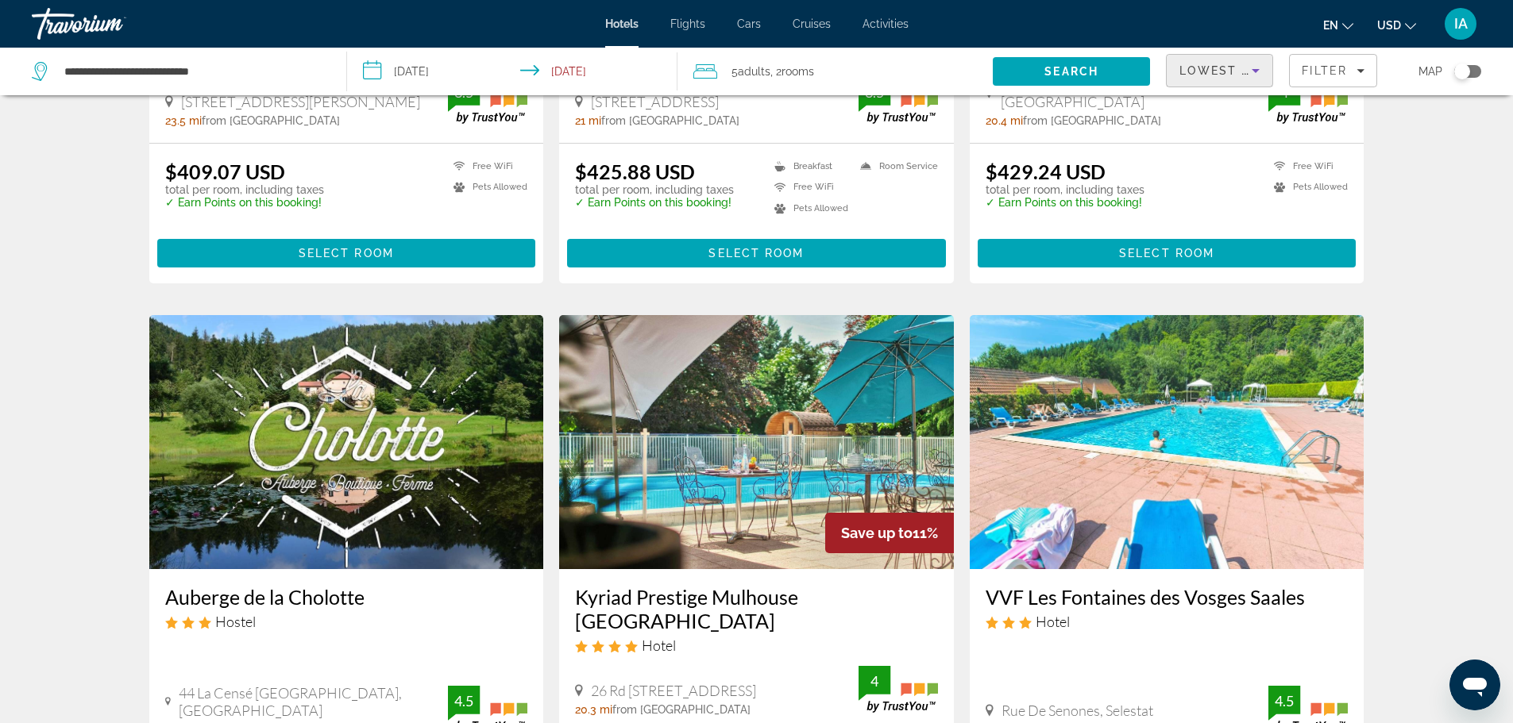
scroll to position [434, 0]
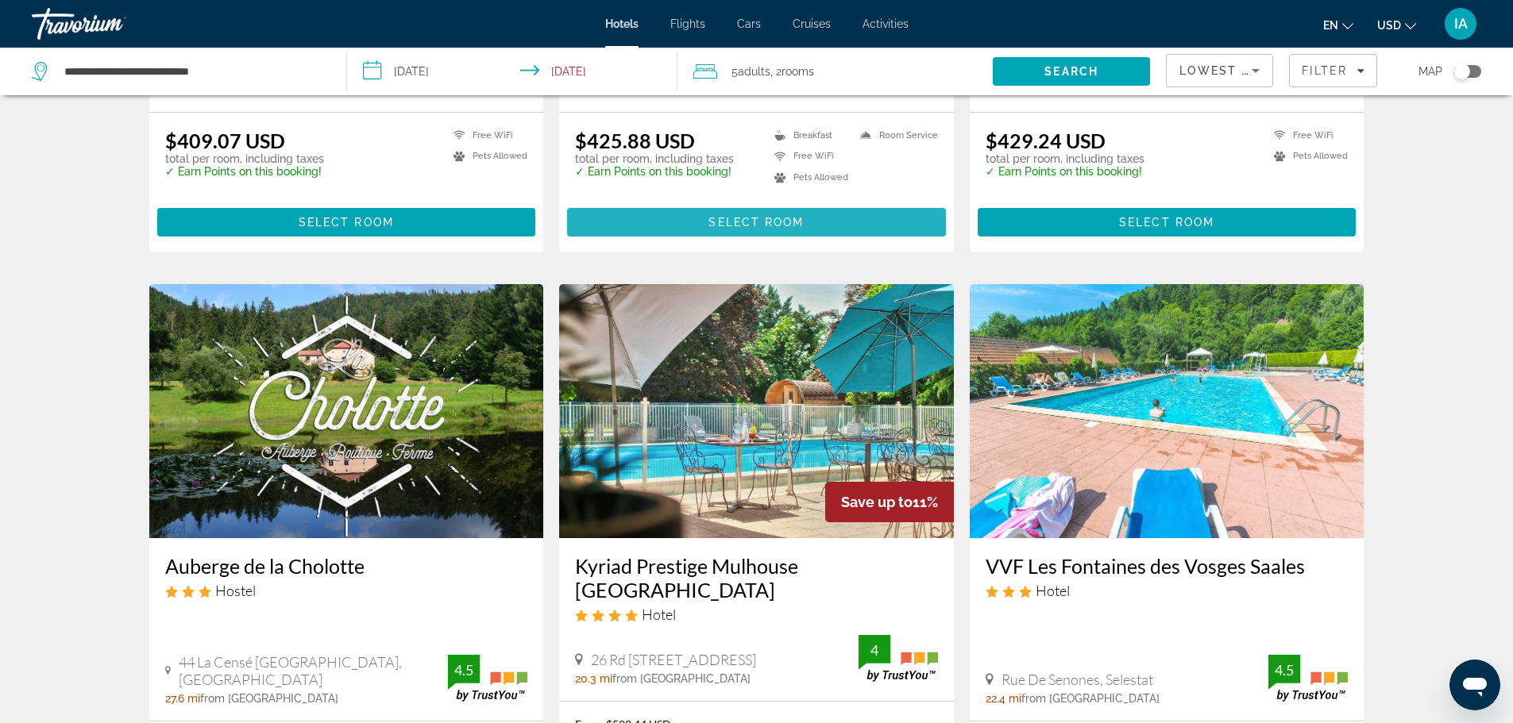
click at [786, 225] on span "Select Room" at bounding box center [755, 222] width 95 height 13
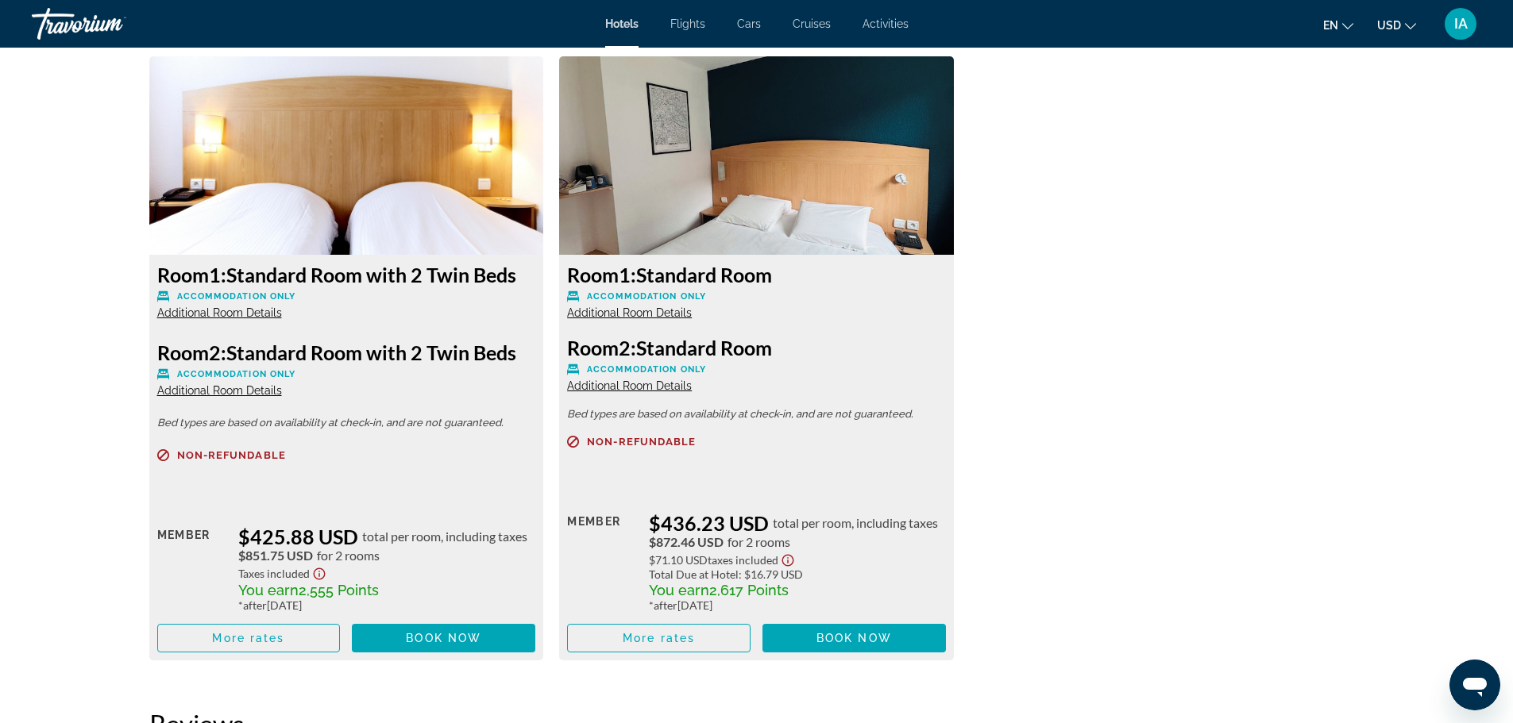
scroll to position [2266, 0]
